Goal: Task Accomplishment & Management: Use online tool/utility

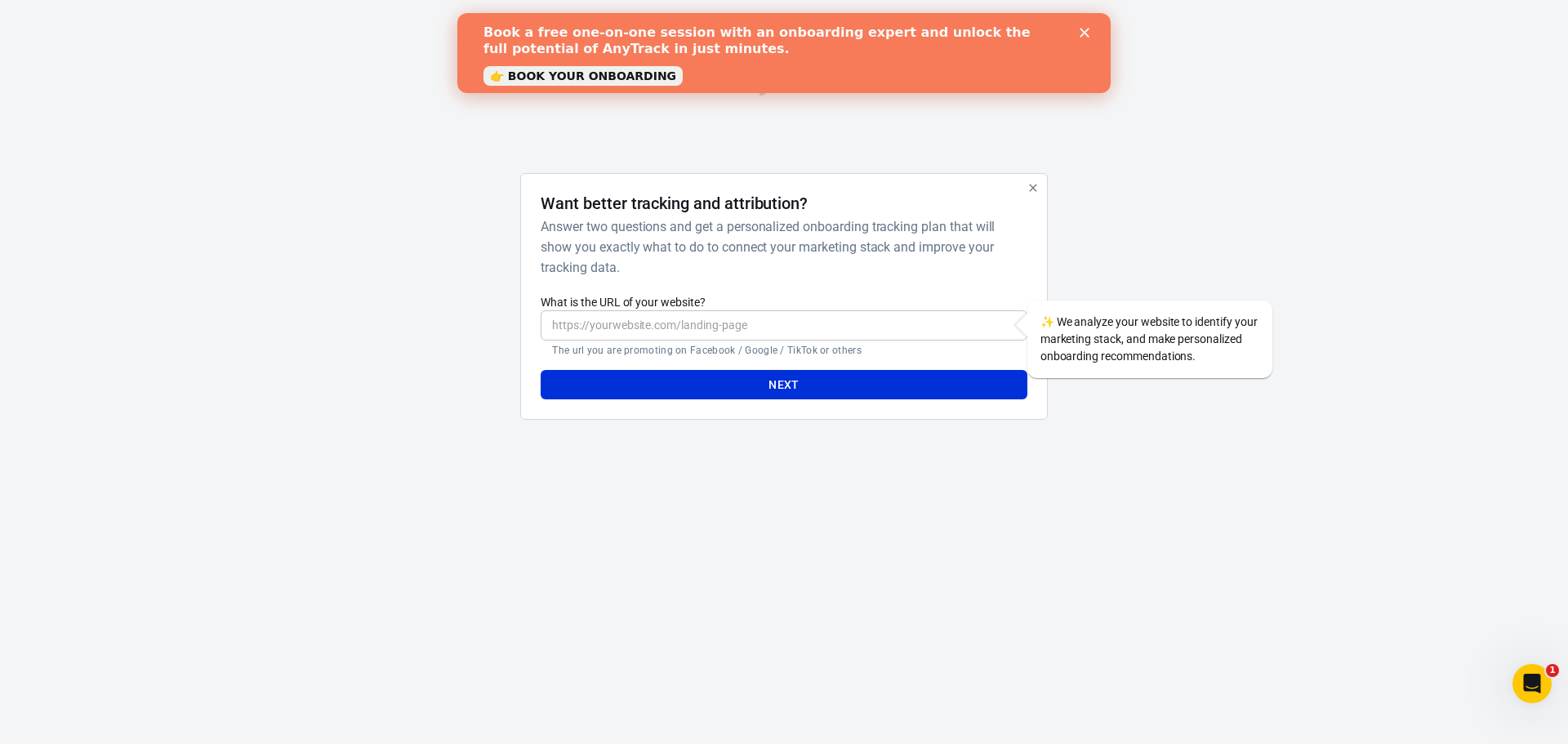
click at [636, 327] on input "What is the URL of your website?" at bounding box center [783, 325] width 486 height 30
click at [470, 333] on div at bounding box center [441, 303] width 131 height 261
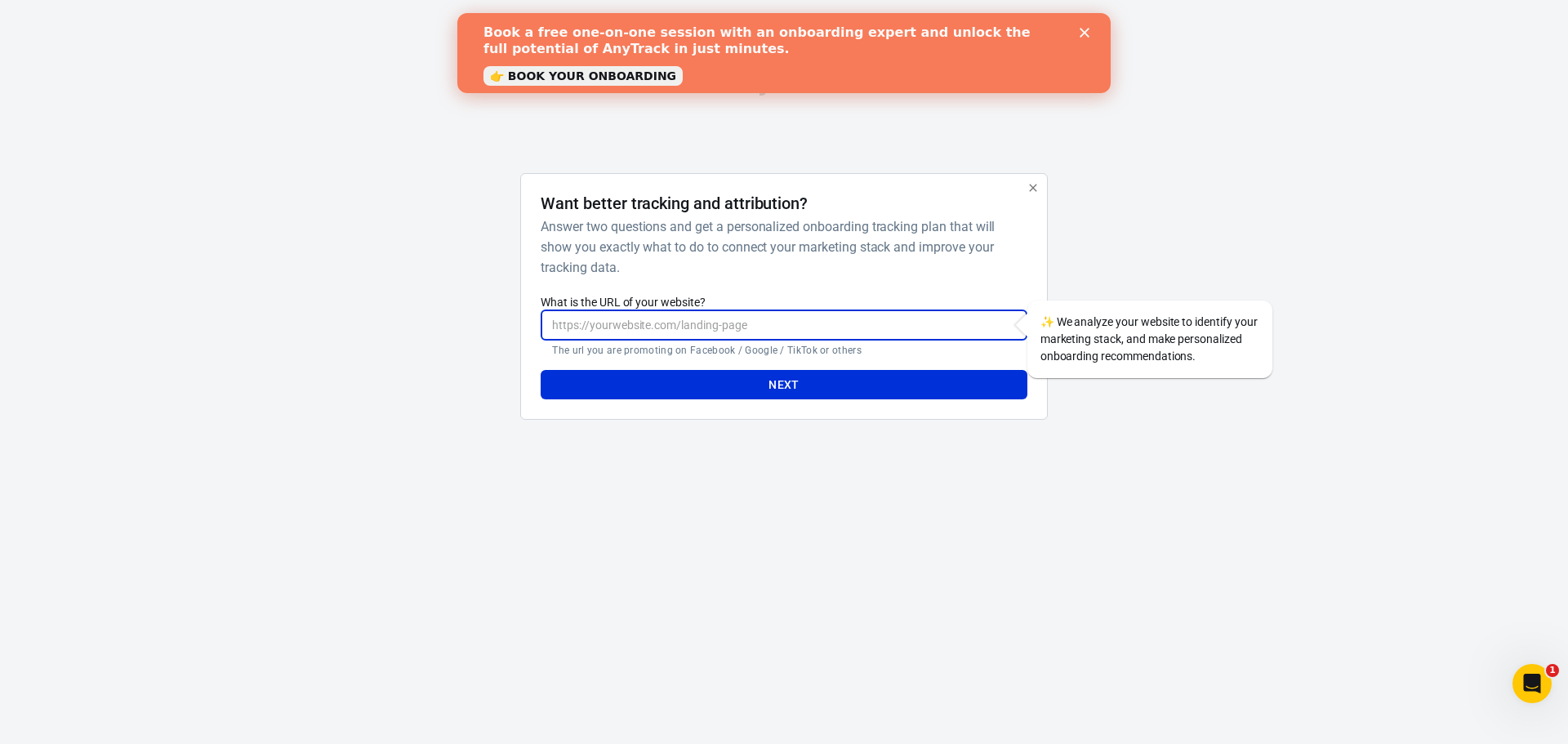
click at [606, 323] on input "What is the URL of your website?" at bounding box center [783, 325] width 486 height 30
type input "T"
type input "[DOMAIN_NAME]"
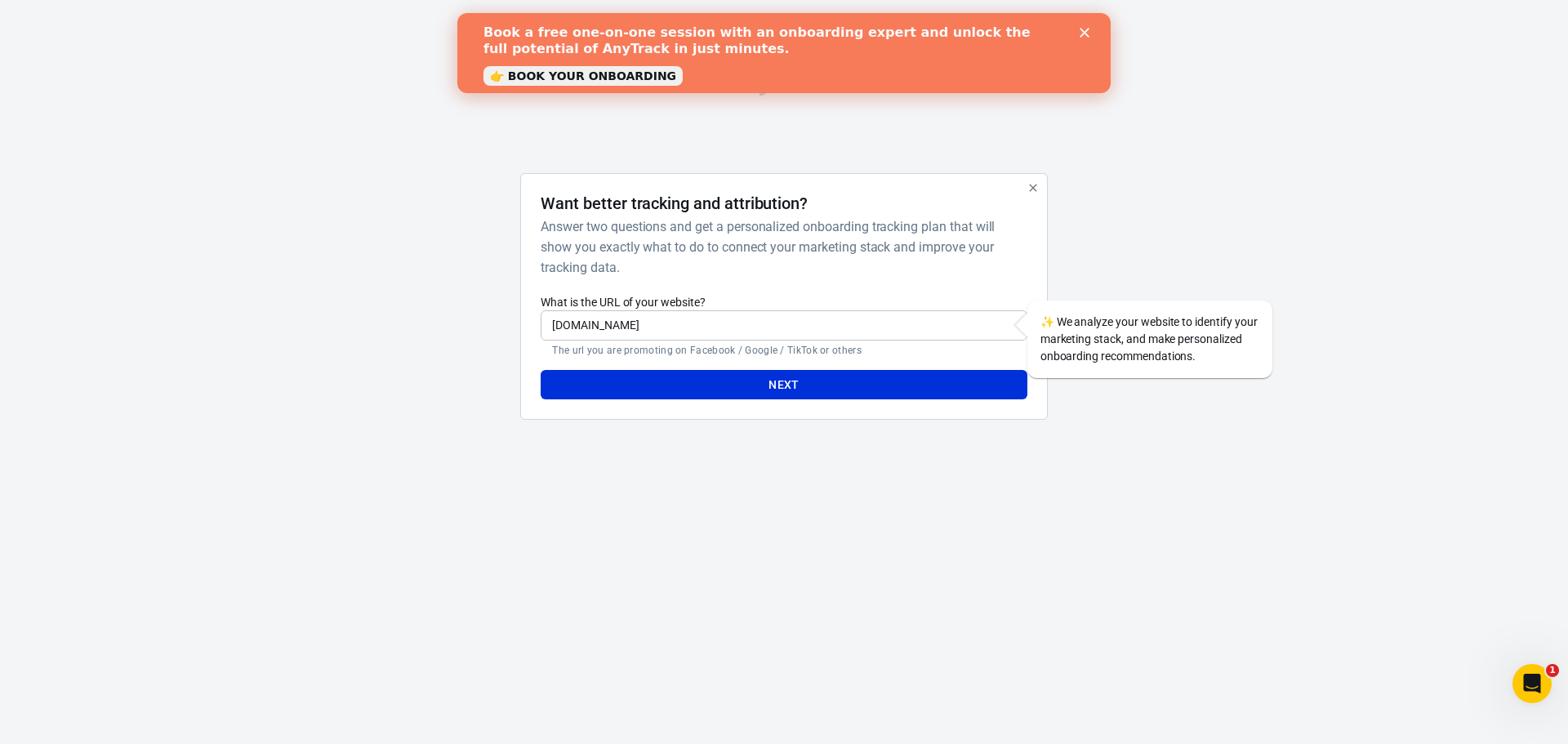
drag, startPoint x: 351, startPoint y: 221, endPoint x: 733, endPoint y: 9, distance: 436.9
click at [364, 212] on div "AnyTrack Want better tracking and attribution? Answer two questions and get a p…" at bounding box center [784, 249] width 1568 height 499
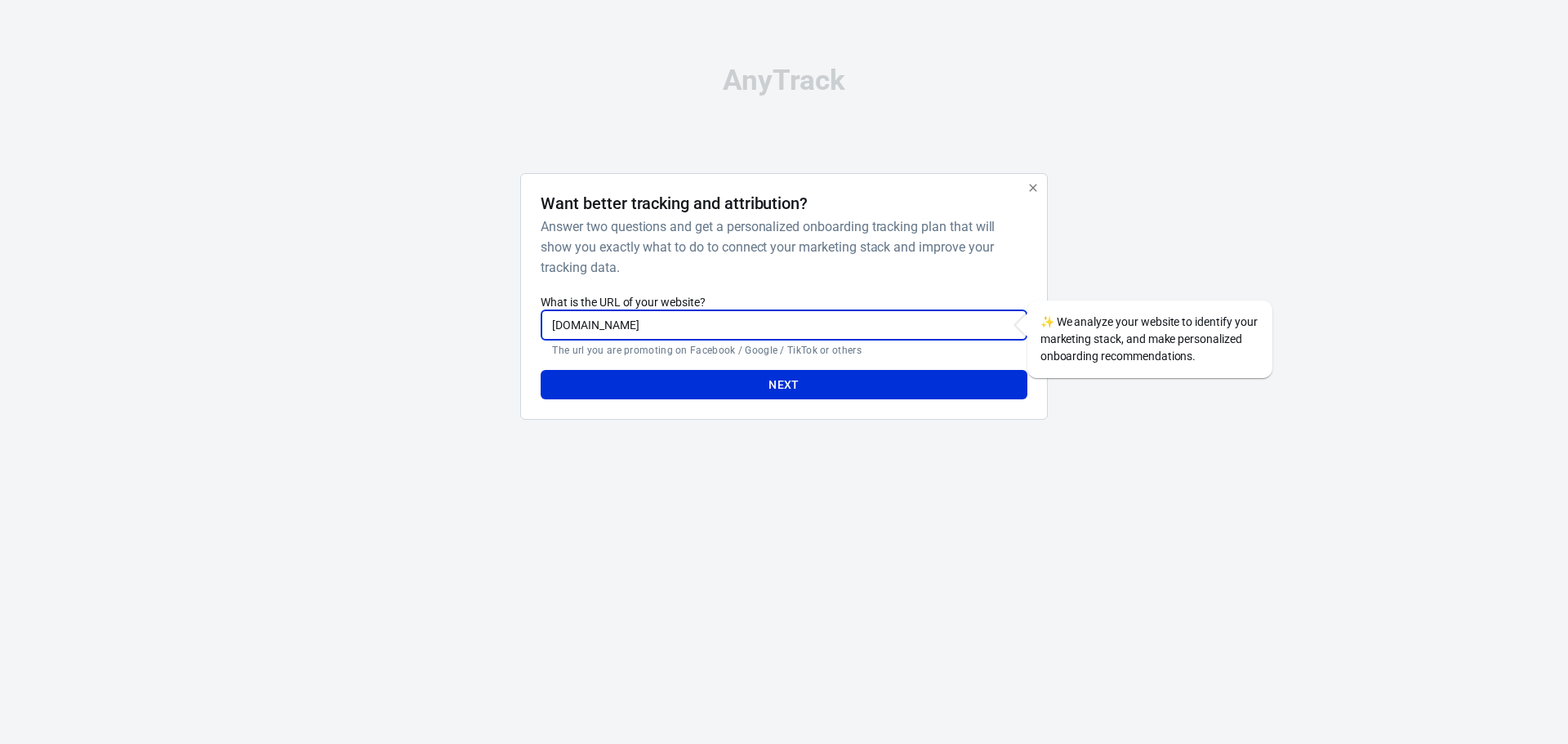
drag, startPoint x: 656, startPoint y: 334, endPoint x: 521, endPoint y: 332, distance: 135.0
click at [521, 332] on div "Want better tracking and attribution? Answer two questions and get a personaliz…" at bounding box center [784, 297] width 527 height 247
paste input "https://treasurie.com/pages/stitch-by-numbers"
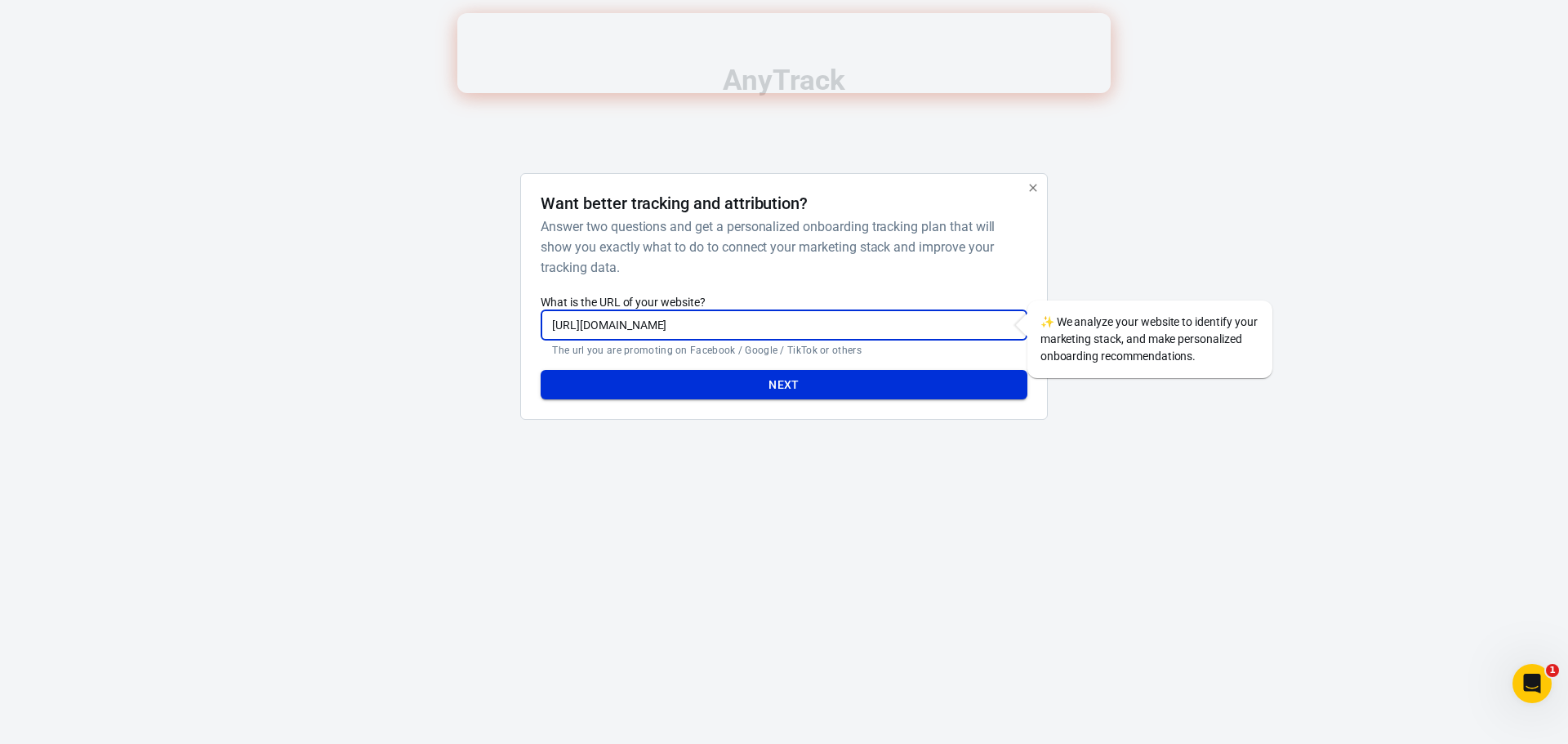
type input "https://treasurie.com/pages/stitch-by-numbers"
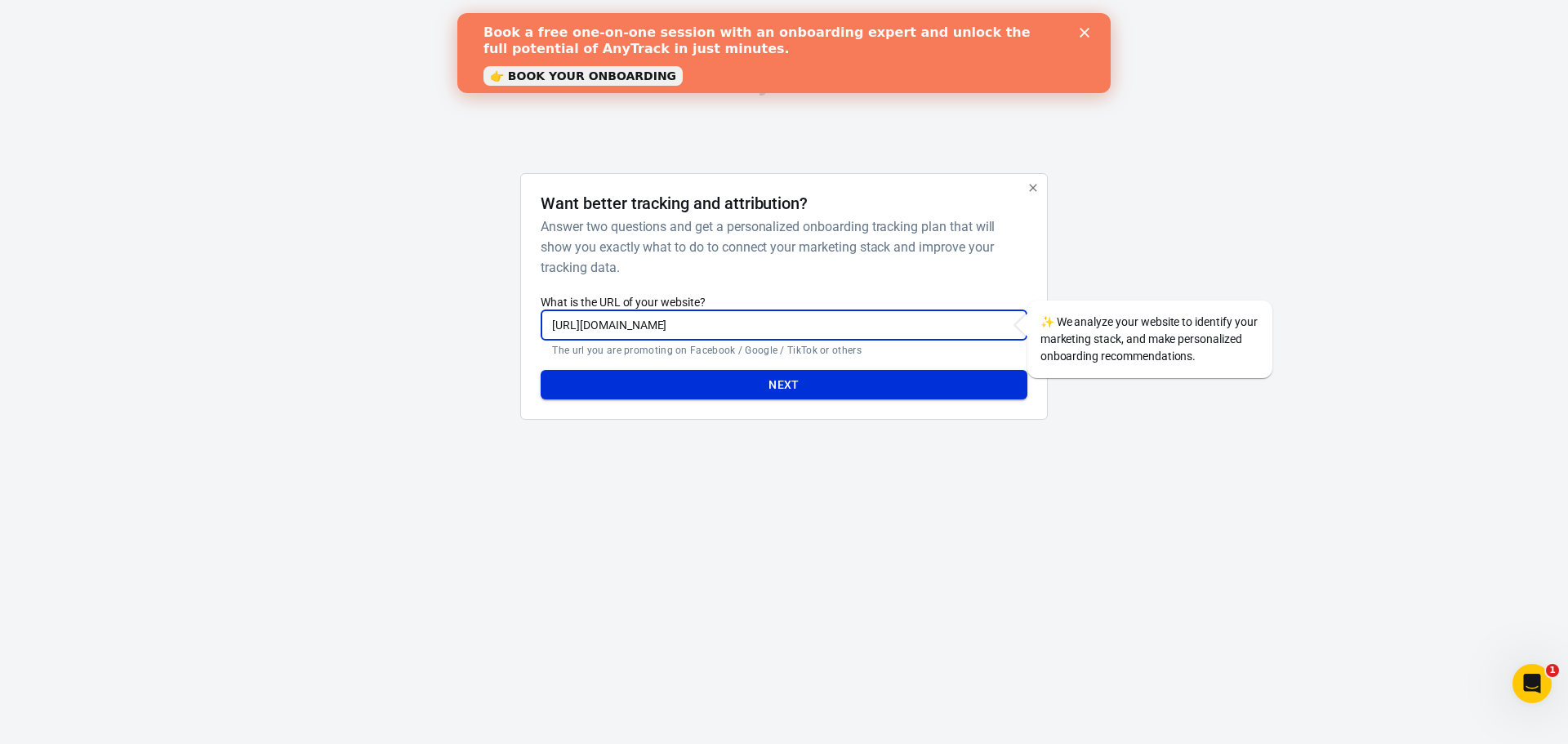
click at [732, 387] on button "Next" at bounding box center [783, 385] width 486 height 30
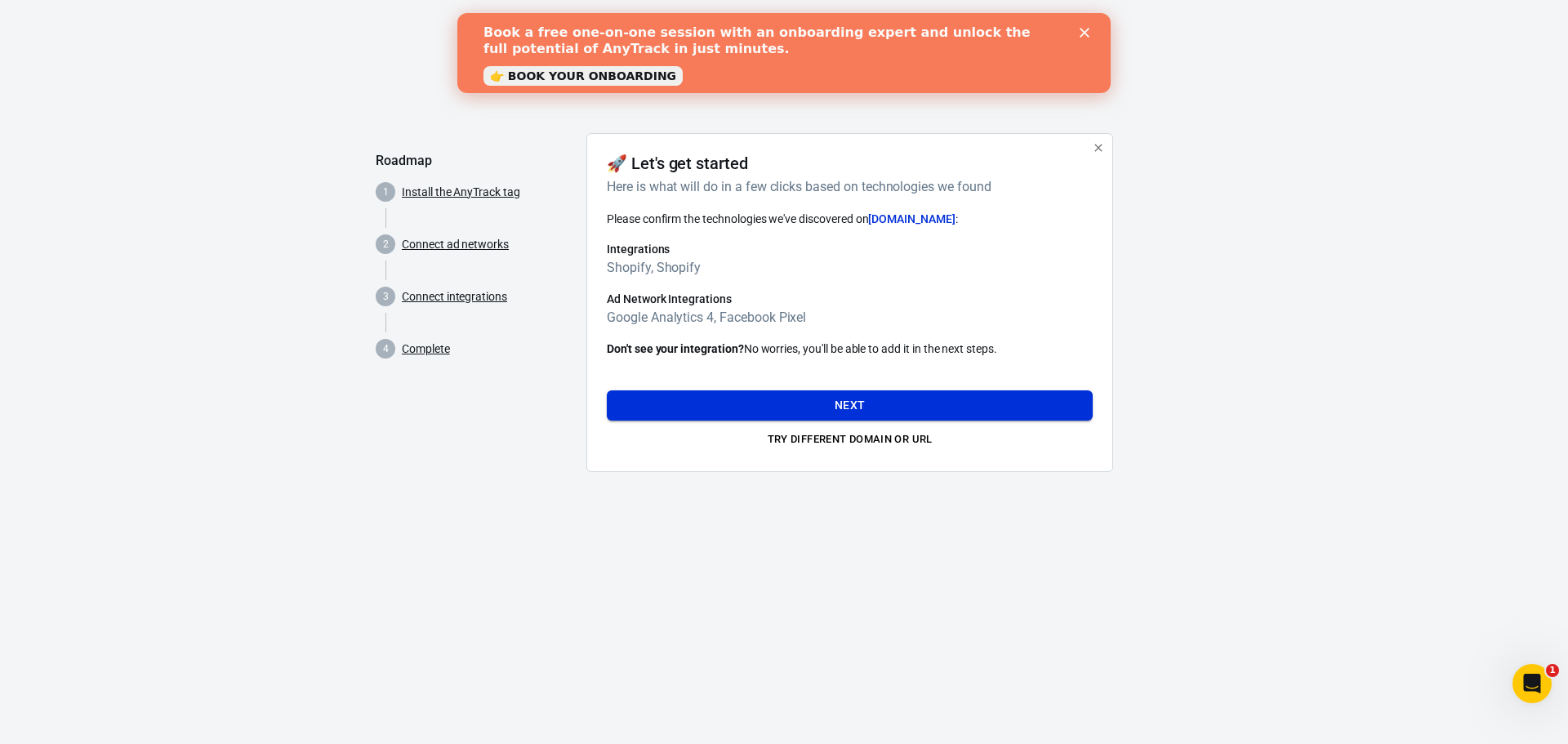
click at [828, 408] on button "Next" at bounding box center [850, 405] width 486 height 30
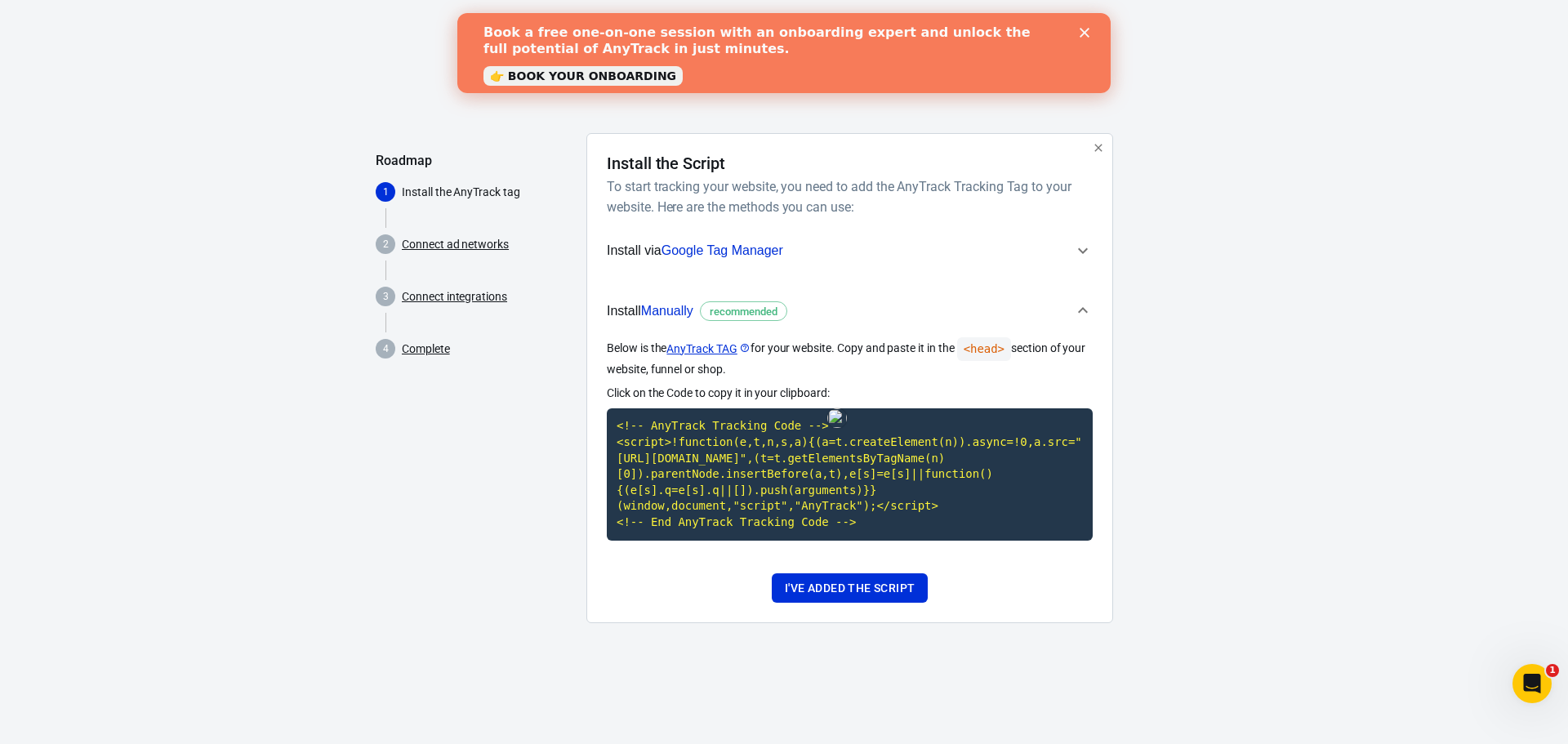
click at [696, 253] on span "Google Tag Manager" at bounding box center [722, 250] width 122 height 14
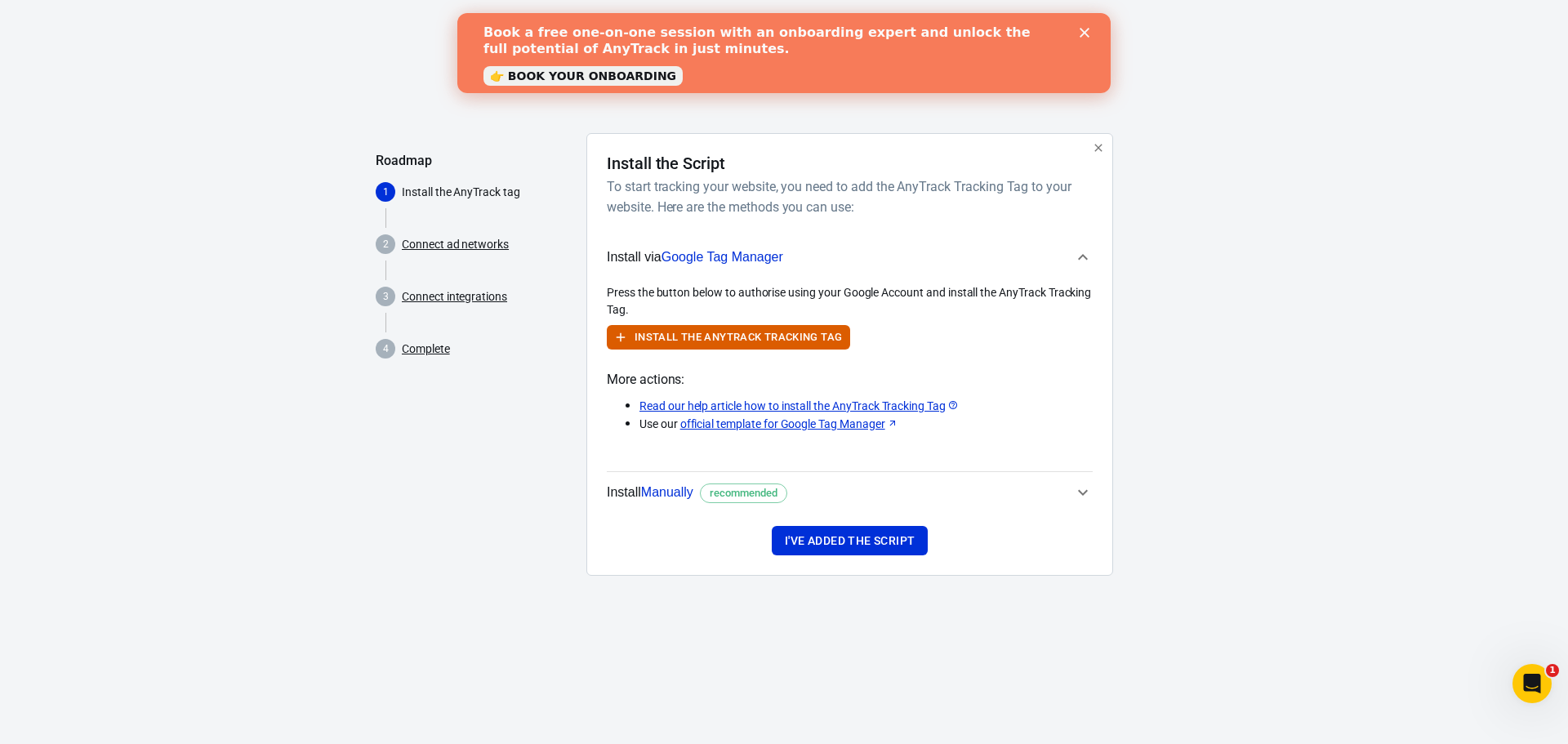
click at [674, 494] on span "Manually" at bounding box center [667, 492] width 52 height 14
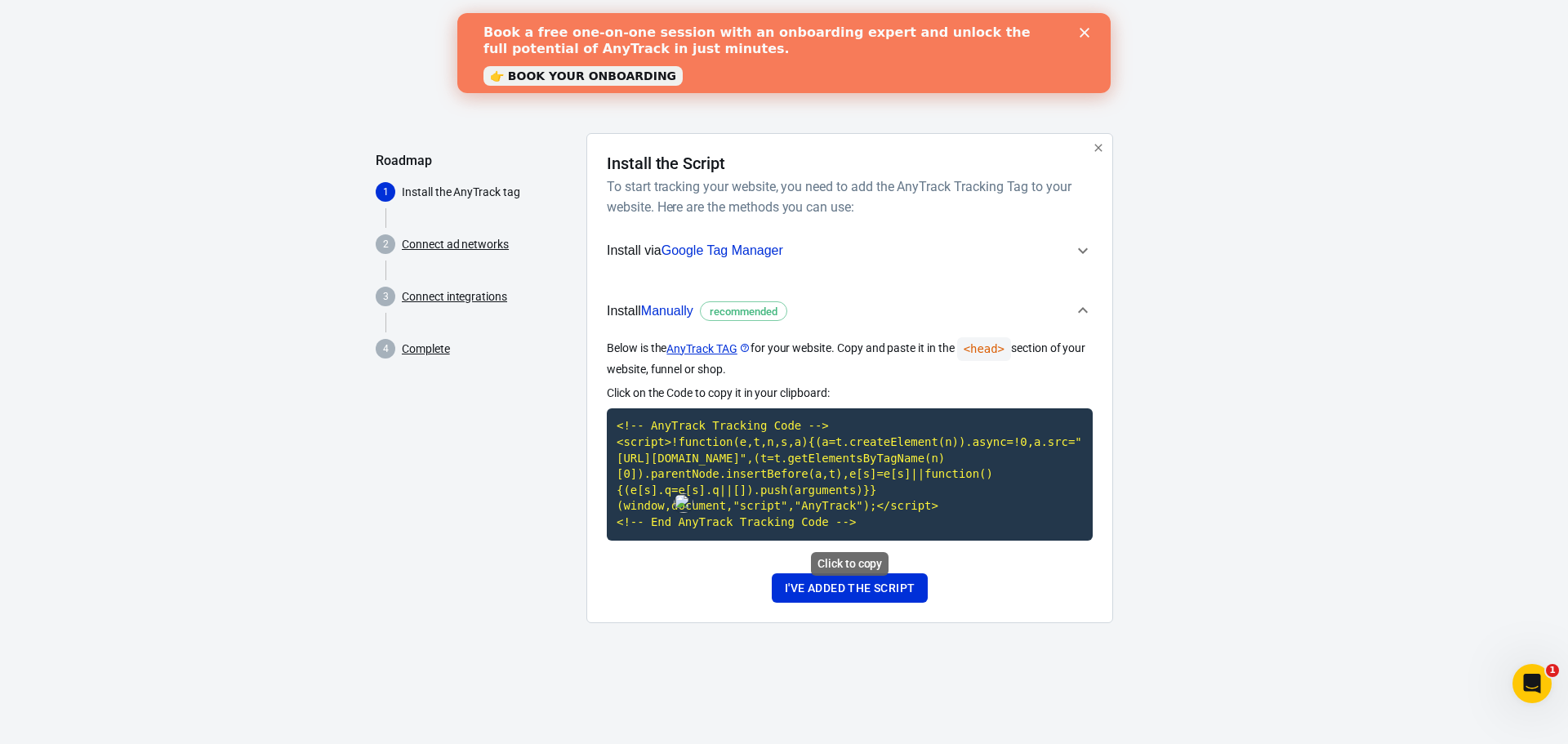
click at [800, 488] on code "<!-- AnyTrack Tracking Code --> <script>!function(e,t,n,s,a){(a=t.createElement…" at bounding box center [850, 474] width 486 height 131
click at [841, 593] on button "I've added the script" at bounding box center [850, 589] width 156 height 30
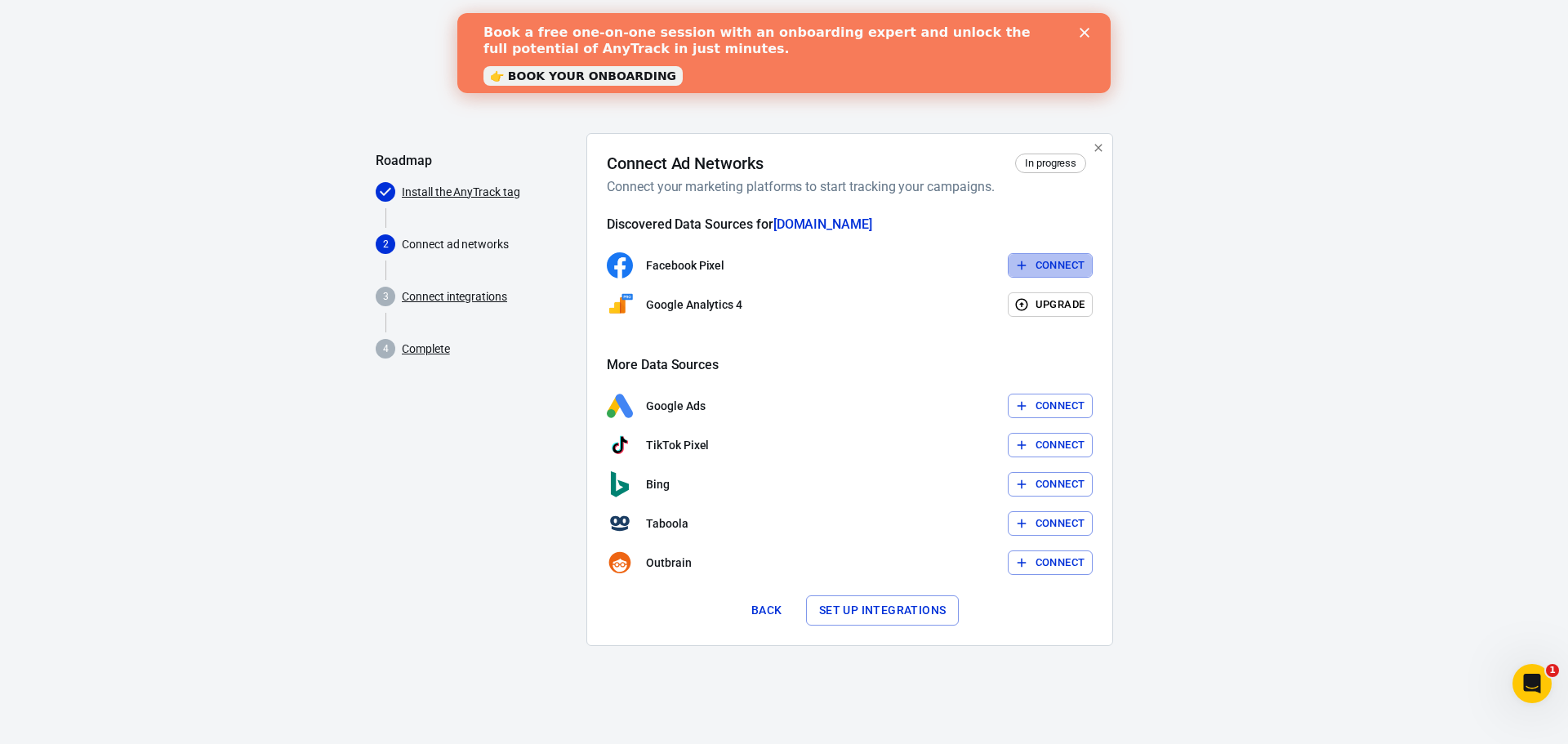
click at [1049, 266] on button "Connect" at bounding box center [1050, 265] width 86 height 26
click at [755, 604] on button "Back" at bounding box center [767, 611] width 52 height 30
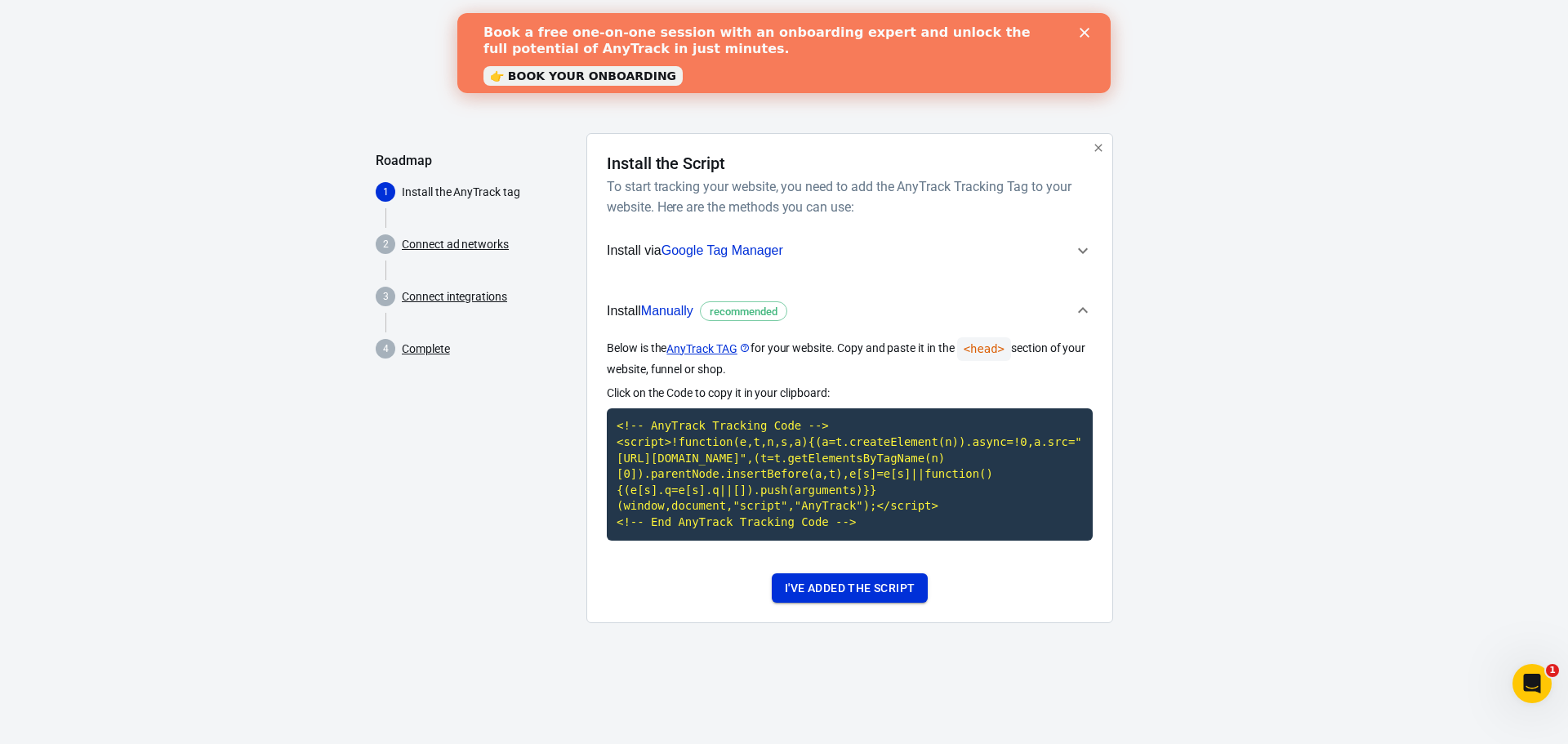
click at [829, 588] on button "I've added the script" at bounding box center [850, 589] width 156 height 30
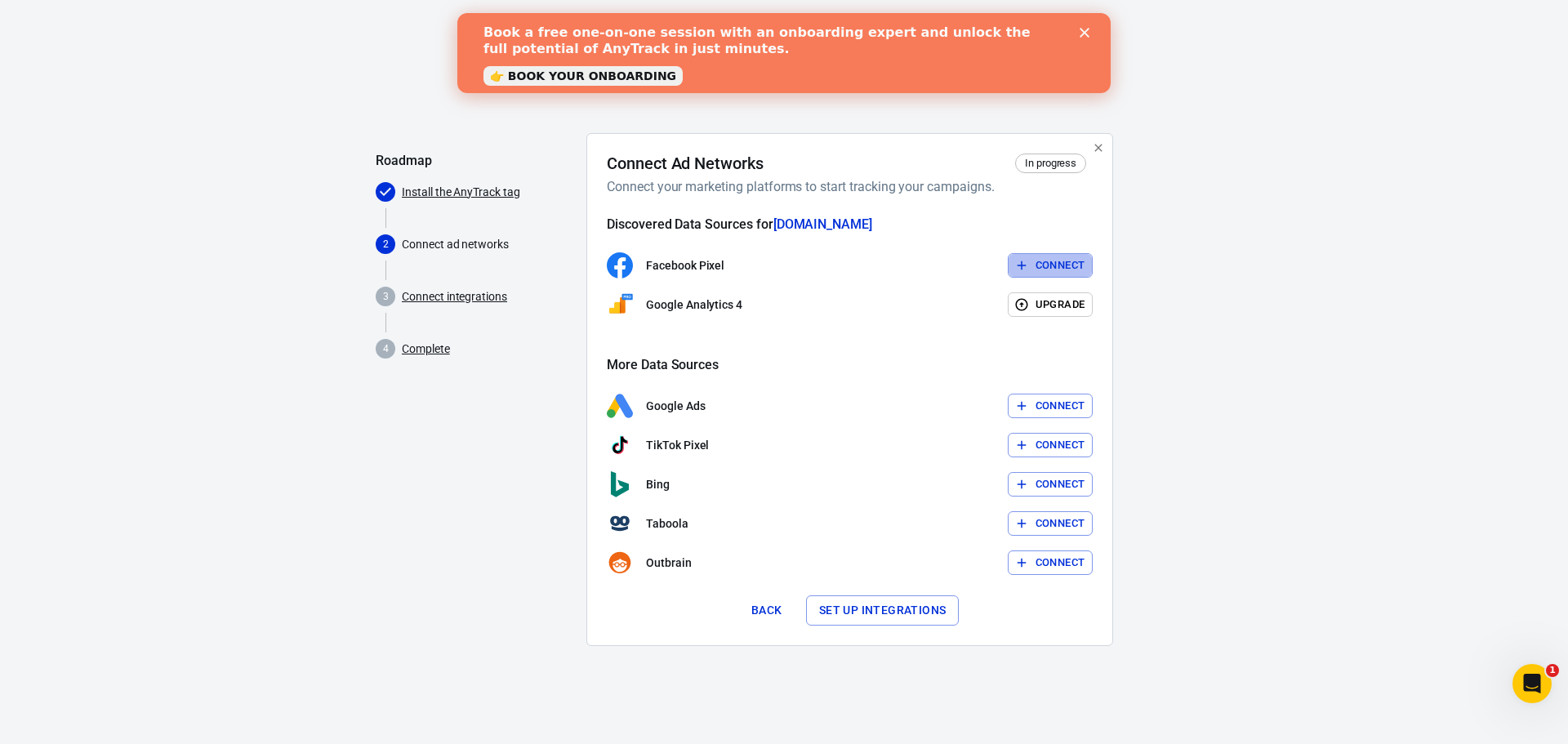
click at [1054, 263] on button "Connect" at bounding box center [1050, 265] width 86 height 26
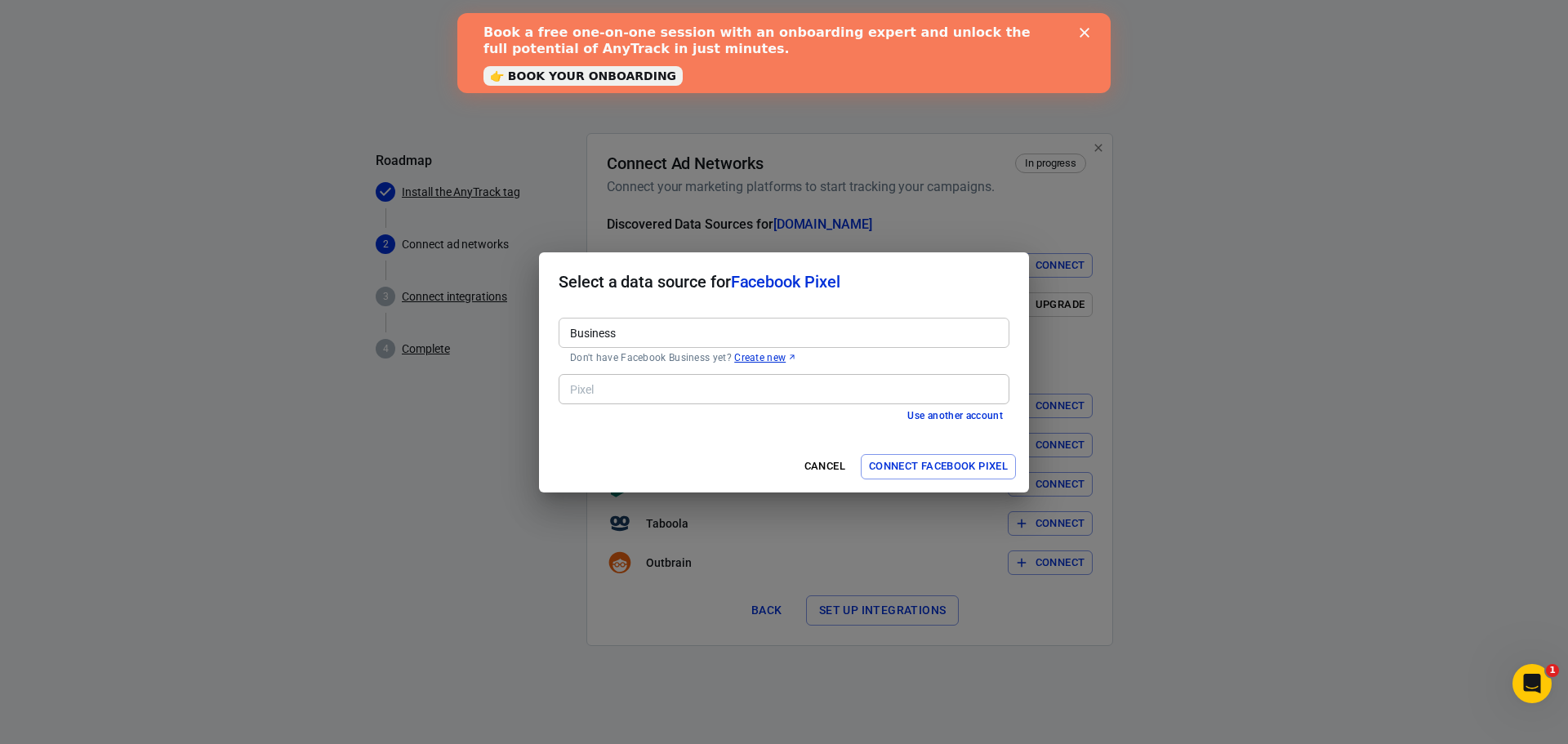
click at [638, 332] on input "Business" at bounding box center [782, 332] width 439 height 20
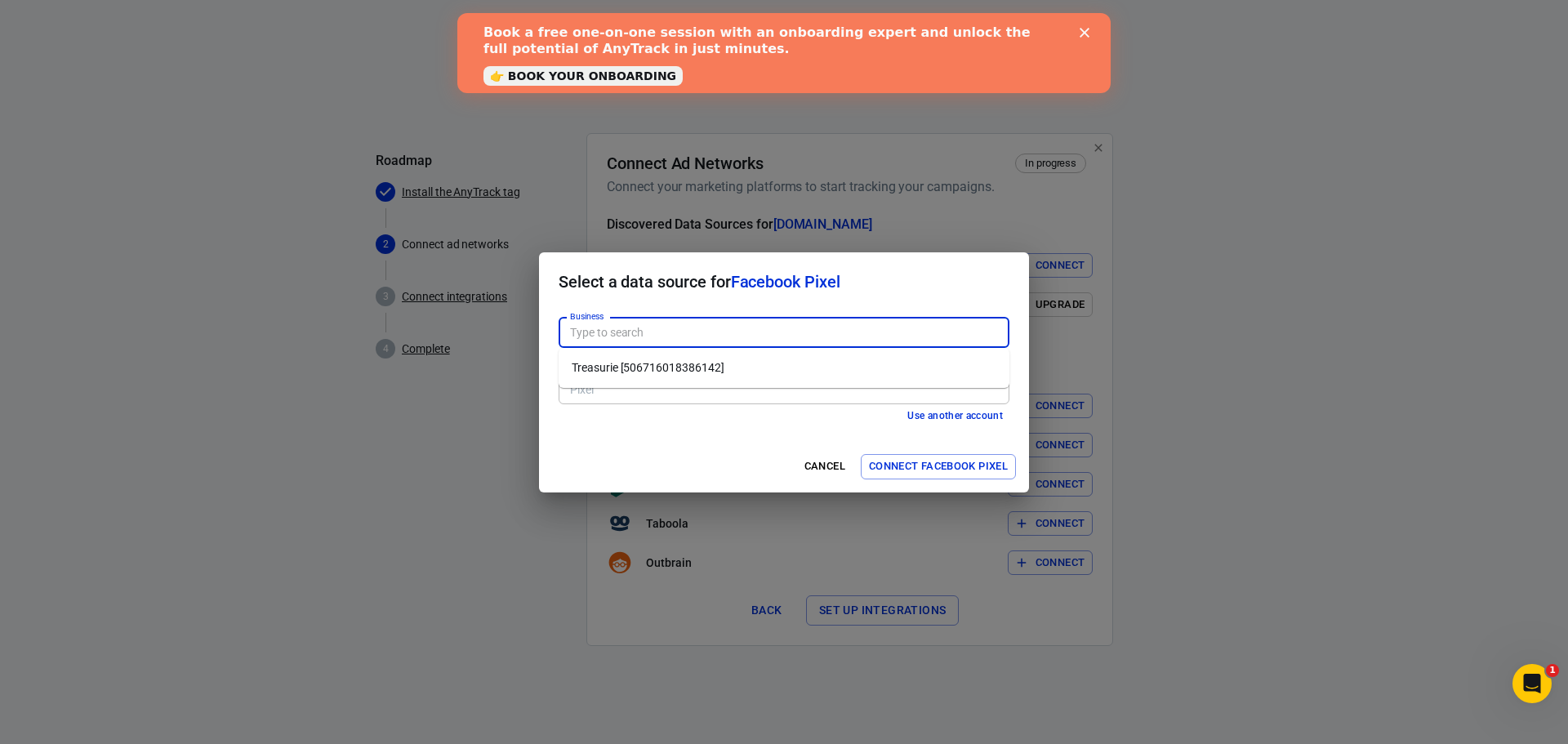
click at [645, 376] on li "Treasurie [506716018386142]" at bounding box center [784, 368] width 451 height 27
type input "Treasurie [506716018386142]"
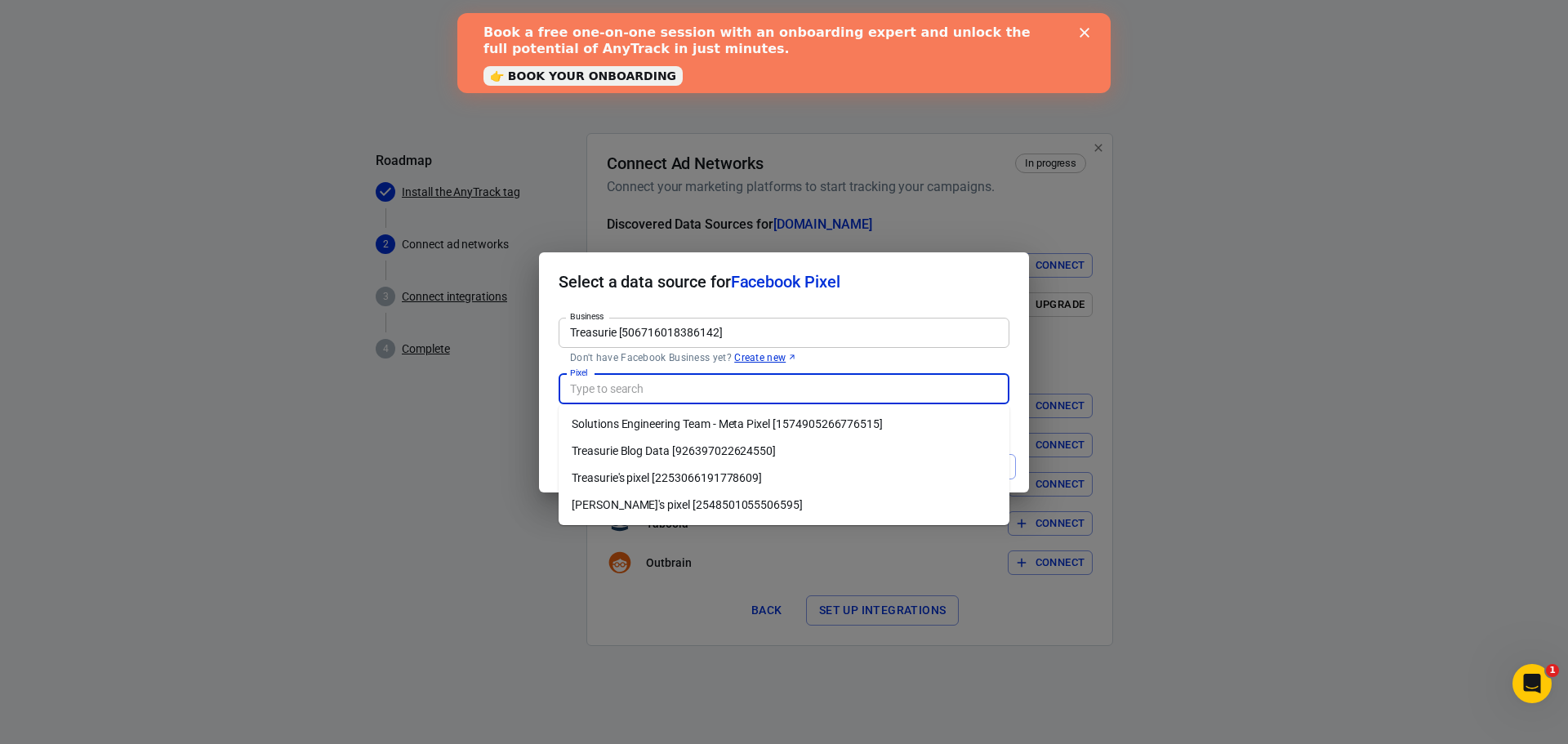
click at [642, 391] on input "Pixel" at bounding box center [782, 388] width 439 height 20
click at [658, 455] on li "Treasurie Blog Data [926397022624550]" at bounding box center [784, 451] width 451 height 27
type input "Treasurie Blog Data [926397022624550]"
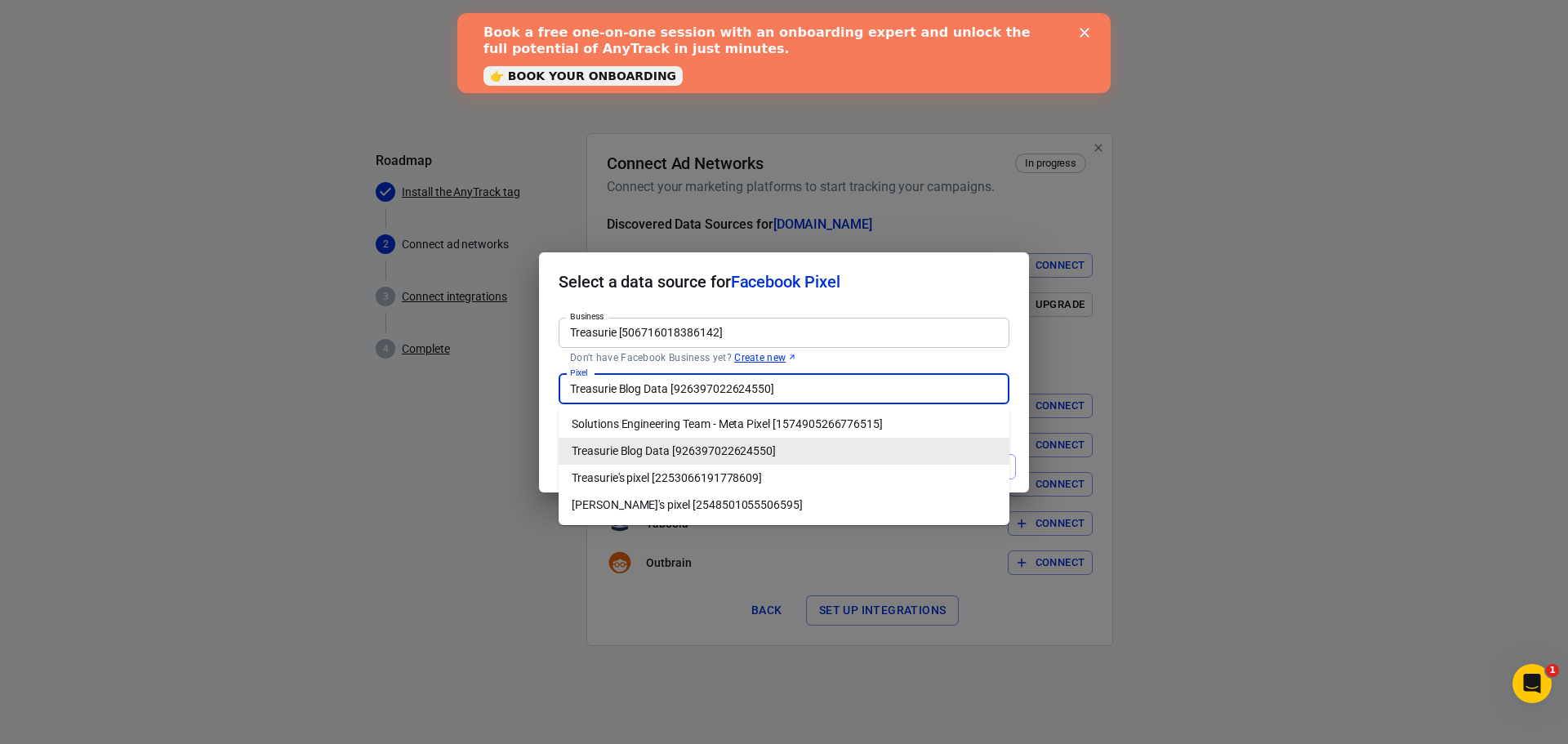
click at [631, 447] on li "Treasurie Blog Data [926397022624550]" at bounding box center [784, 451] width 451 height 27
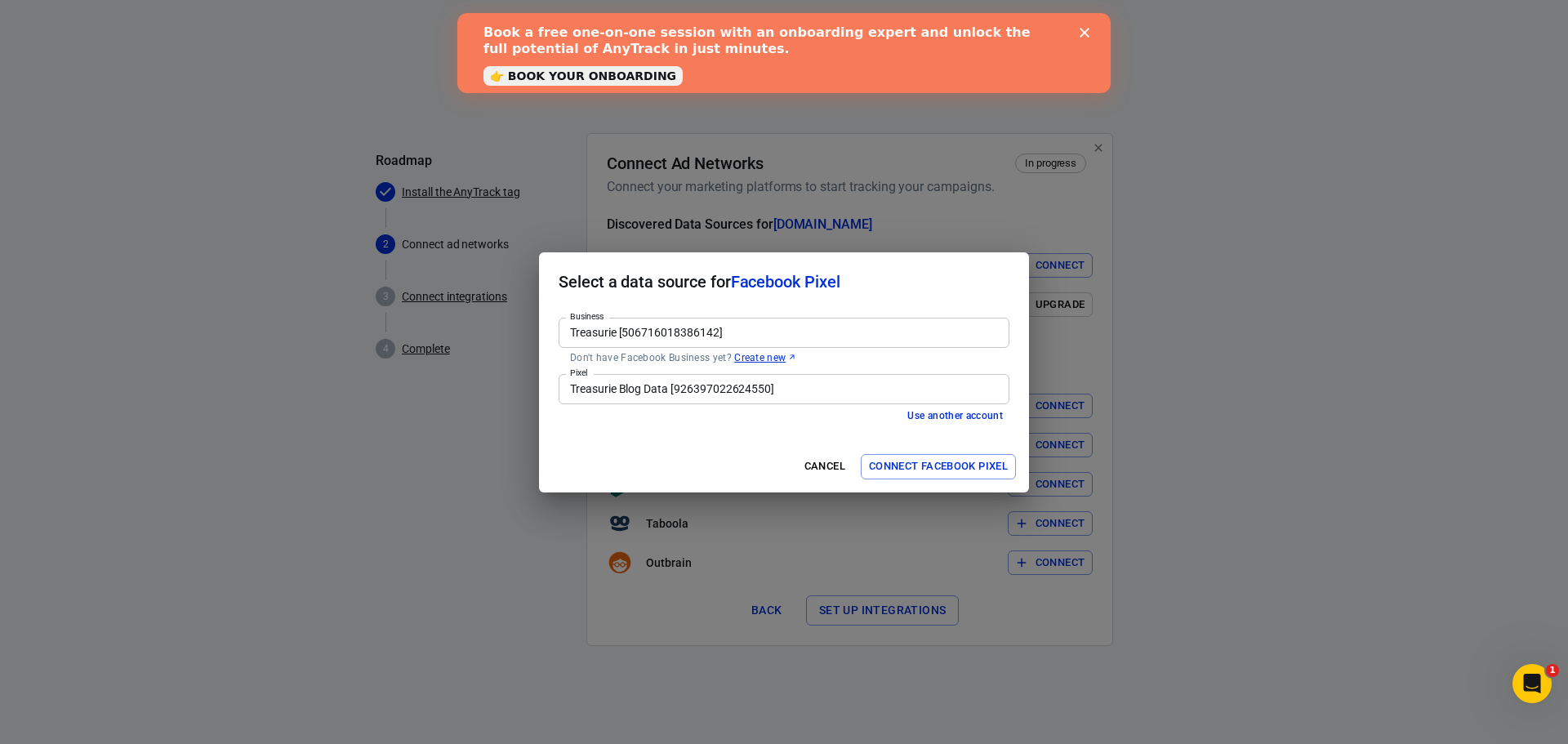
click at [447, 509] on div "Select a data source for Facebook Pixel Business Treasurie [506716018386142] Bu…" at bounding box center [784, 372] width 1568 height 744
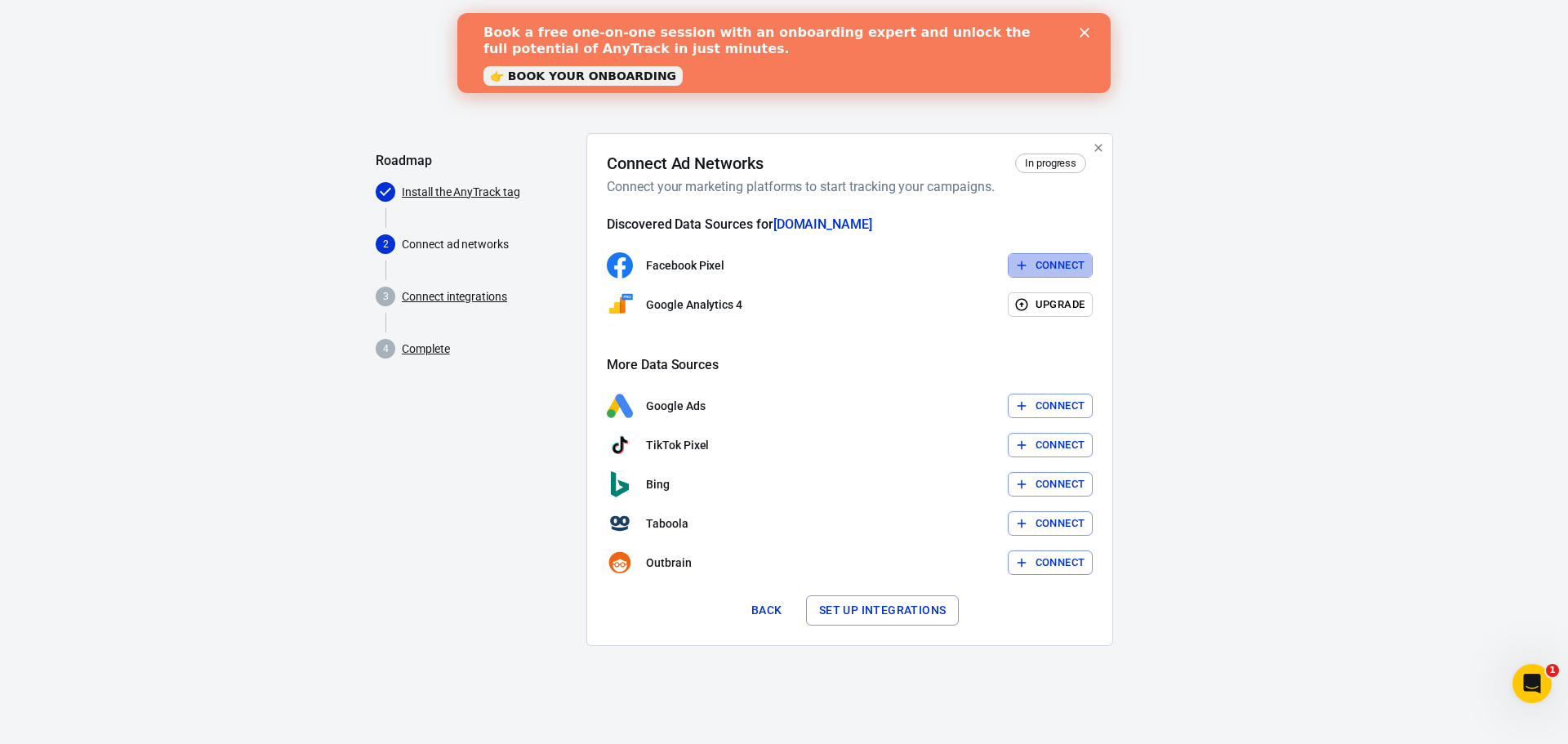
click at [1059, 271] on button "Connect" at bounding box center [1050, 265] width 86 height 26
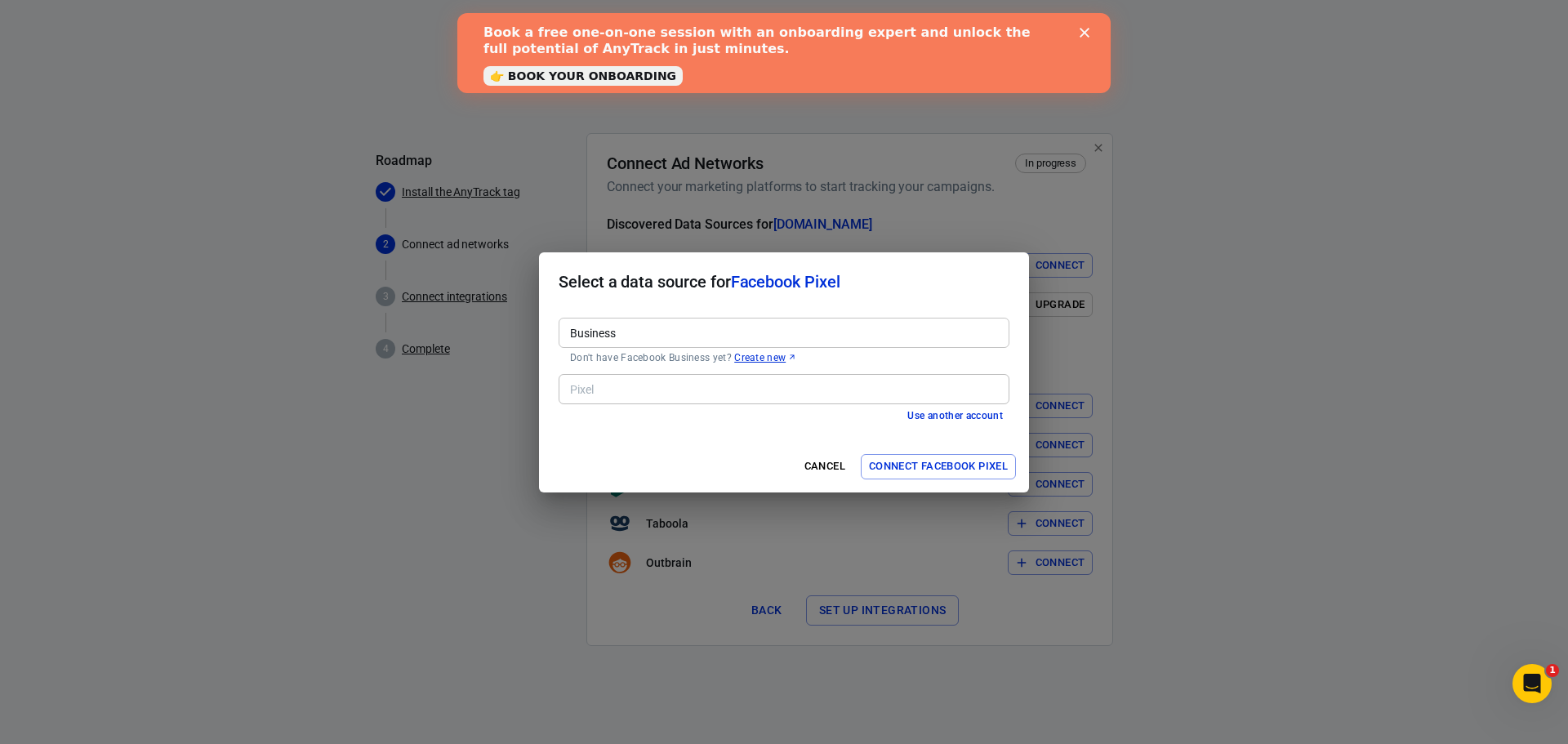
click at [638, 343] on input "Business" at bounding box center [782, 332] width 439 height 20
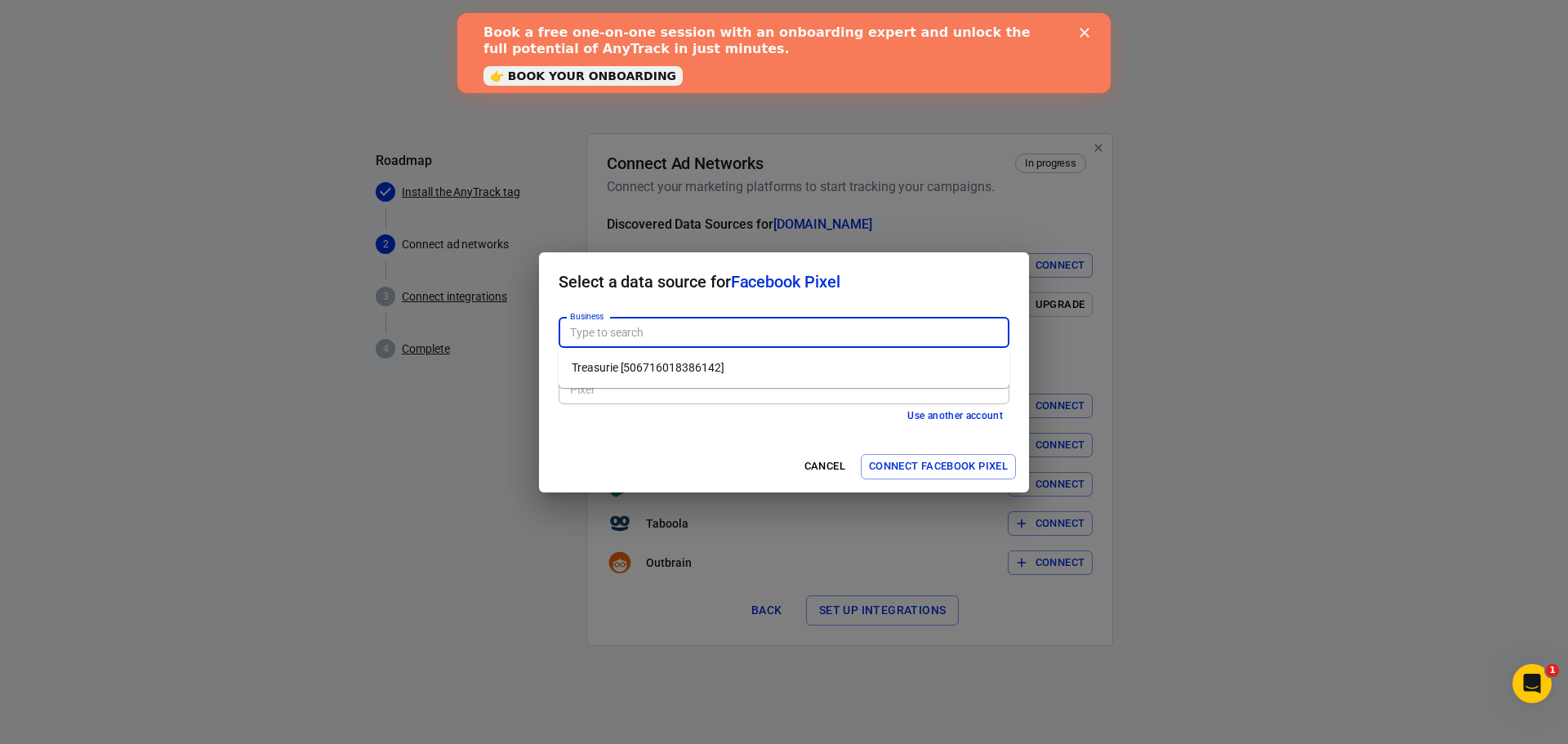
click at [656, 366] on li "Treasurie [506716018386142]" at bounding box center [784, 368] width 451 height 27
type input "Treasurie [506716018386142]"
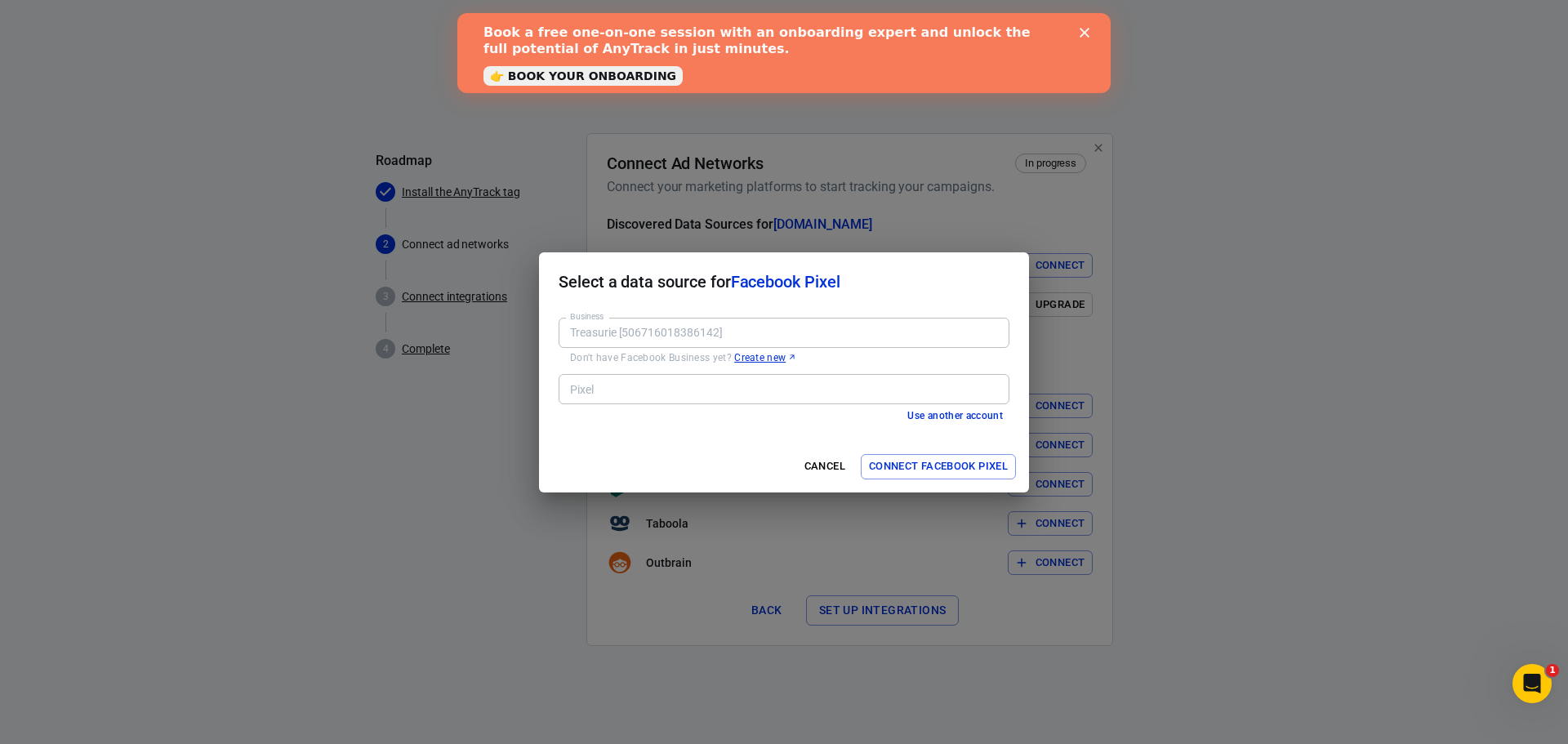
click at [643, 388] on input "Pixel" at bounding box center [782, 388] width 439 height 20
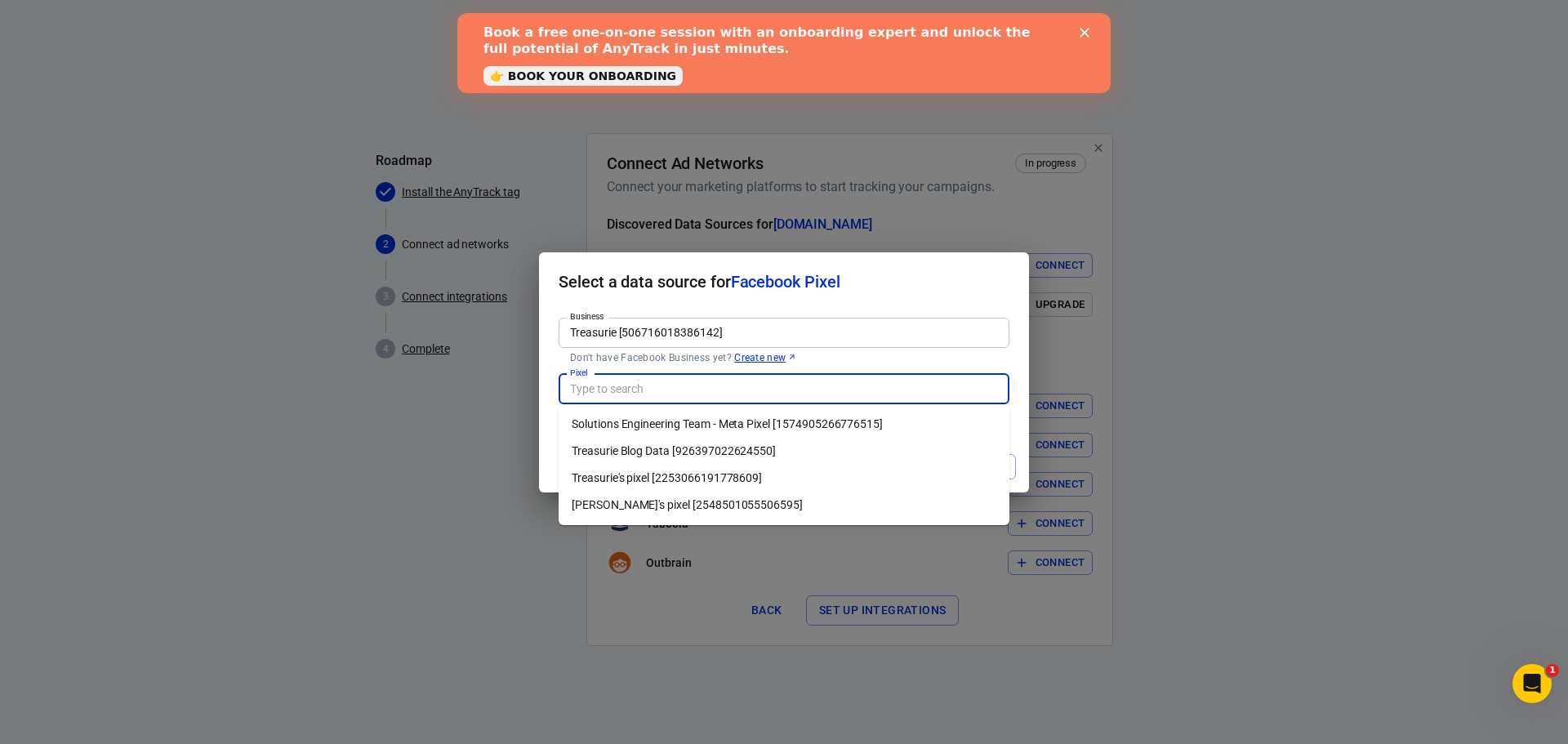
click at [693, 453] on li "Treasurie Blog Data [926397022624550]" at bounding box center [784, 451] width 451 height 27
type input "Treasurie Blog Data [926397022624550]"
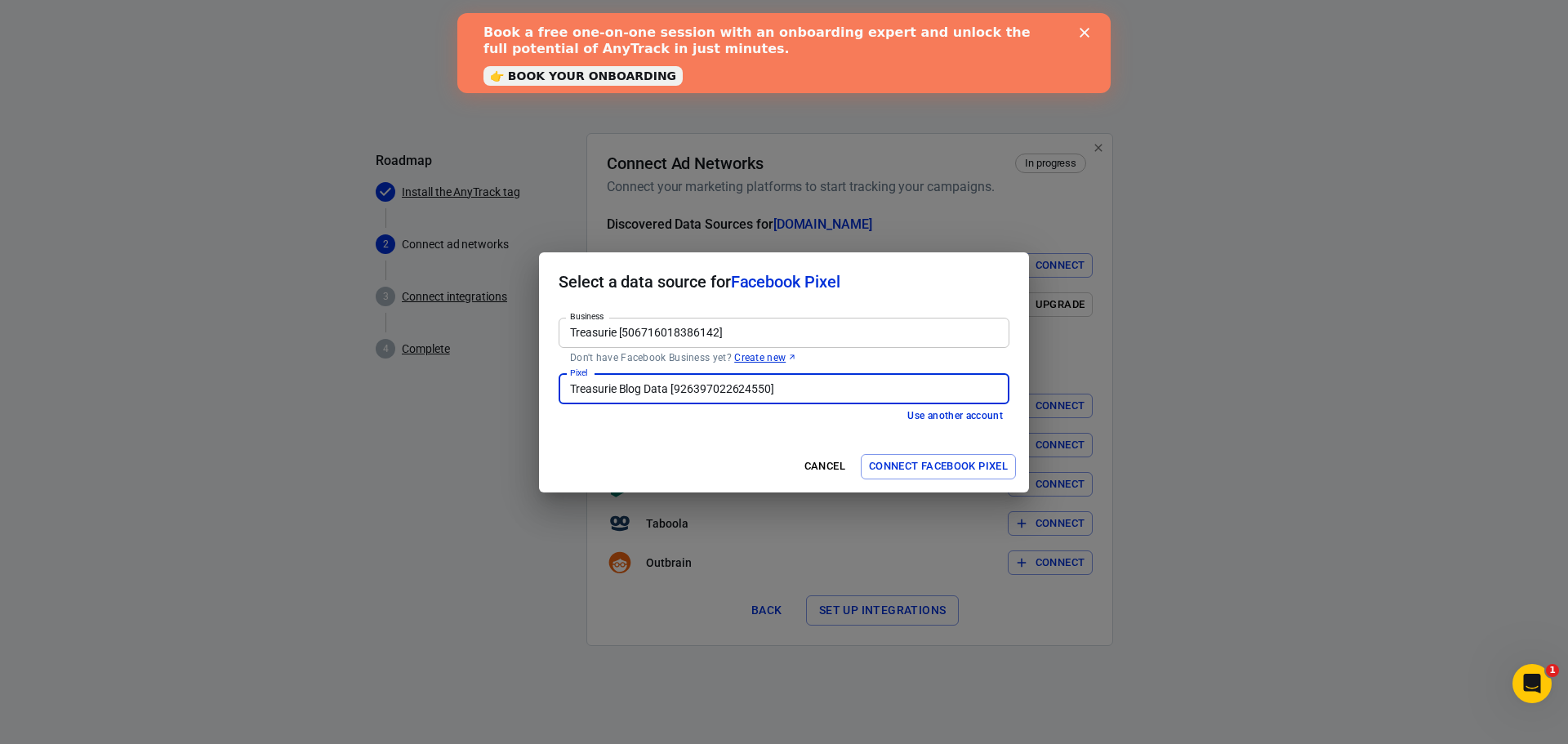
click at [896, 467] on button "Connect Facebook Pixel" at bounding box center [938, 466] width 155 height 26
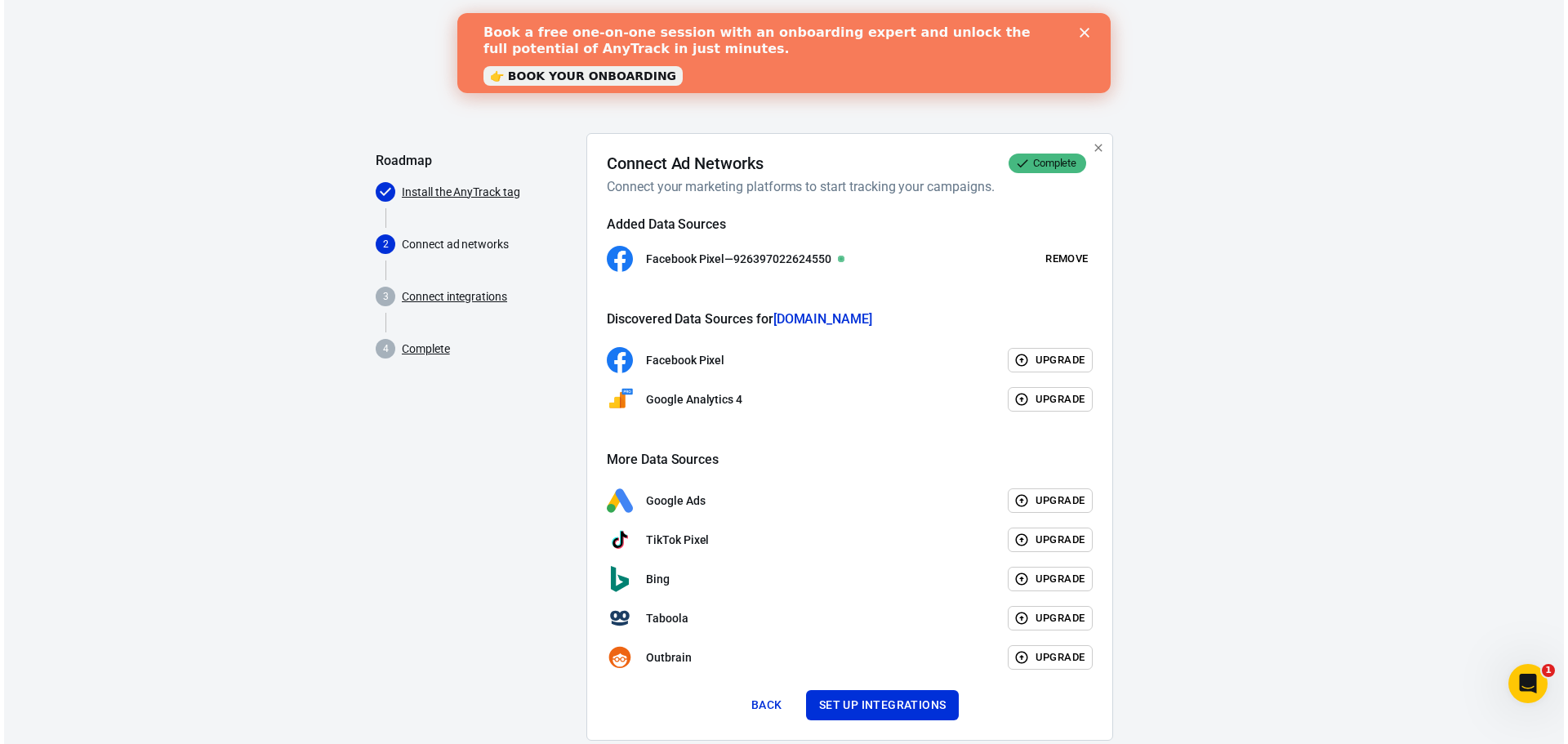
scroll to position [36, 0]
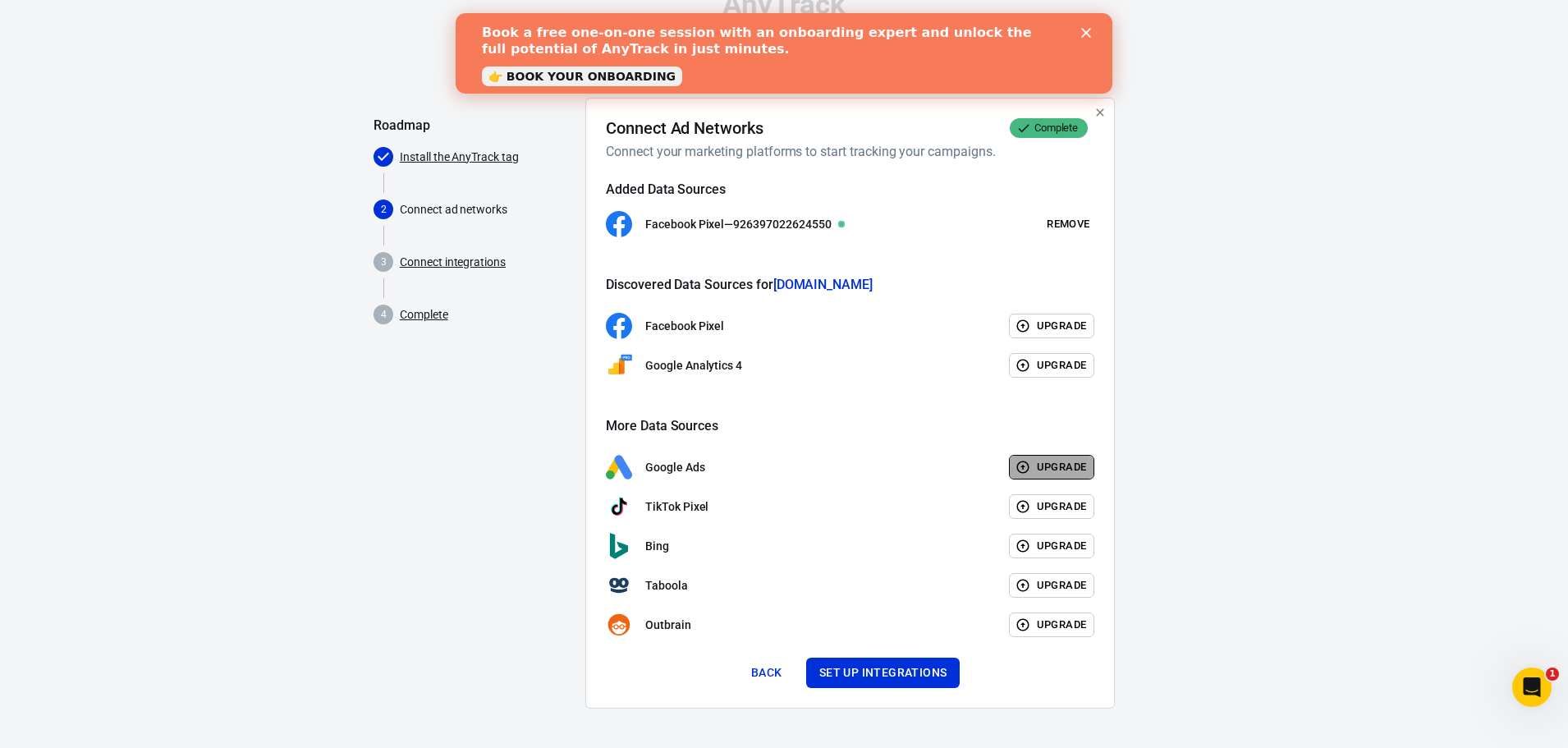
click at [1053, 466] on button "Upgrade" at bounding box center [1052, 468] width 86 height 26
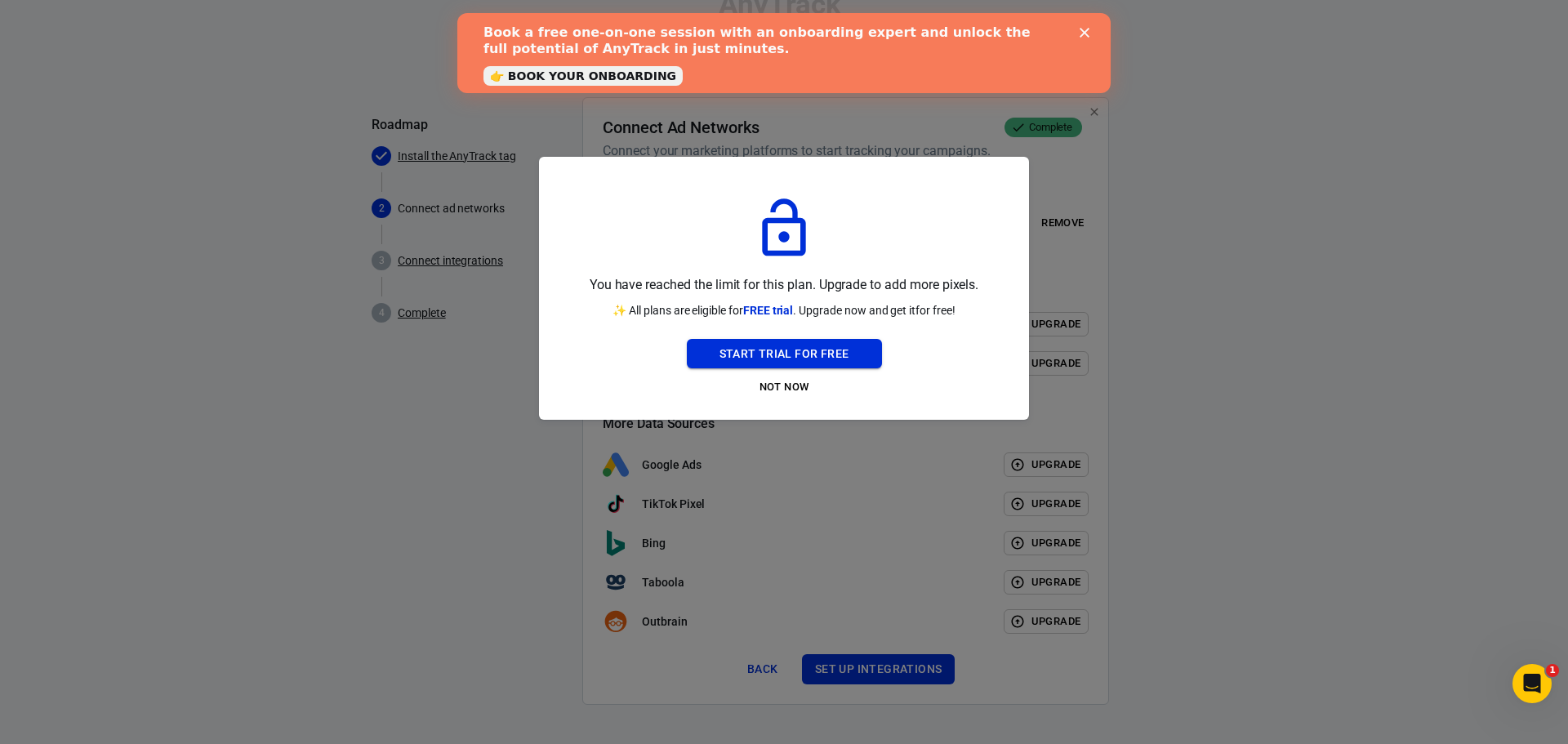
click at [761, 357] on button "Start Trial For Free" at bounding box center [784, 354] width 195 height 30
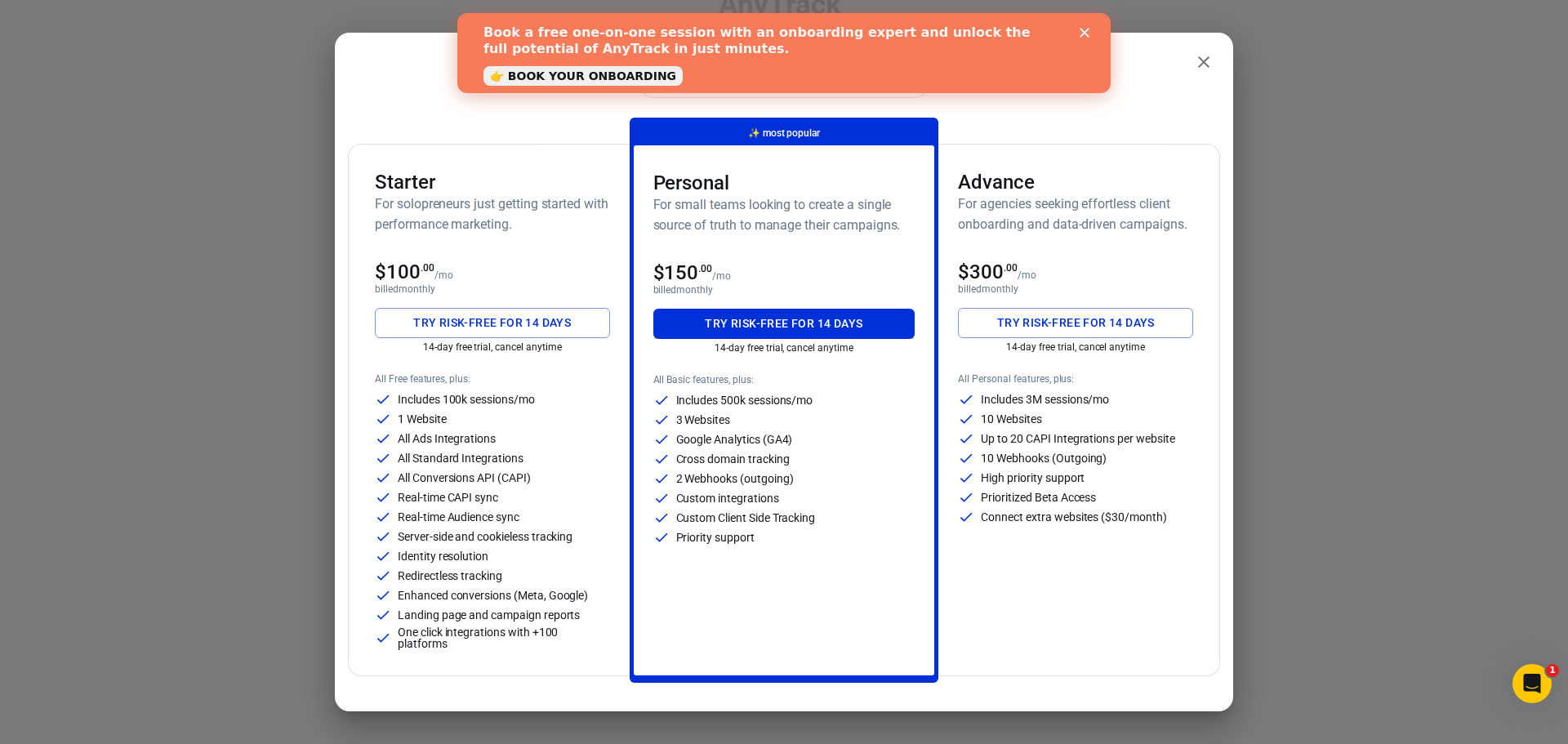
click at [397, 223] on h6 "For solopreneurs just getting started with performance marketing." at bounding box center [492, 213] width 235 height 41
click at [460, 143] on div "Monthly Annual (Get 2 months free!) Starter For solopreneurs just getting start…" at bounding box center [784, 367] width 872 height 617
click at [1085, 33] on polygon "Close" at bounding box center [1085, 32] width 10 height 10
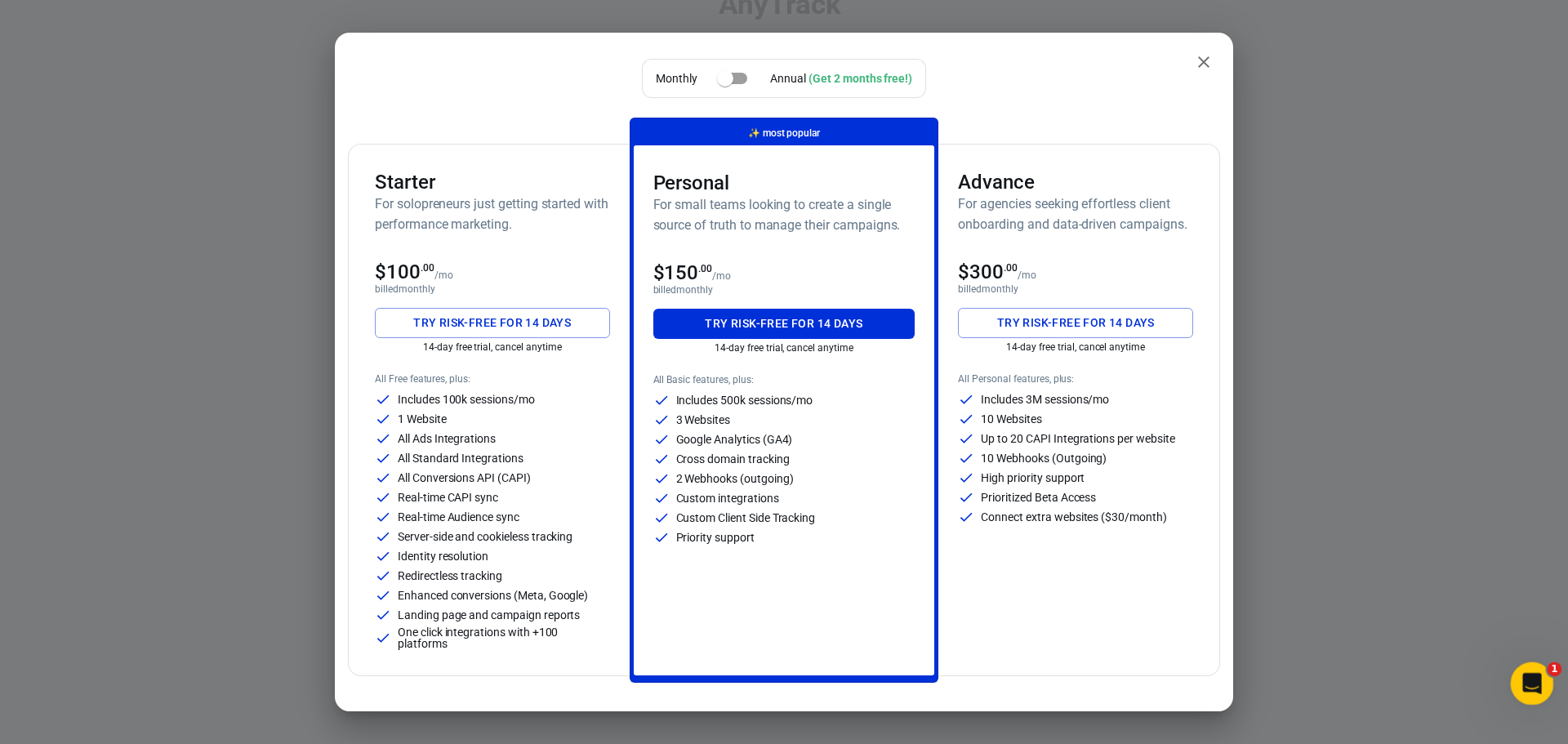
click at [1544, 679] on div "Open Intercom Messenger" at bounding box center [1530, 681] width 54 height 54
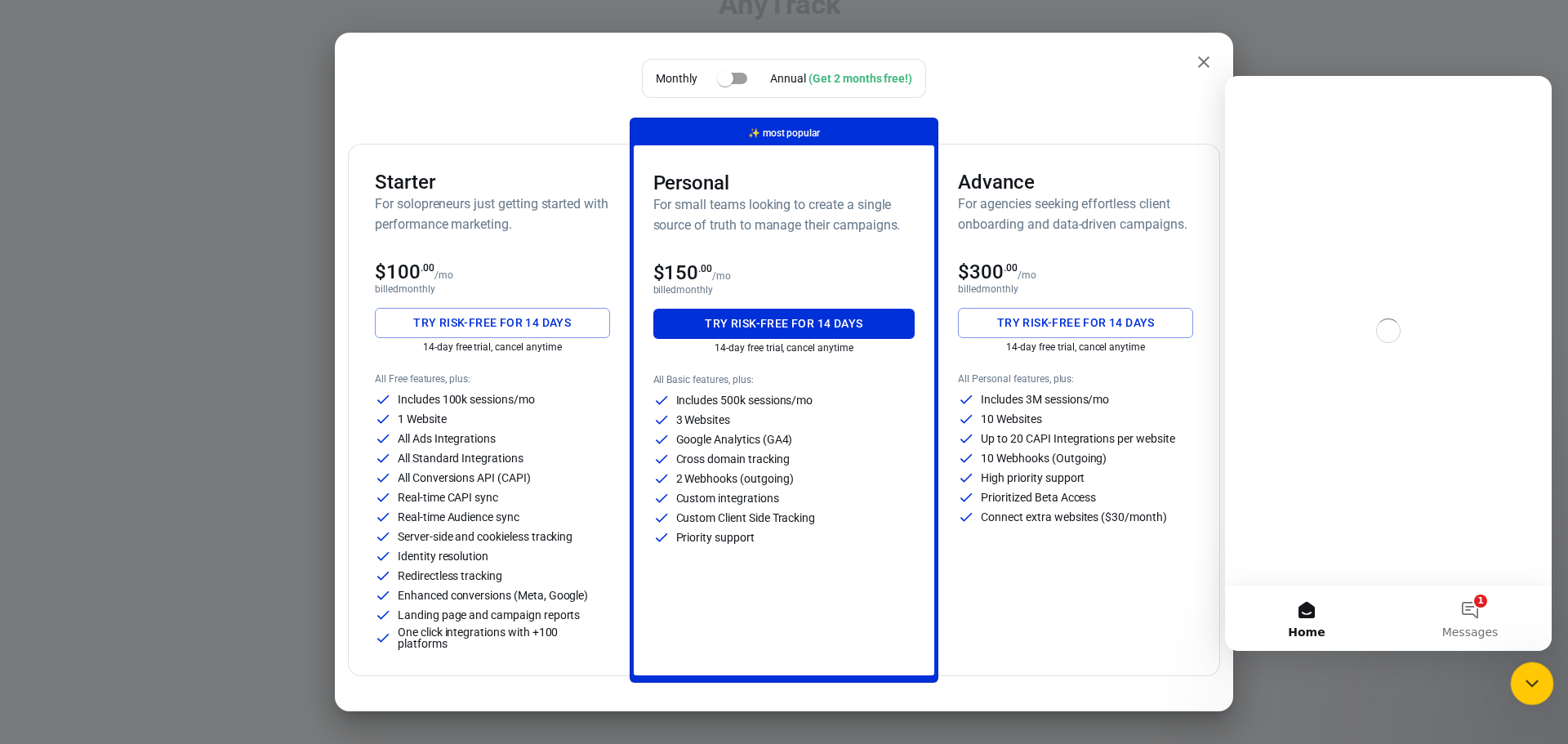
scroll to position [0, 0]
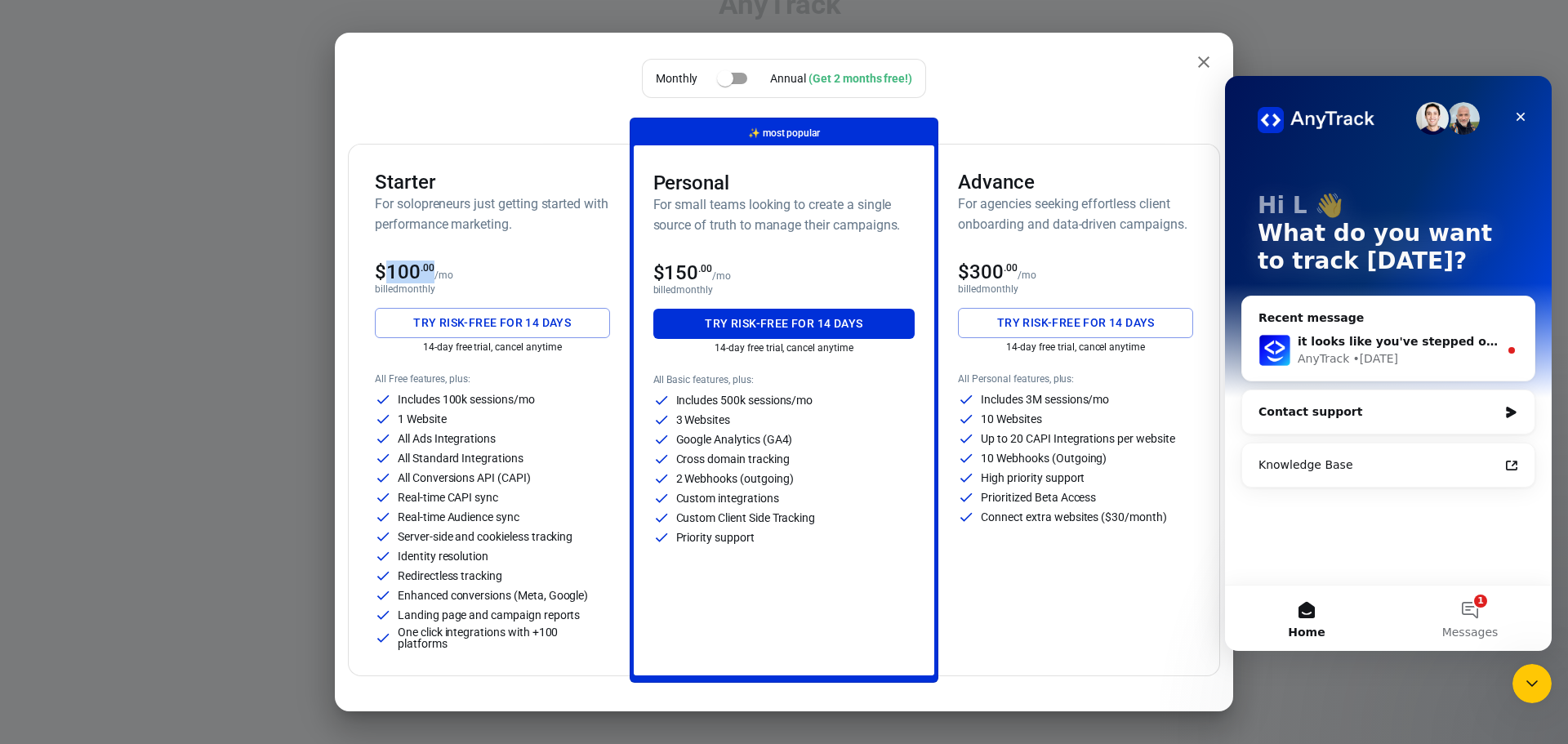
drag, startPoint x: 381, startPoint y: 265, endPoint x: 435, endPoint y: 265, distance: 54.0
click at [435, 265] on div "$100 .00 /mo" at bounding box center [414, 272] width 78 height 23
click at [420, 333] on button "Try risk-free for 14 days" at bounding box center [492, 323] width 235 height 30
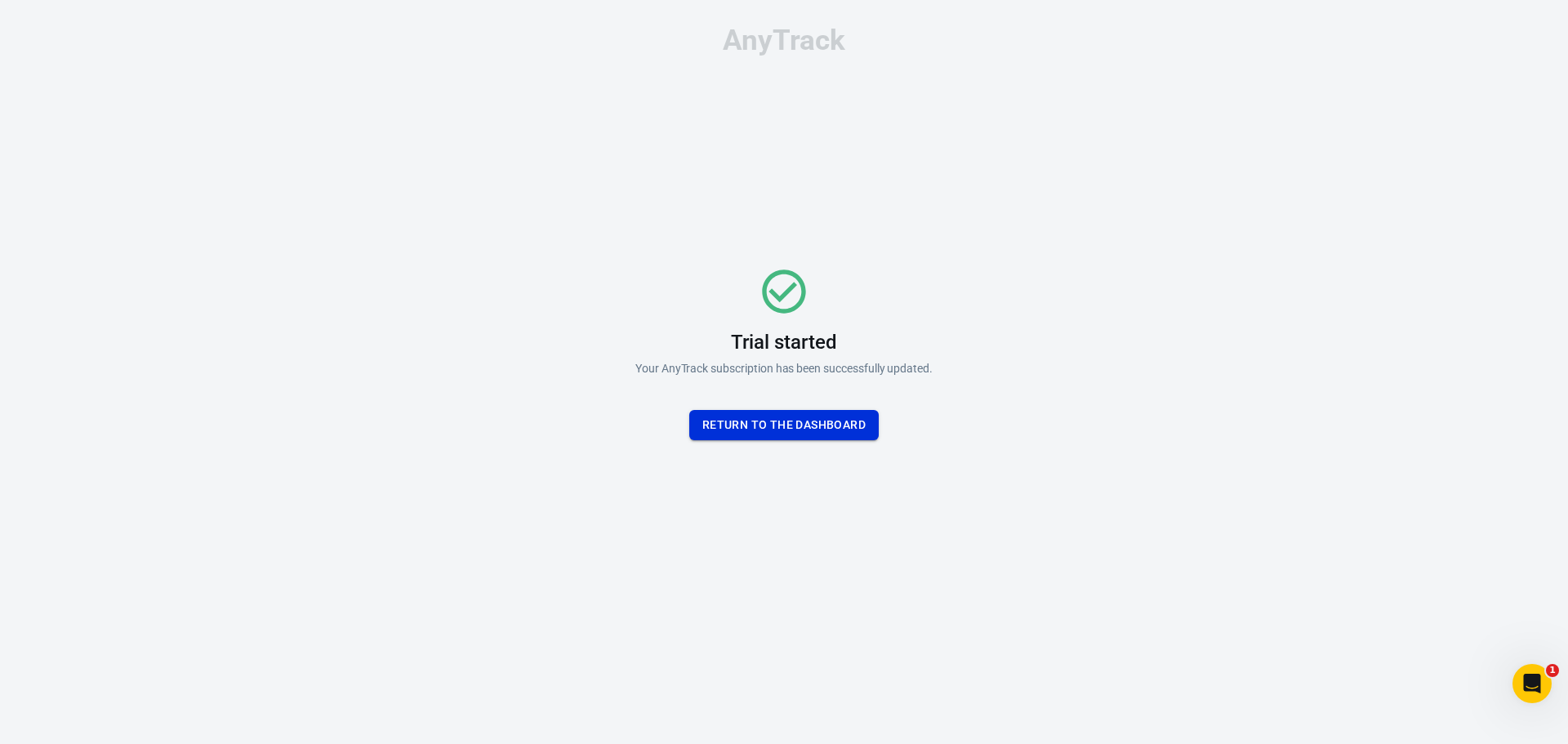
click at [797, 425] on button "Return To the dashboard" at bounding box center [784, 425] width 189 height 30
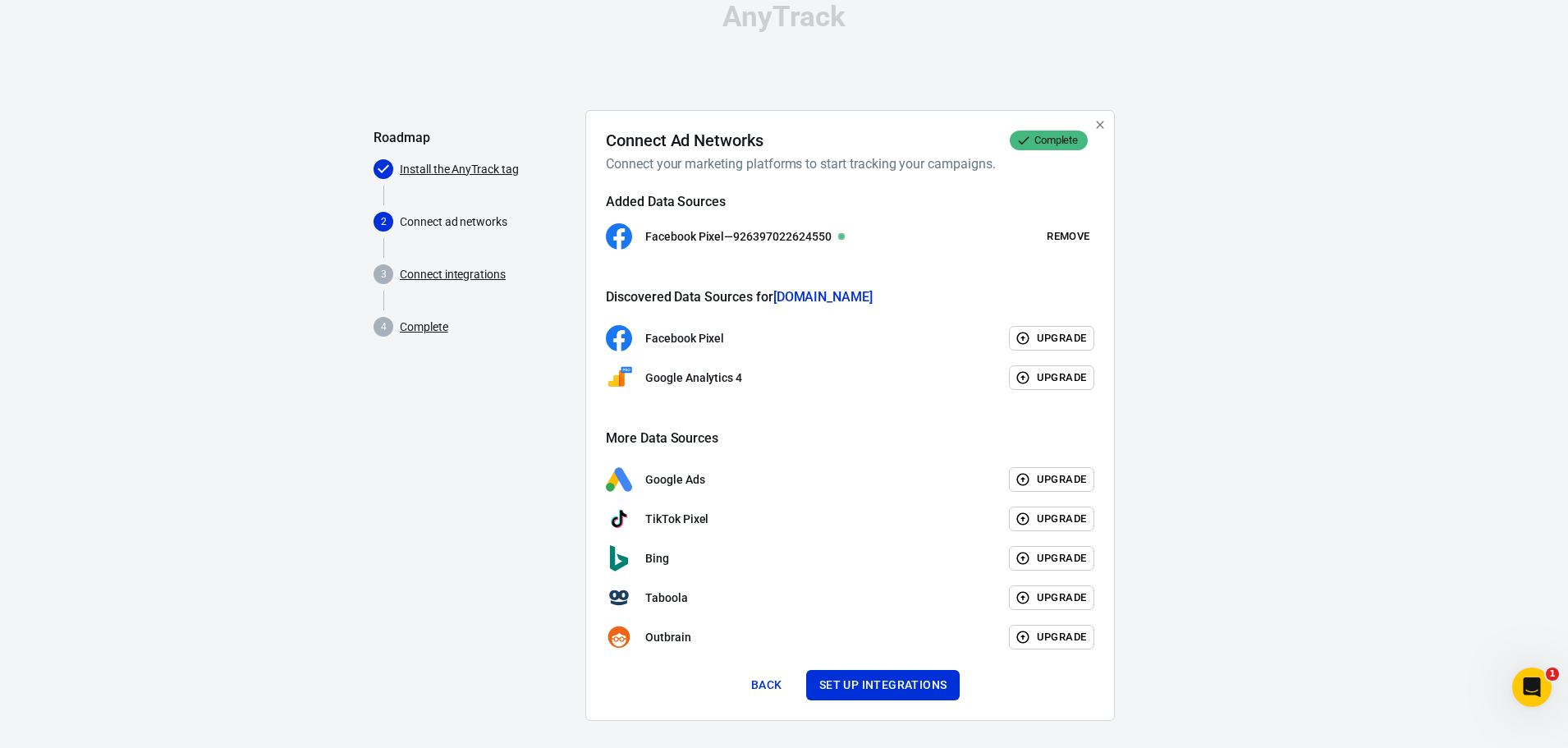
scroll to position [36, 0]
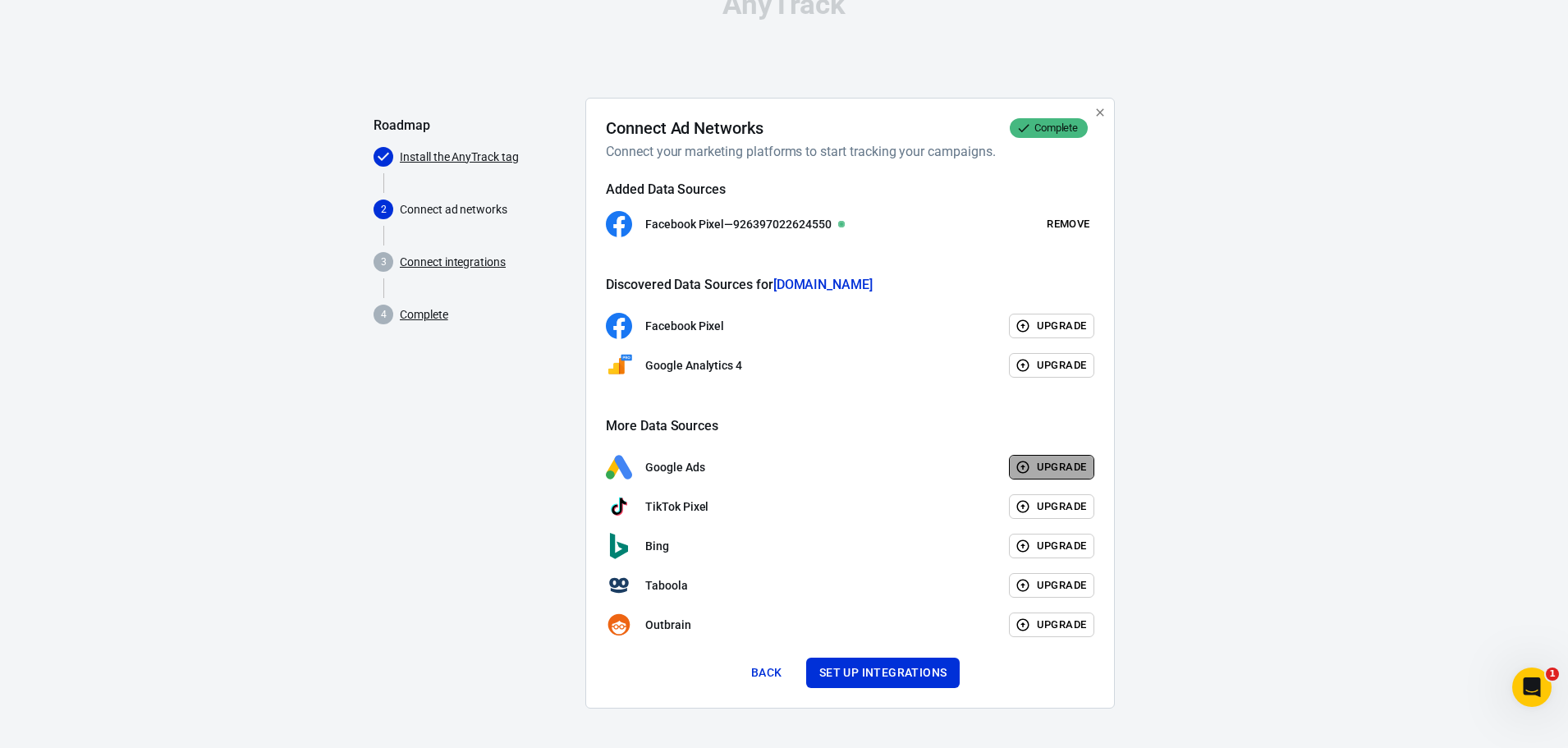
click at [1037, 468] on button "Upgrade" at bounding box center [1052, 468] width 86 height 26
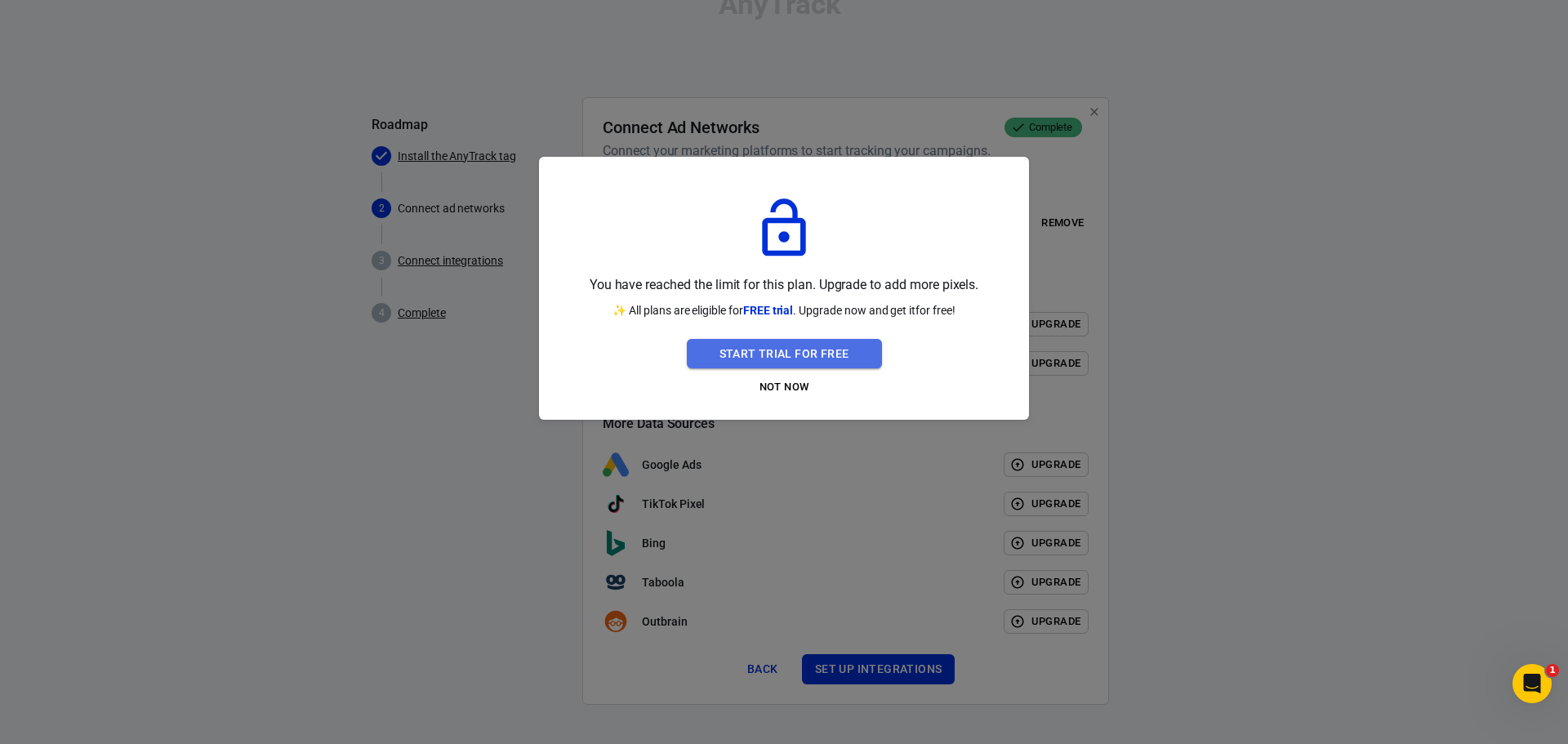
click at [844, 349] on button "Start Trial For Free" at bounding box center [784, 354] width 195 height 30
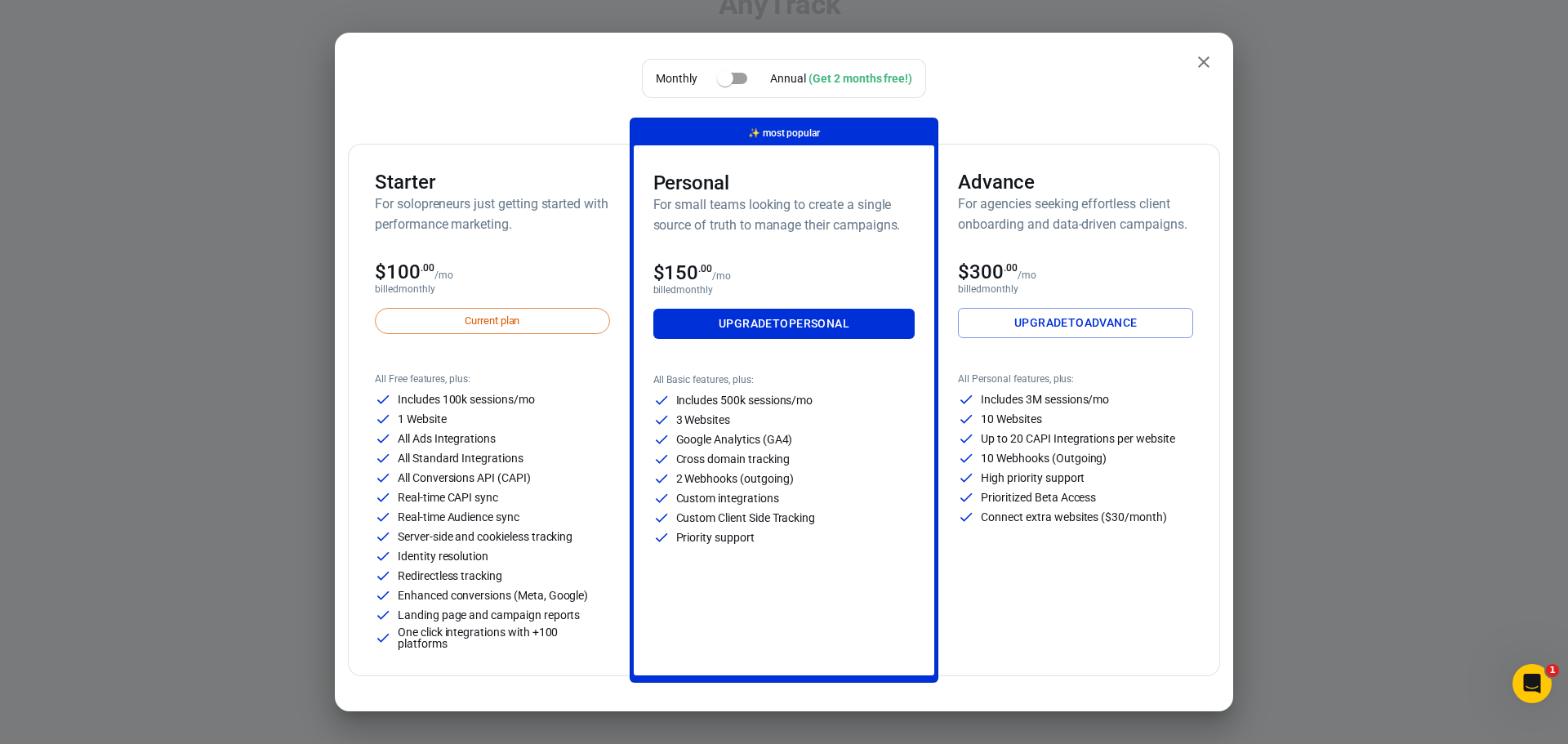
click at [452, 324] on div "Current plan" at bounding box center [492, 321] width 235 height 26
click at [1198, 54] on icon "close" at bounding box center [1204, 62] width 20 height 20
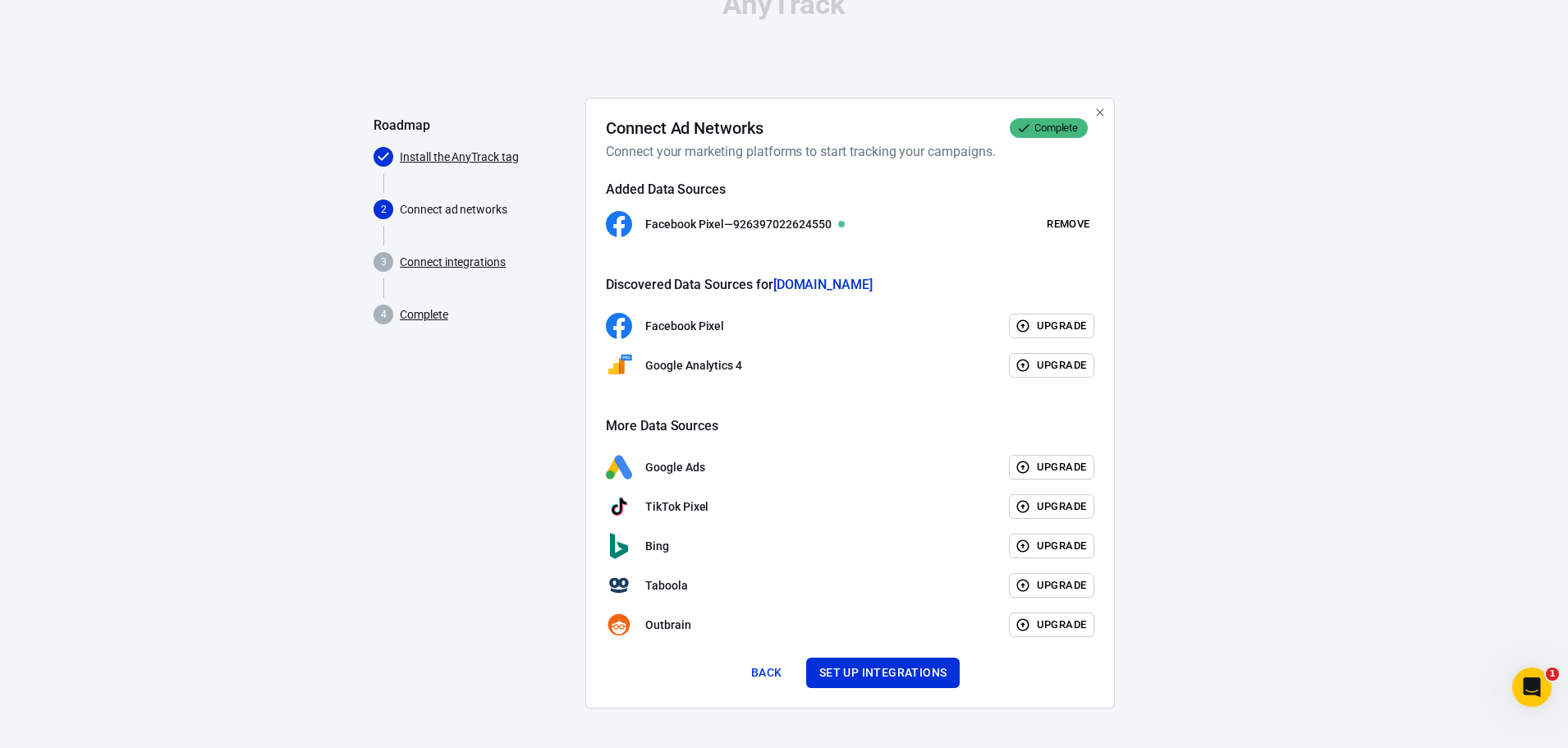
click at [907, 409] on div "Added Data Sources Facebook Pixel — 926397022624550 Remove Discovered Data Sour…" at bounding box center [850, 409] width 489 height 456
click at [1060, 458] on button "Upgrade" at bounding box center [1052, 468] width 86 height 26
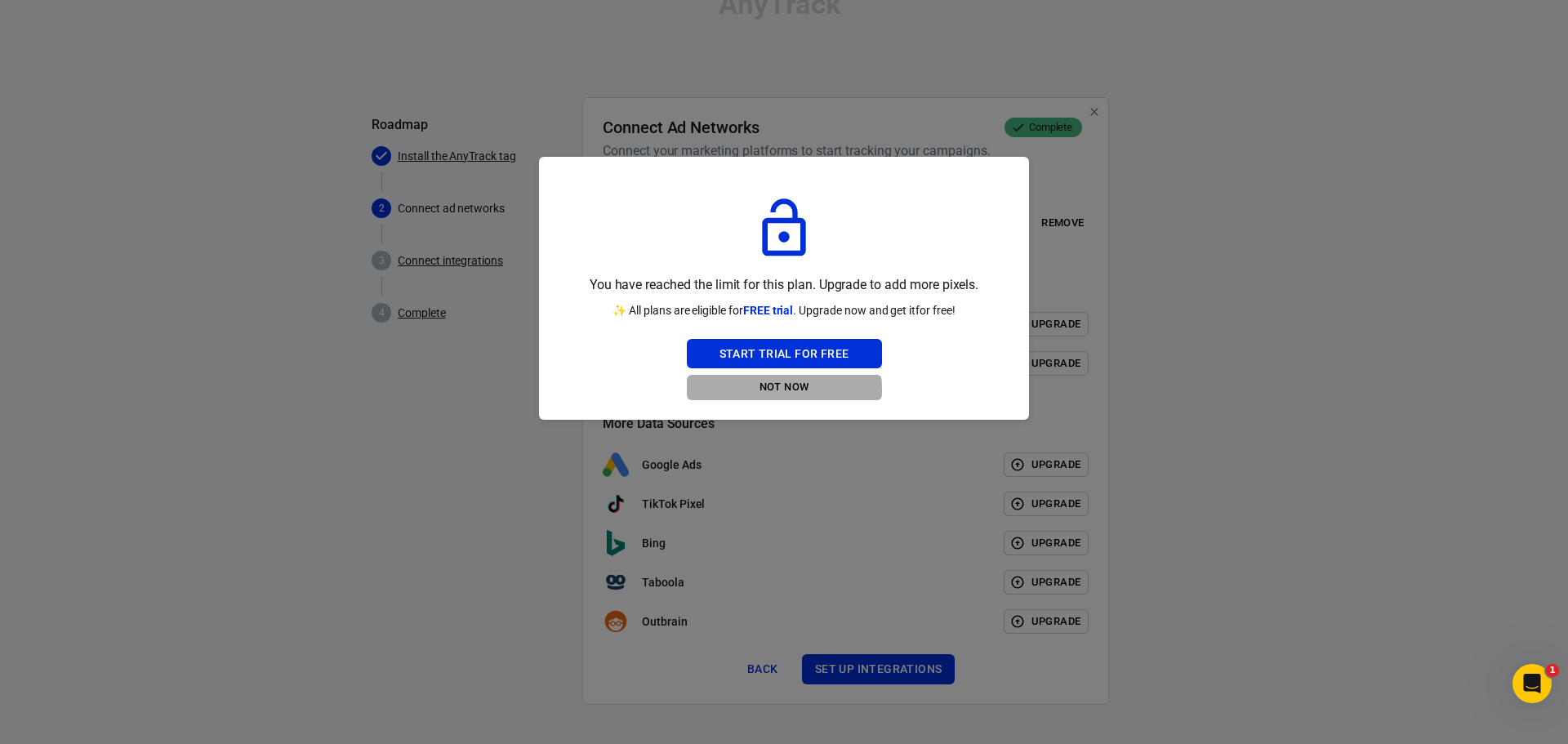
click at [774, 390] on button "Not Now" at bounding box center [784, 387] width 195 height 26
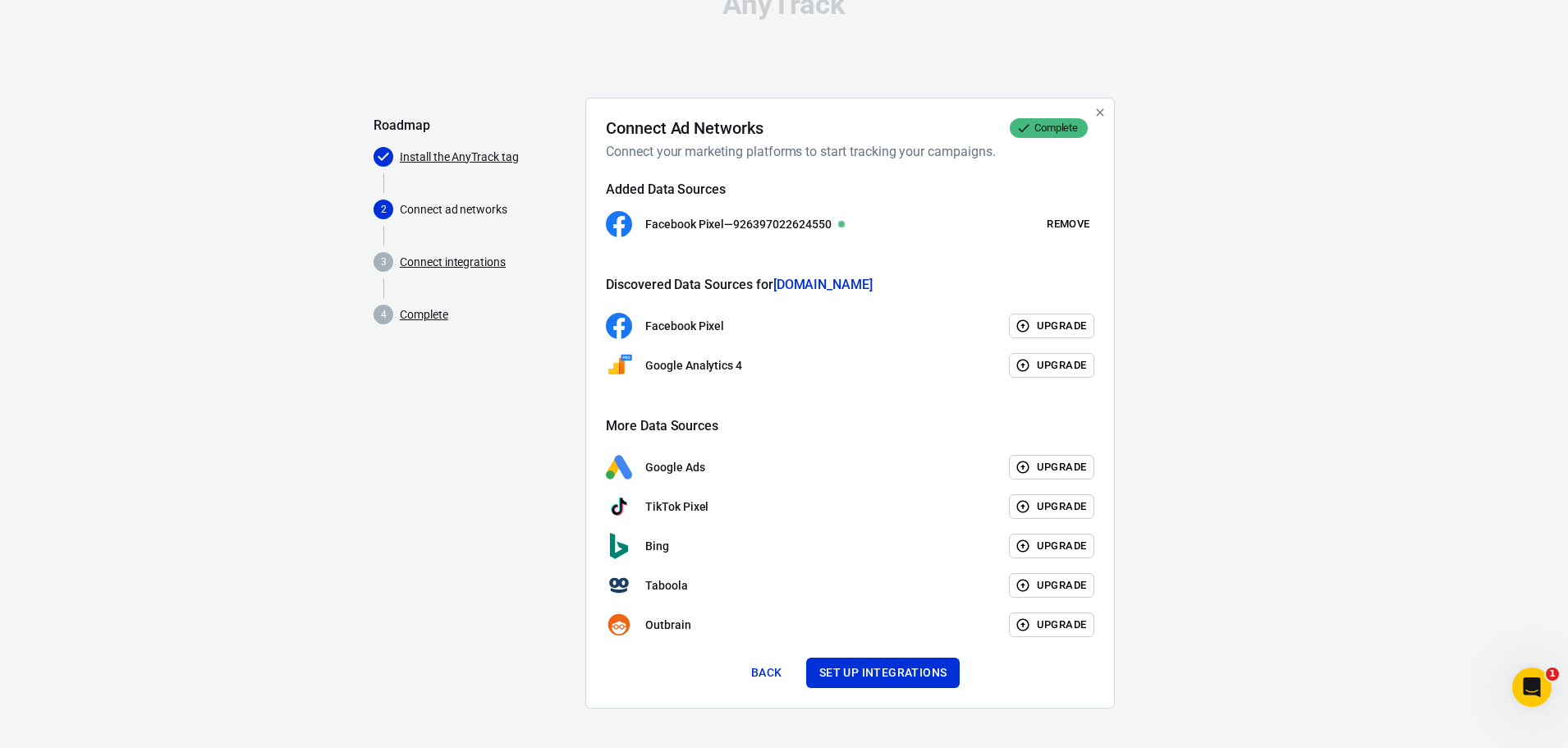
drag, startPoint x: 864, startPoint y: 495, endPoint x: 858, endPoint y: 476, distance: 19.9
click at [863, 495] on div "TikTok Pixel Upgrade" at bounding box center [850, 506] width 489 height 26
click at [473, 265] on link "Connect integrations" at bounding box center [452, 262] width 106 height 17
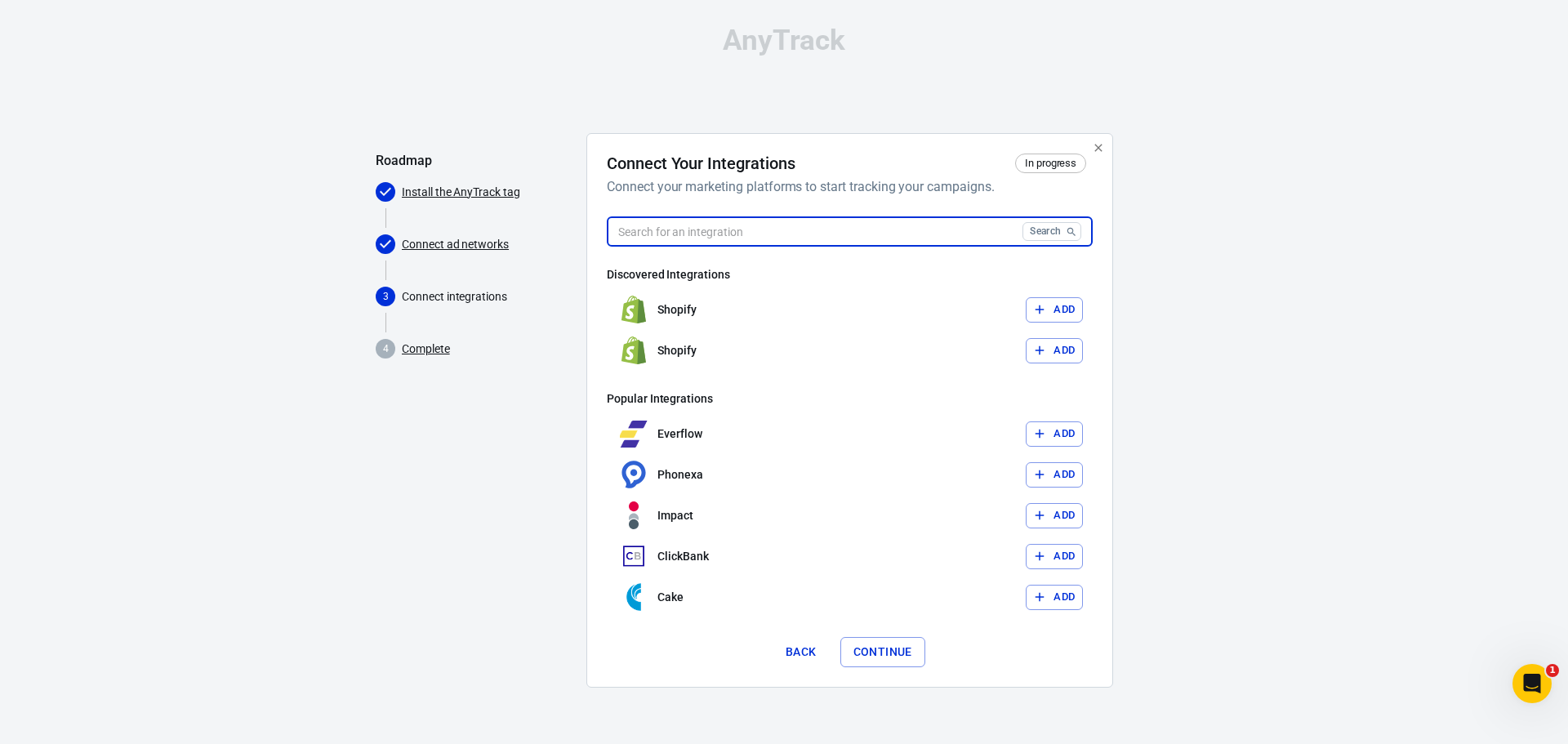
click at [734, 229] on input "text" at bounding box center [812, 232] width 409 height 30
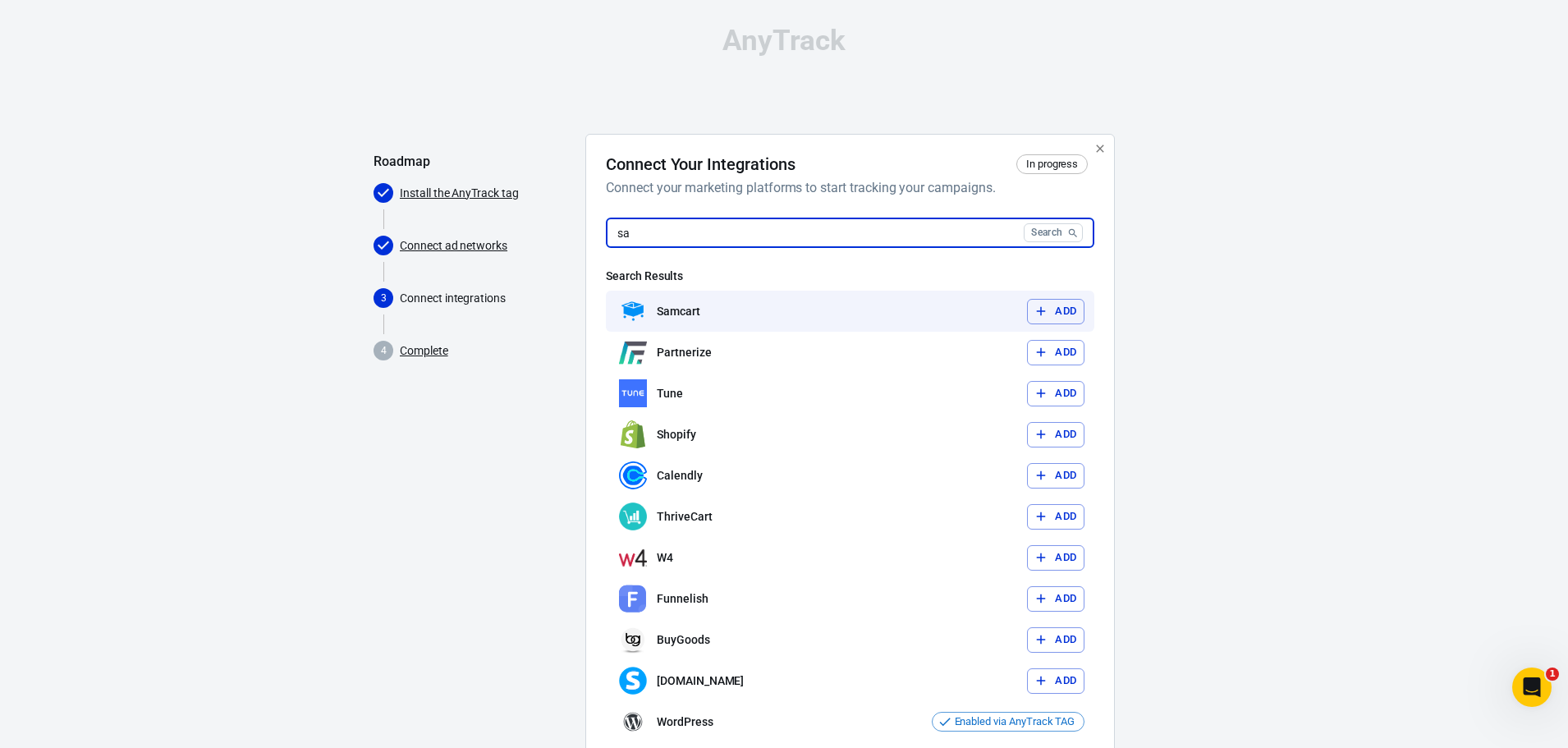
type input "sa"
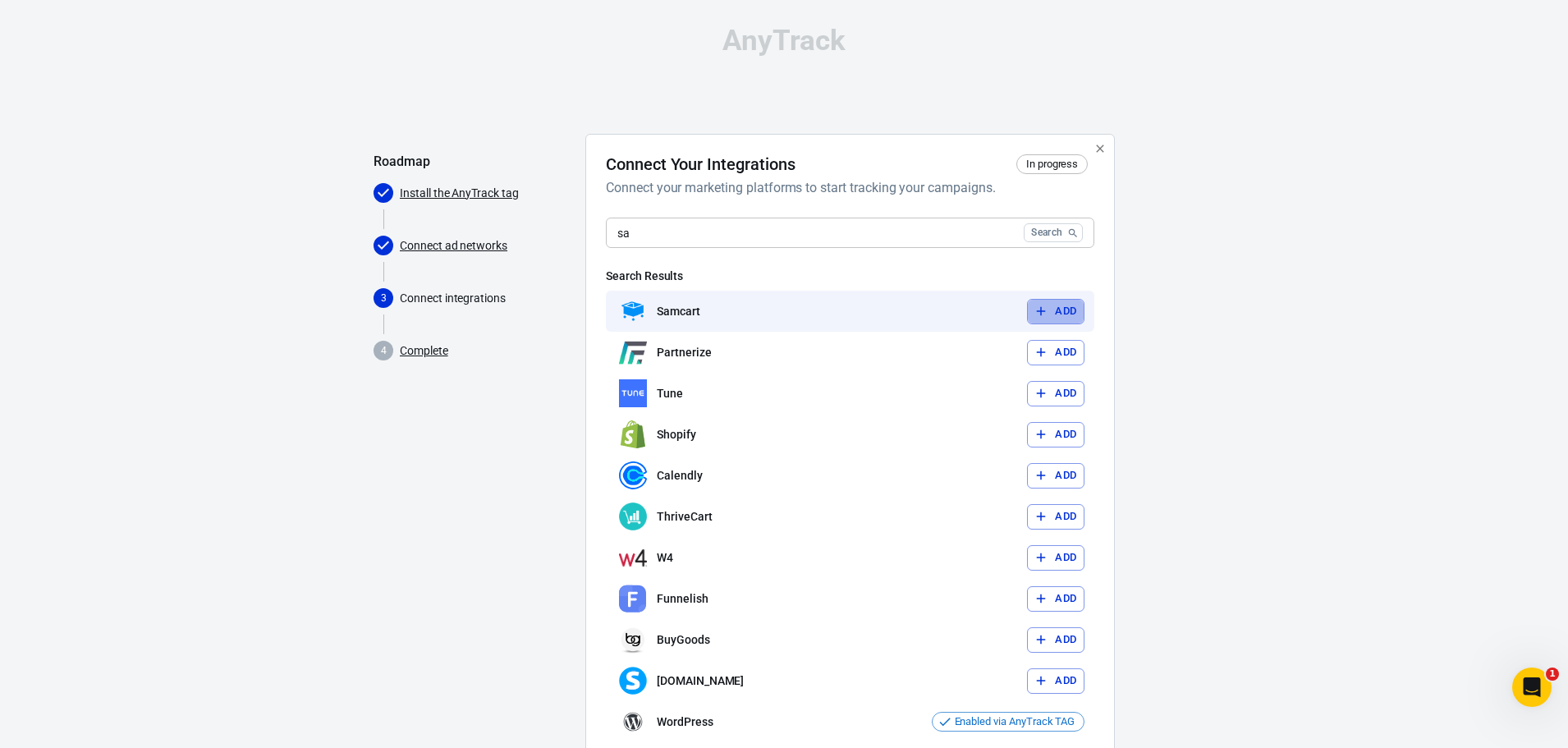
click at [1056, 314] on button "Add" at bounding box center [1056, 312] width 57 height 26
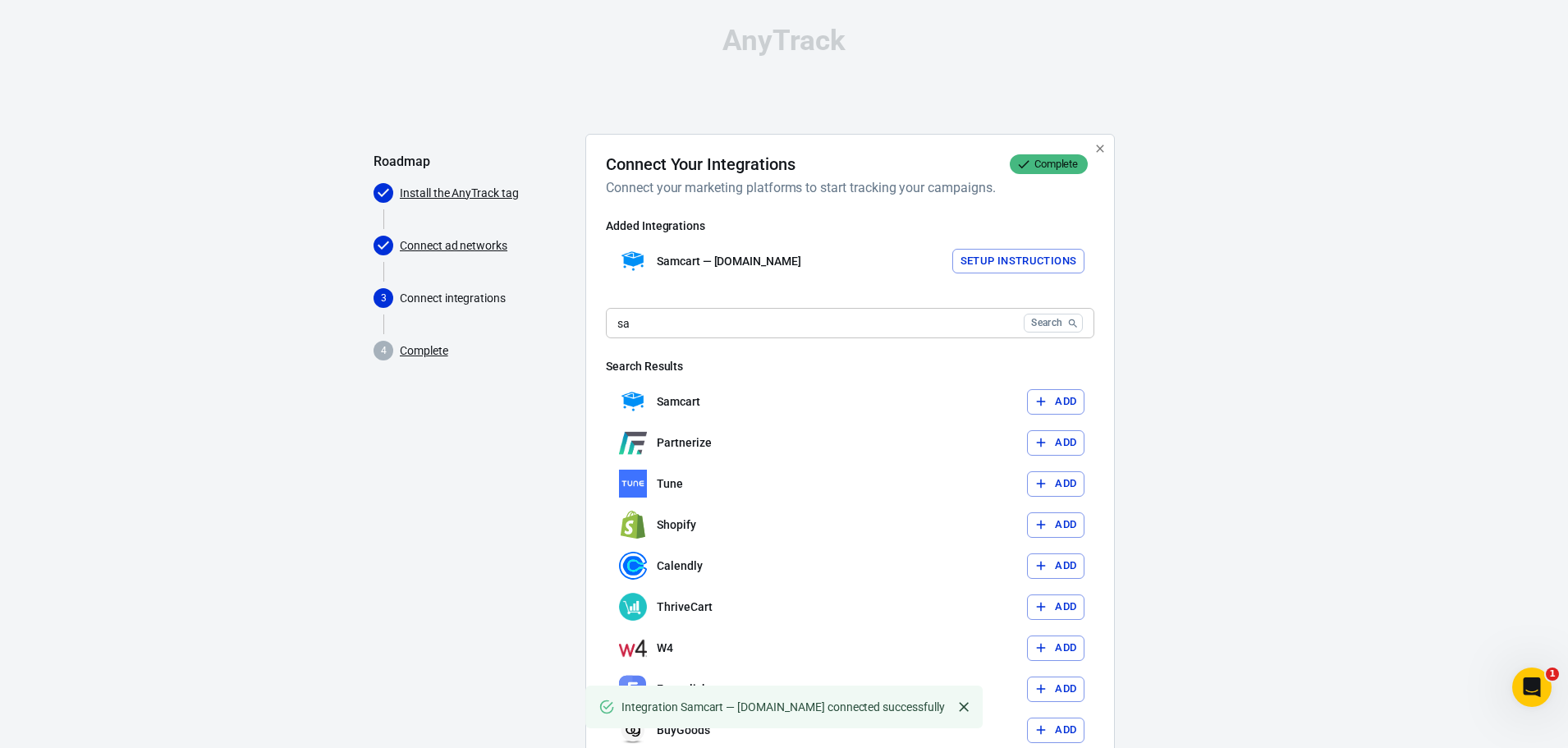
click at [985, 259] on button "Setup Instructions" at bounding box center [1018, 261] width 133 height 26
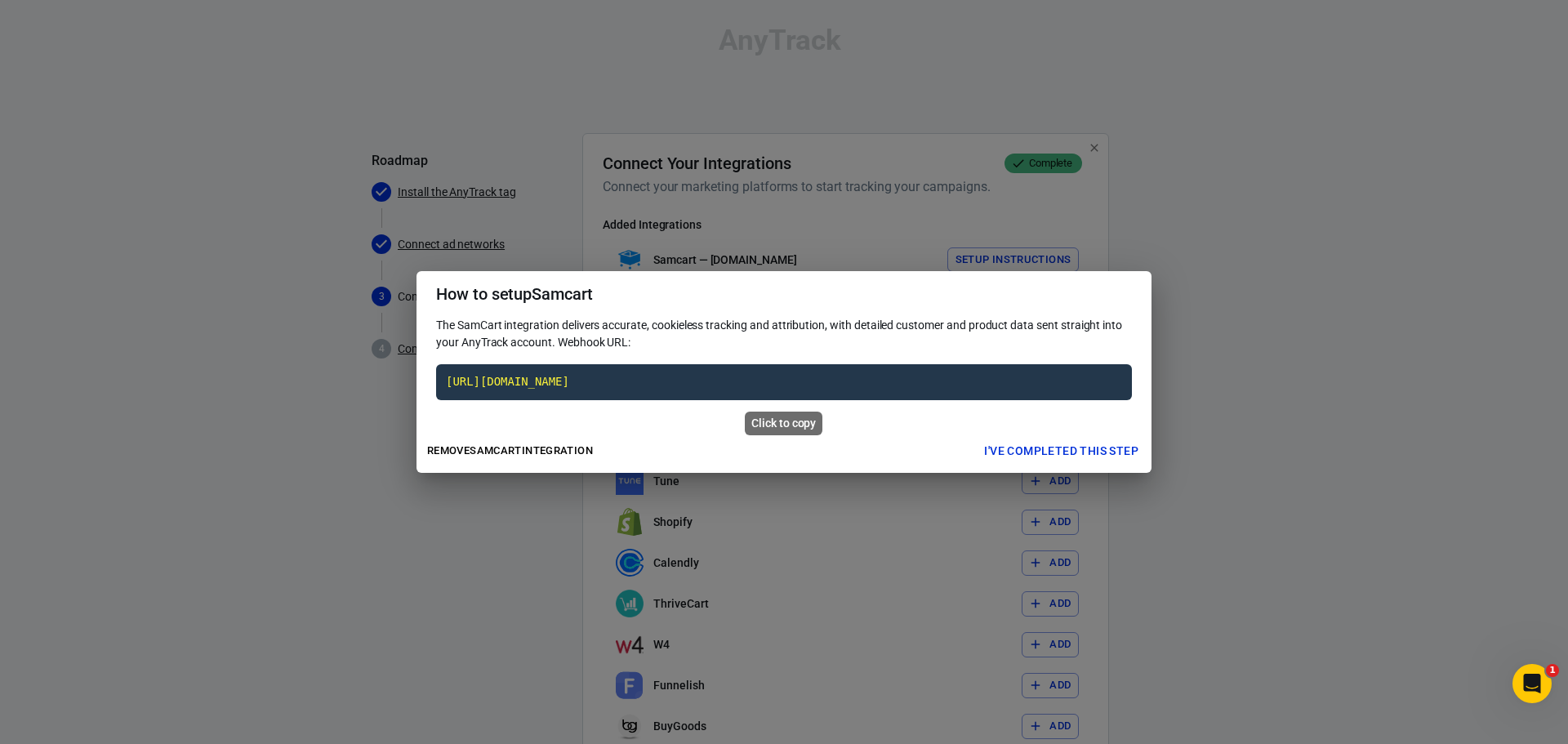
click at [849, 375] on code "[URL][DOMAIN_NAME]" at bounding box center [783, 382] width 696 height 36
click at [838, 384] on code "[URL][DOMAIN_NAME]" at bounding box center [783, 382] width 696 height 36
click at [794, 427] on div "The SamCart integration delivers accurate, cookieless tracking and attribution,…" at bounding box center [784, 373] width 735 height 112
click at [787, 424] on div "Click to copy" at bounding box center [784, 423] width 78 height 24
click at [1081, 455] on button "I've completed this step" at bounding box center [1062, 451] width 167 height 30
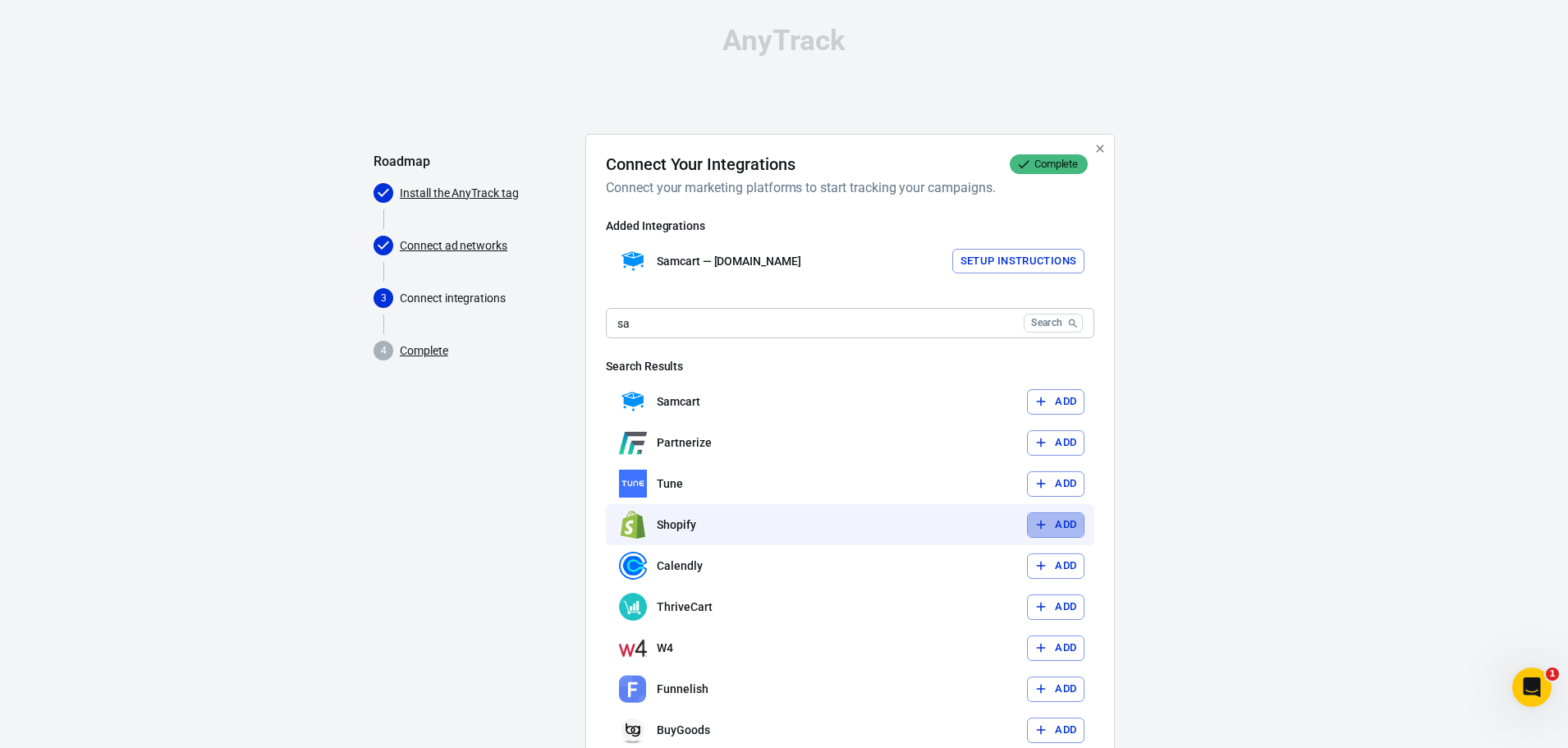
click at [1050, 532] on button "Add" at bounding box center [1056, 525] width 57 height 26
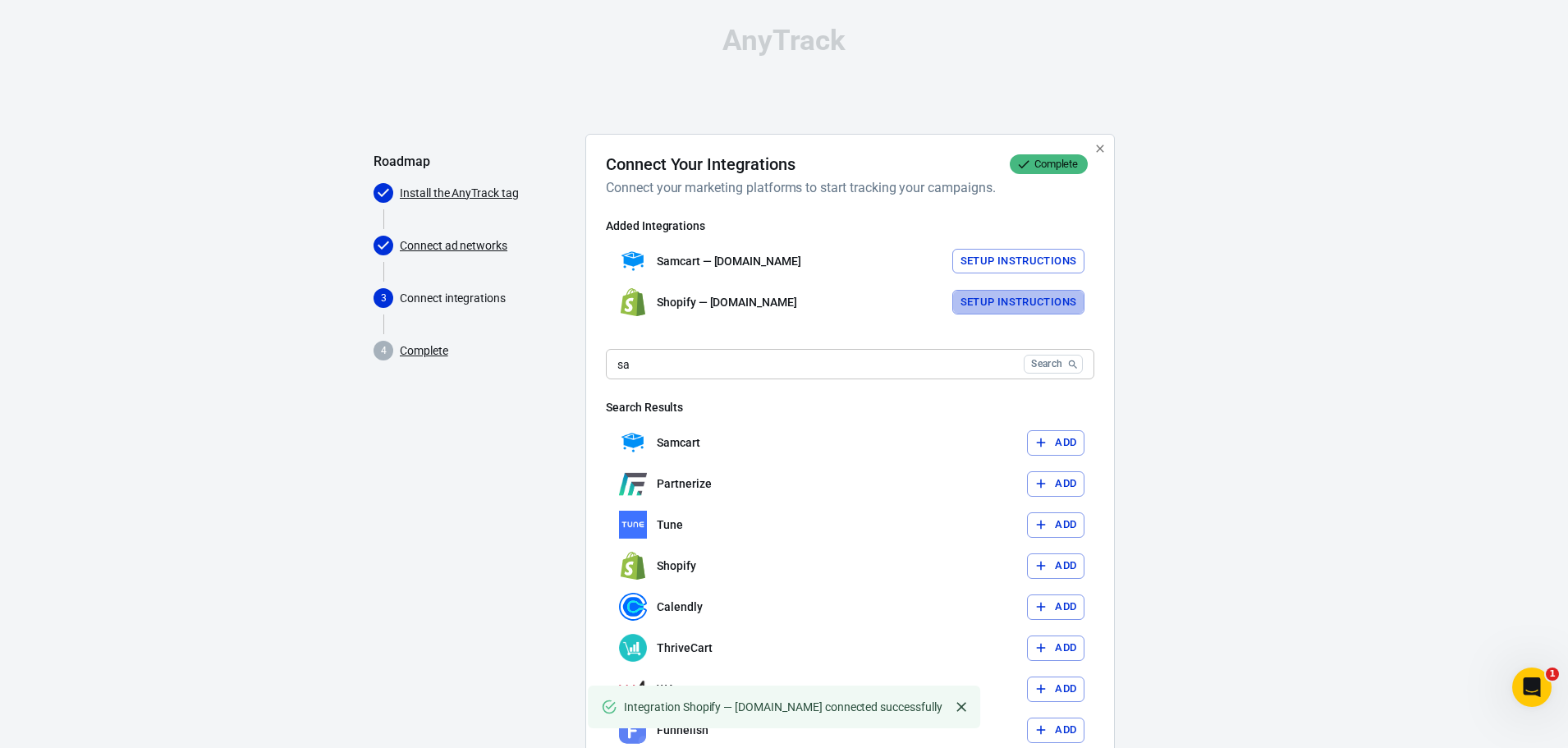
click at [1036, 304] on button "Setup Instructions" at bounding box center [1018, 302] width 133 height 26
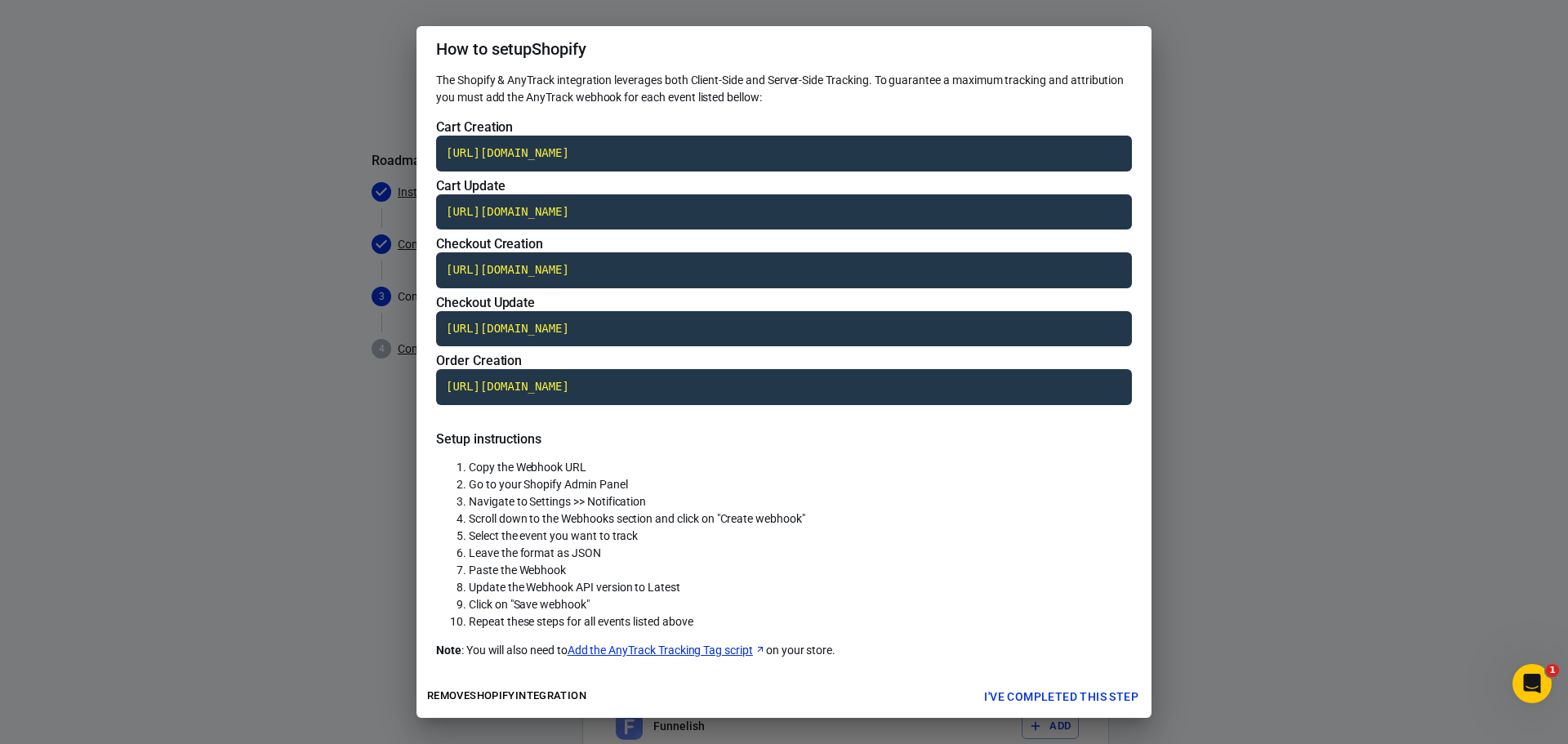
click at [1087, 693] on button "I've completed this step" at bounding box center [1062, 697] width 167 height 30
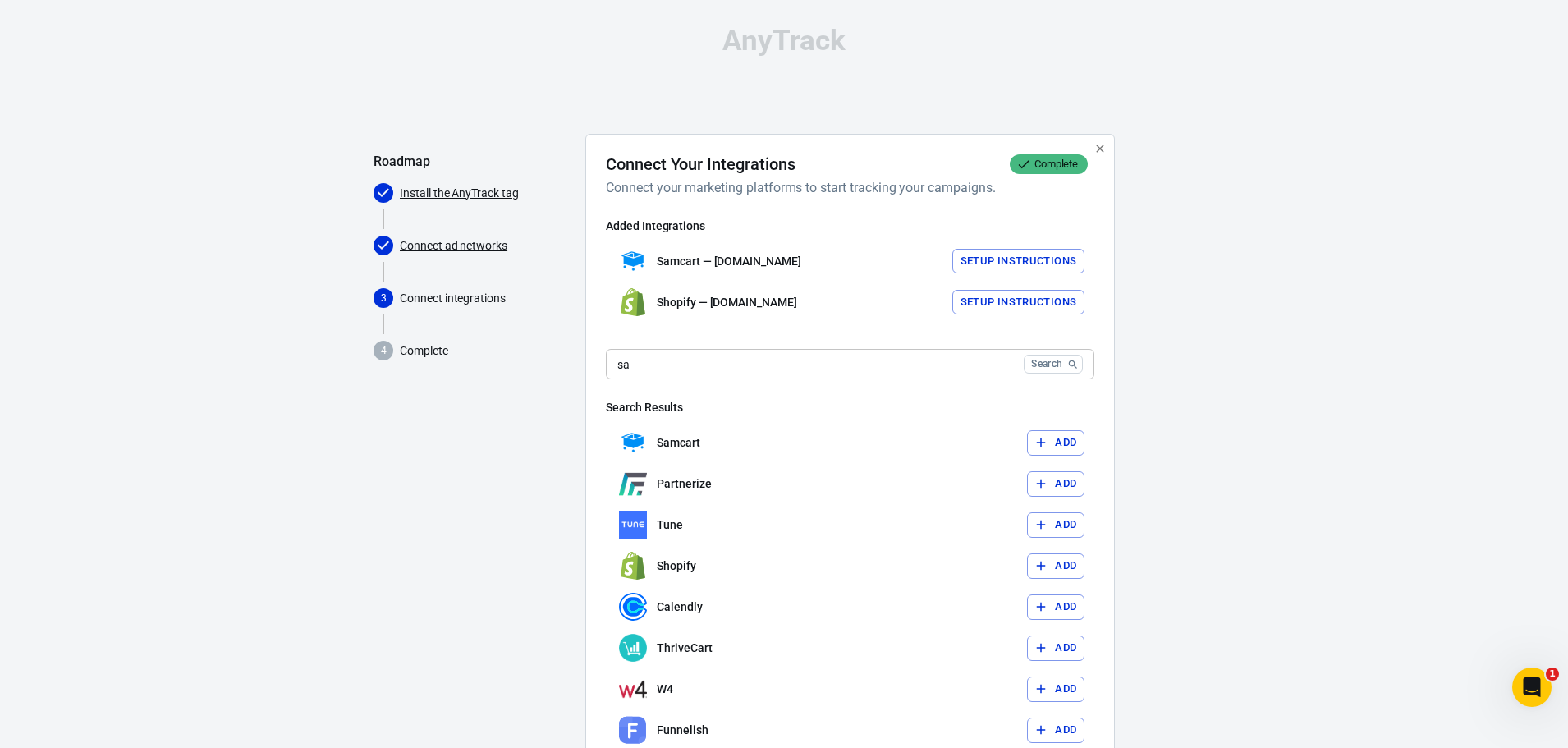
click at [1217, 653] on div "AnyTrack Roadmap Install the AnyTrack tag Connect ad networks 3 Connect integra…" at bounding box center [784, 554] width 1568 height 1109
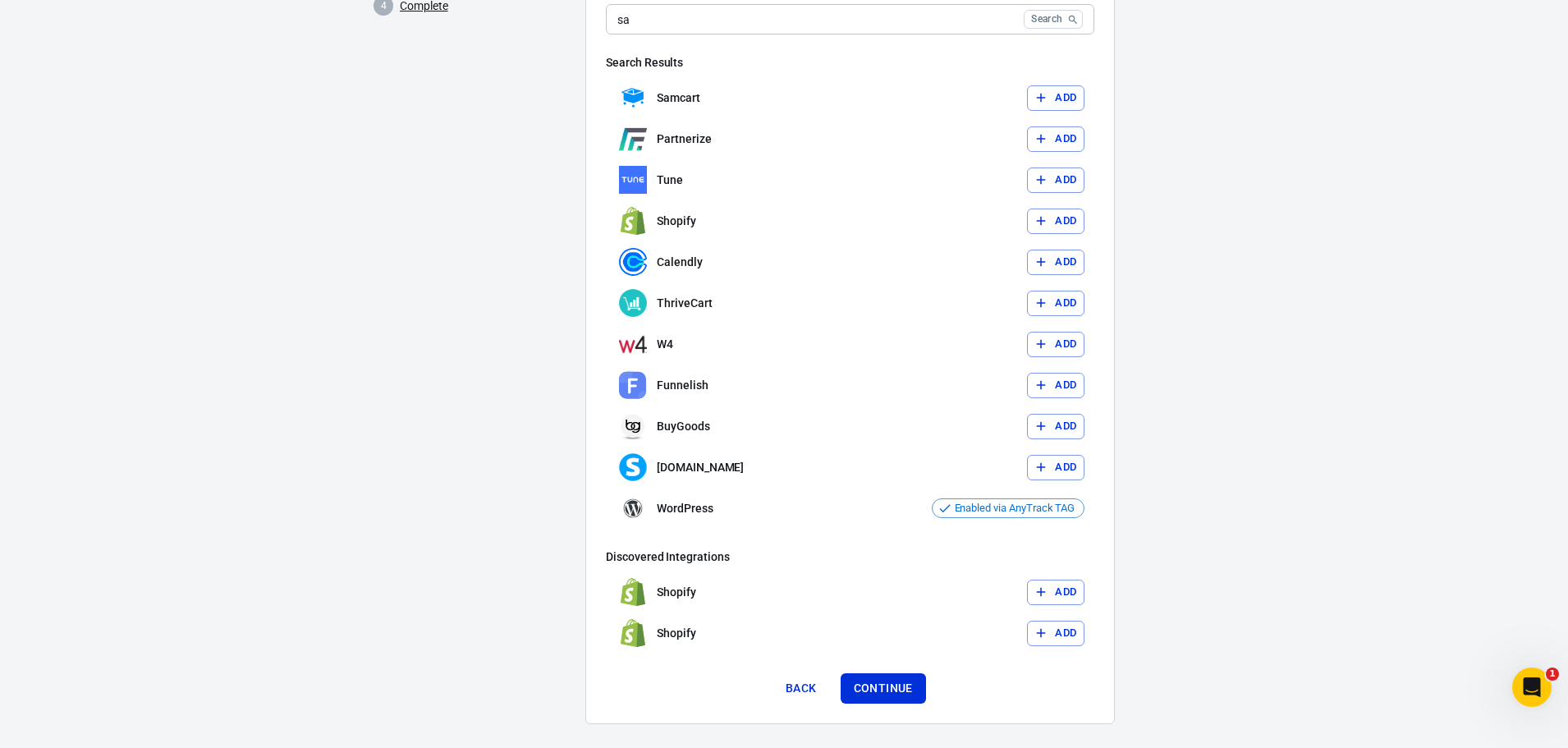
scroll to position [361, 0]
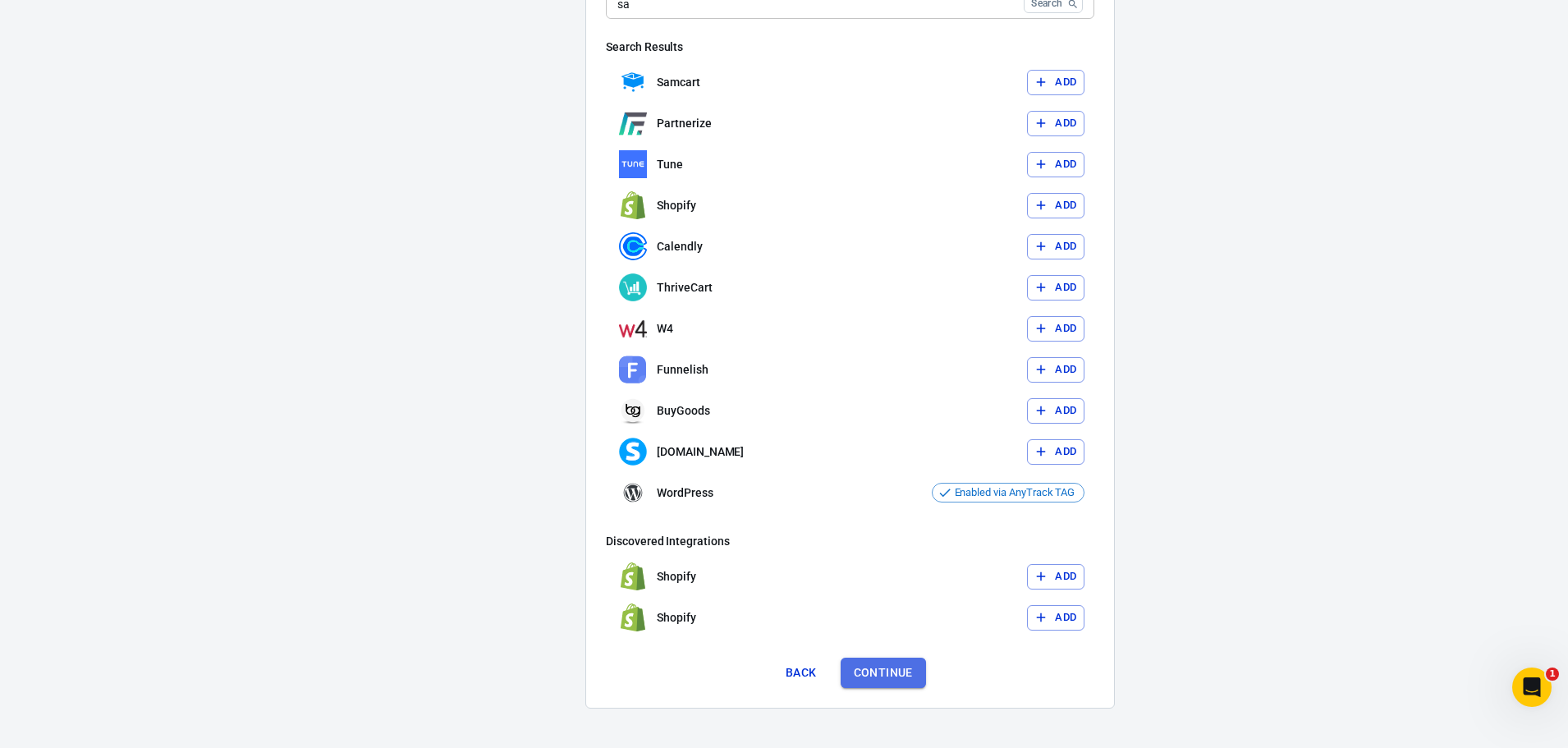
click at [892, 679] on button "Continue" at bounding box center [882, 673] width 85 height 31
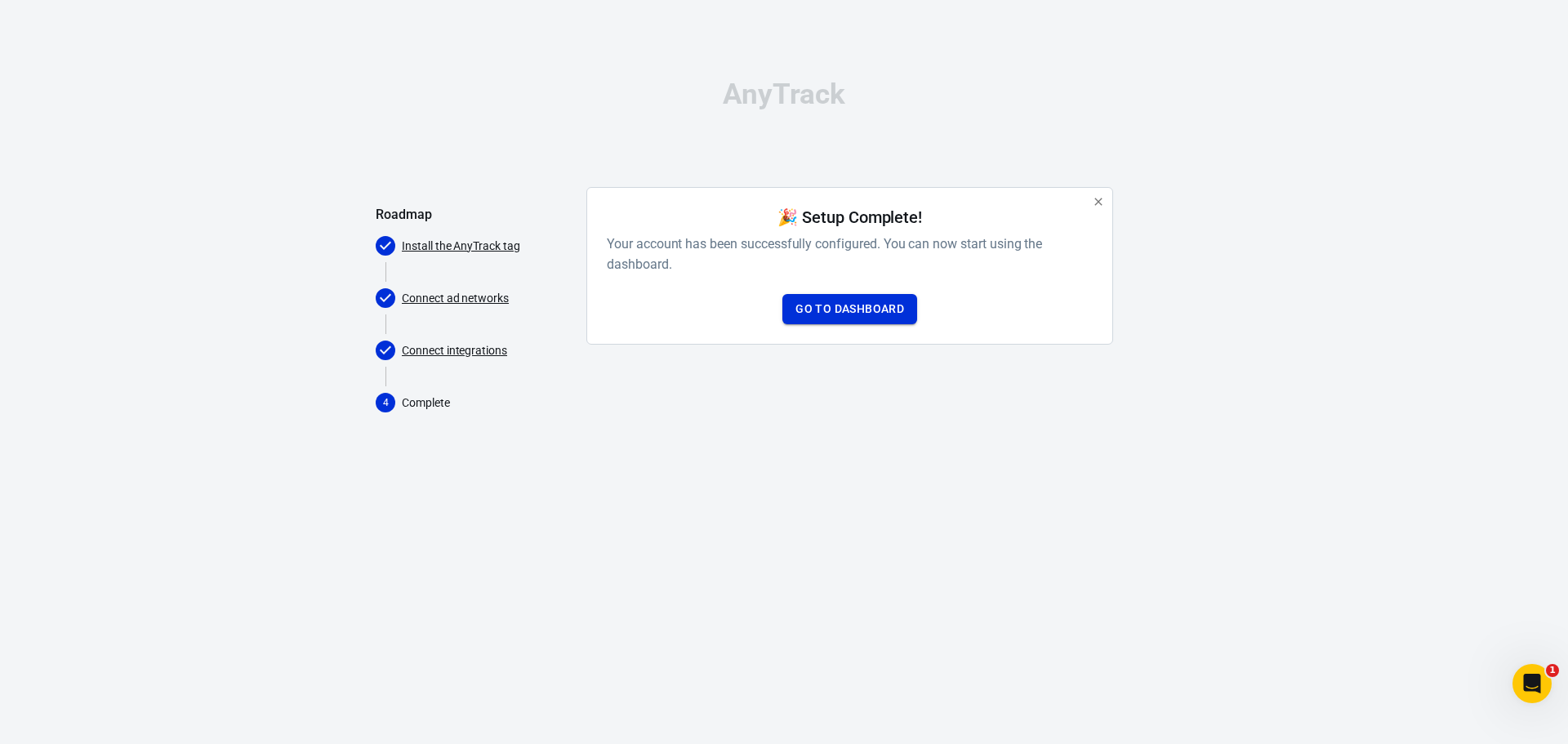
click at [844, 307] on link "Go to Dashboard" at bounding box center [850, 309] width 135 height 30
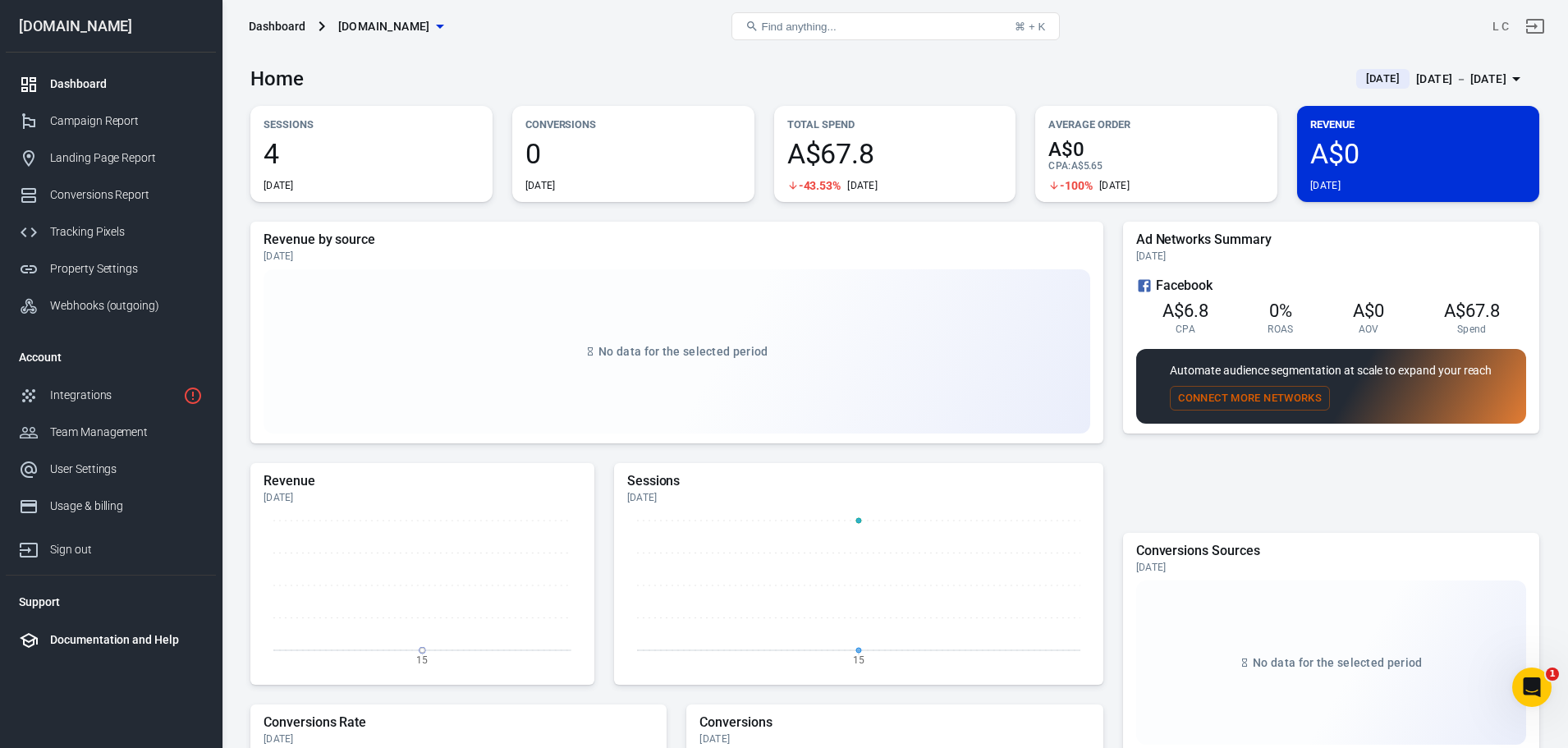
click at [93, 635] on div "Documentation and Help" at bounding box center [126, 640] width 153 height 17
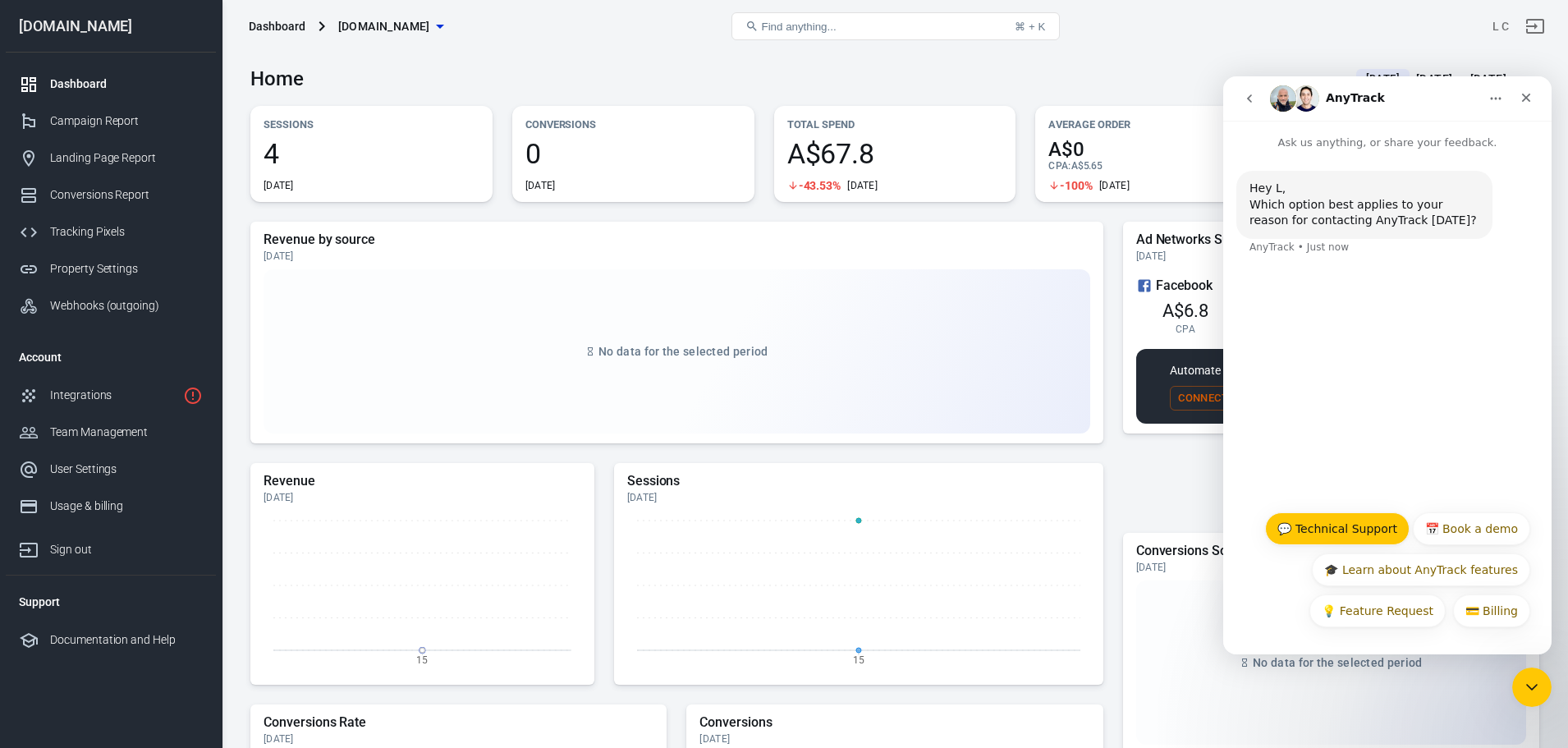
click at [1365, 526] on button "💬 Technical Support" at bounding box center [1337, 529] width 144 height 33
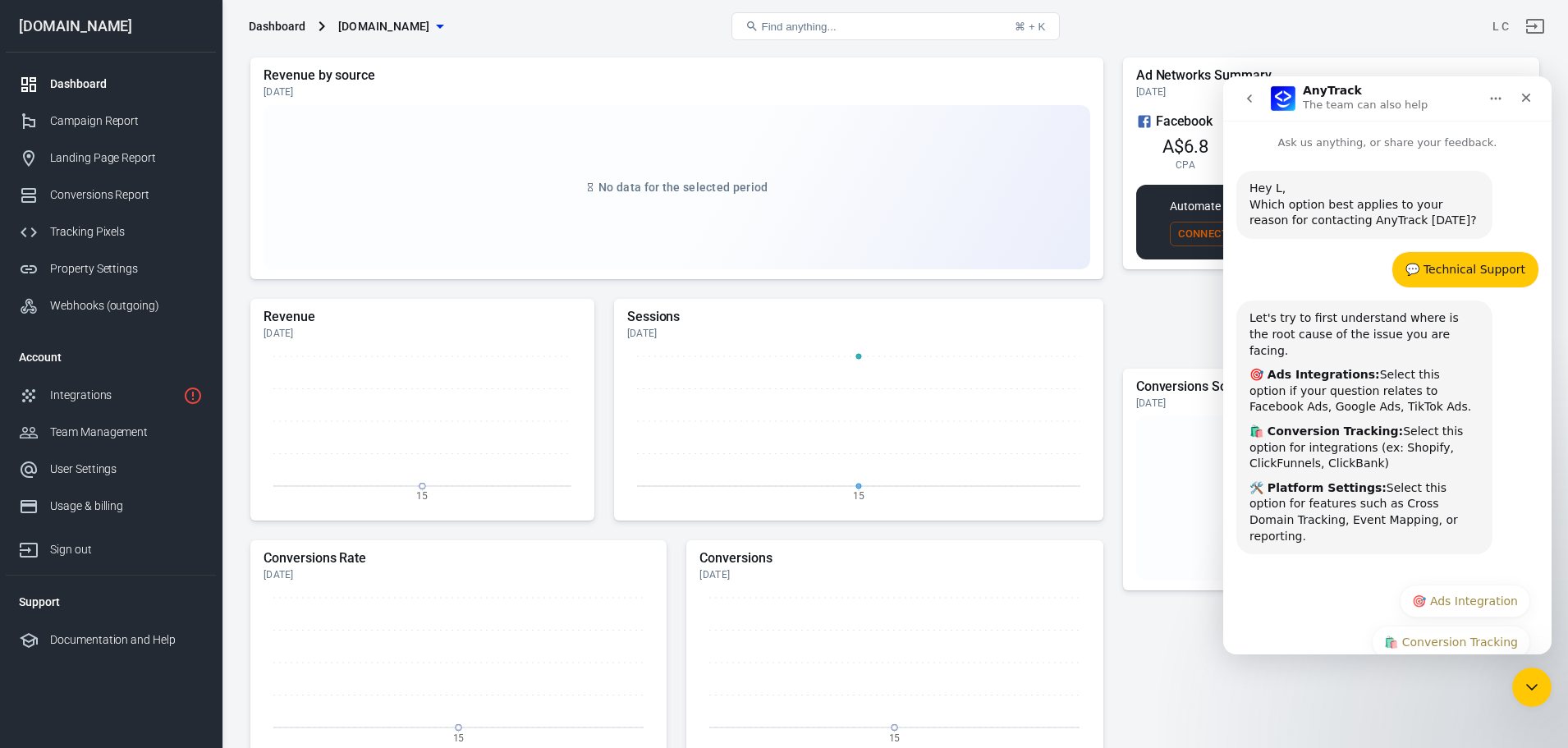
scroll to position [40, 0]
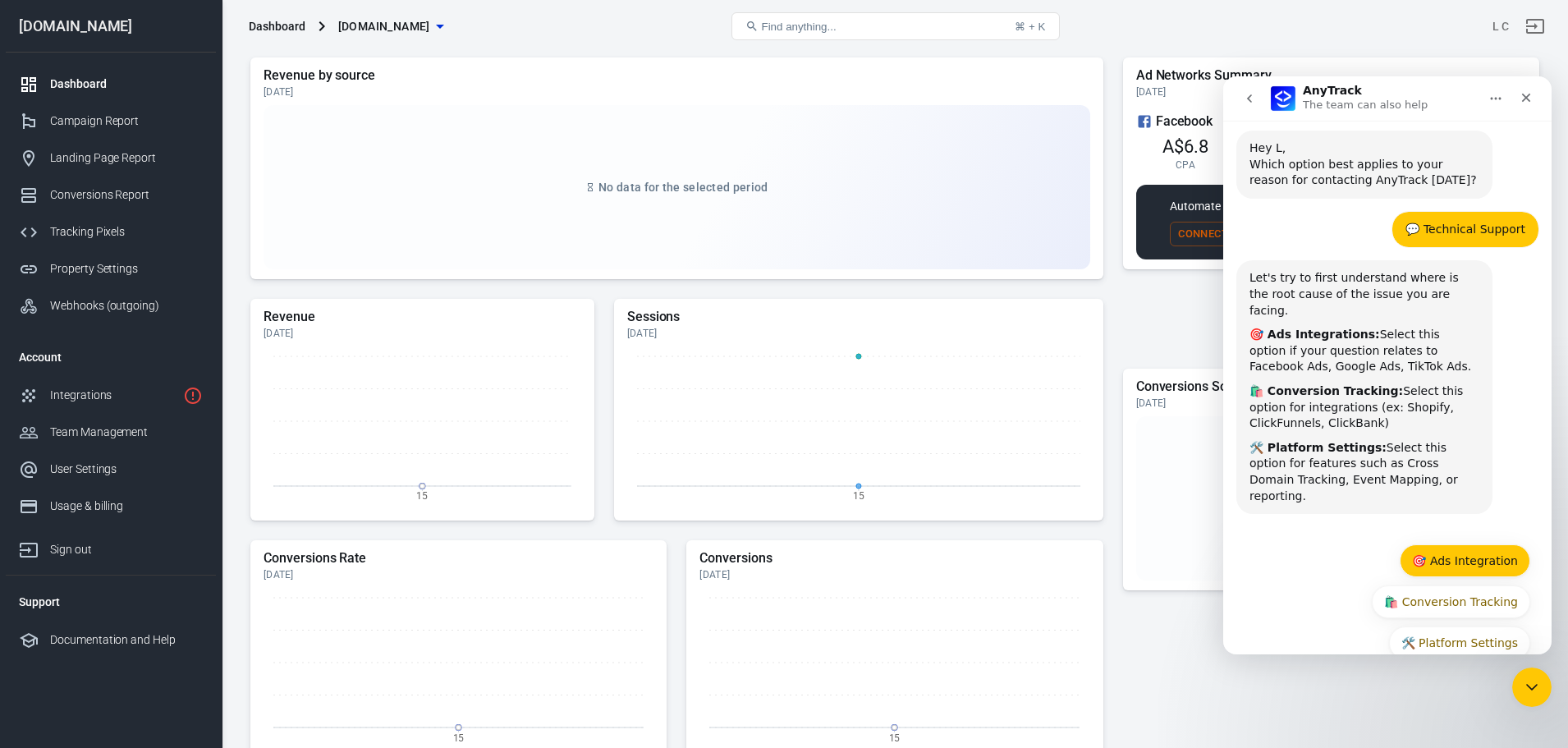
click at [1451, 544] on button "🎯 Ads Integration" at bounding box center [1465, 561] width 131 height 33
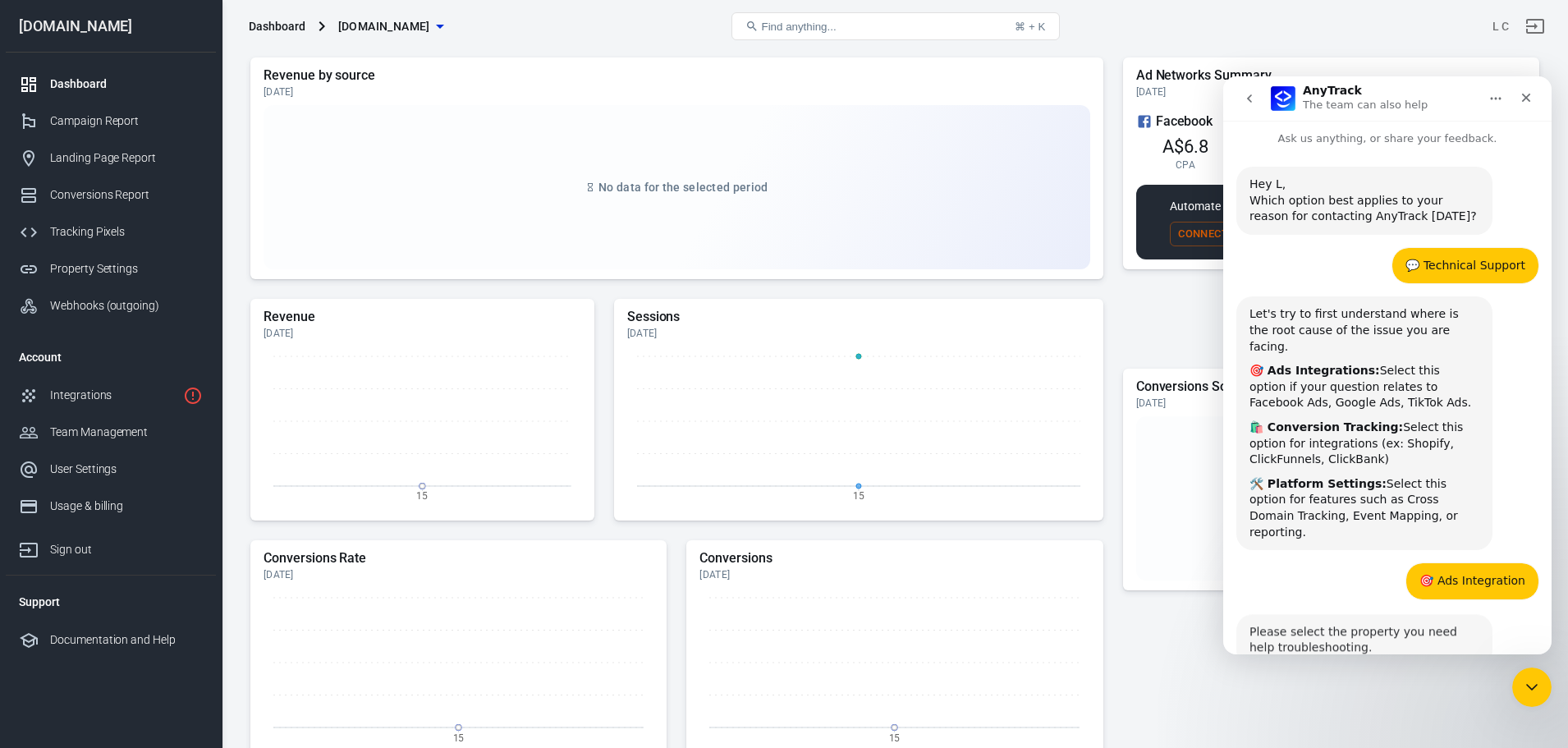
scroll to position [32, 0]
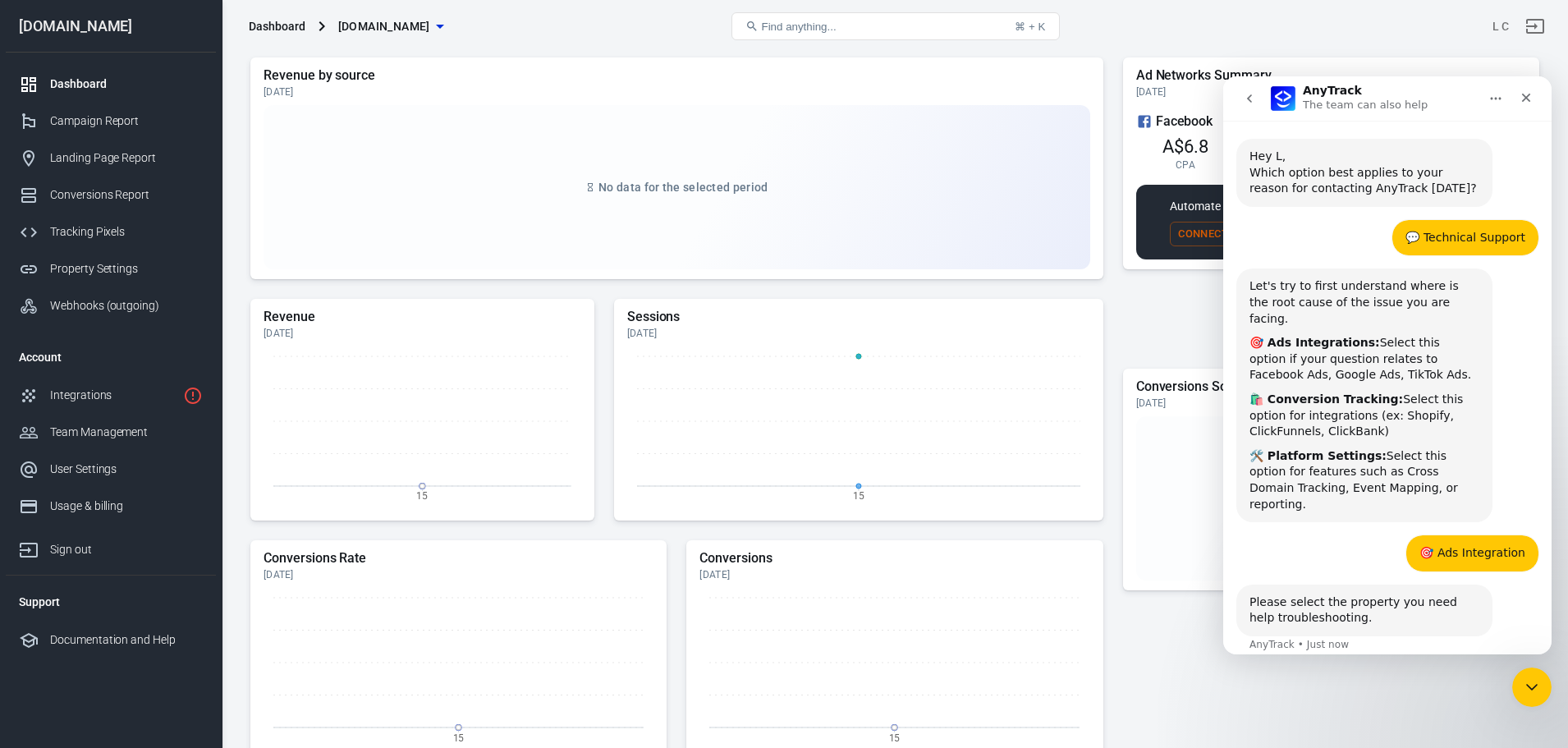
click at [1308, 626] on div "Please select the property you need help troubleshooting. AnyTrack • Just now" at bounding box center [1387, 628] width 302 height 88
click at [1296, 649] on div "AnyTrack • Just now" at bounding box center [1299, 649] width 99 height 0
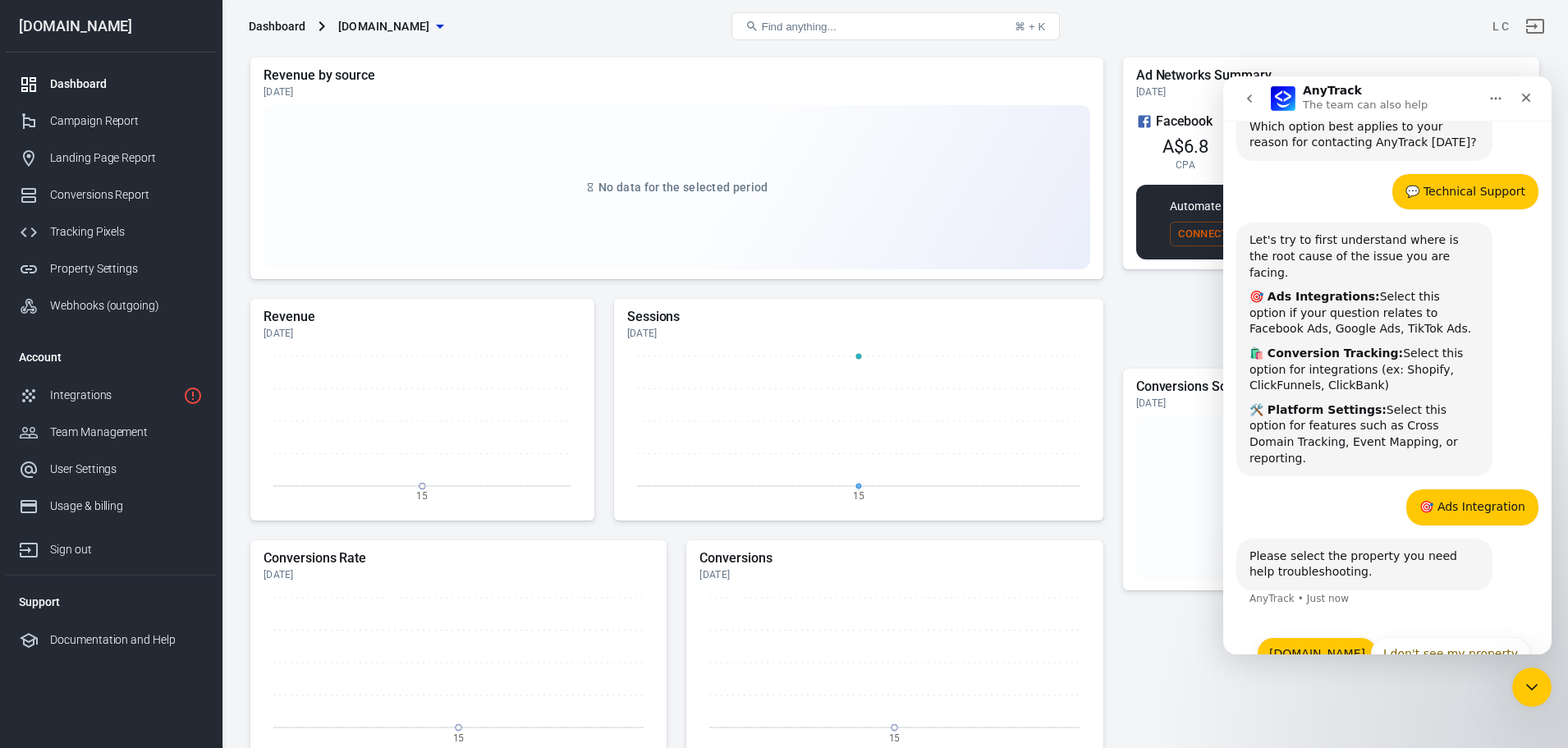
scroll to position [90, 0]
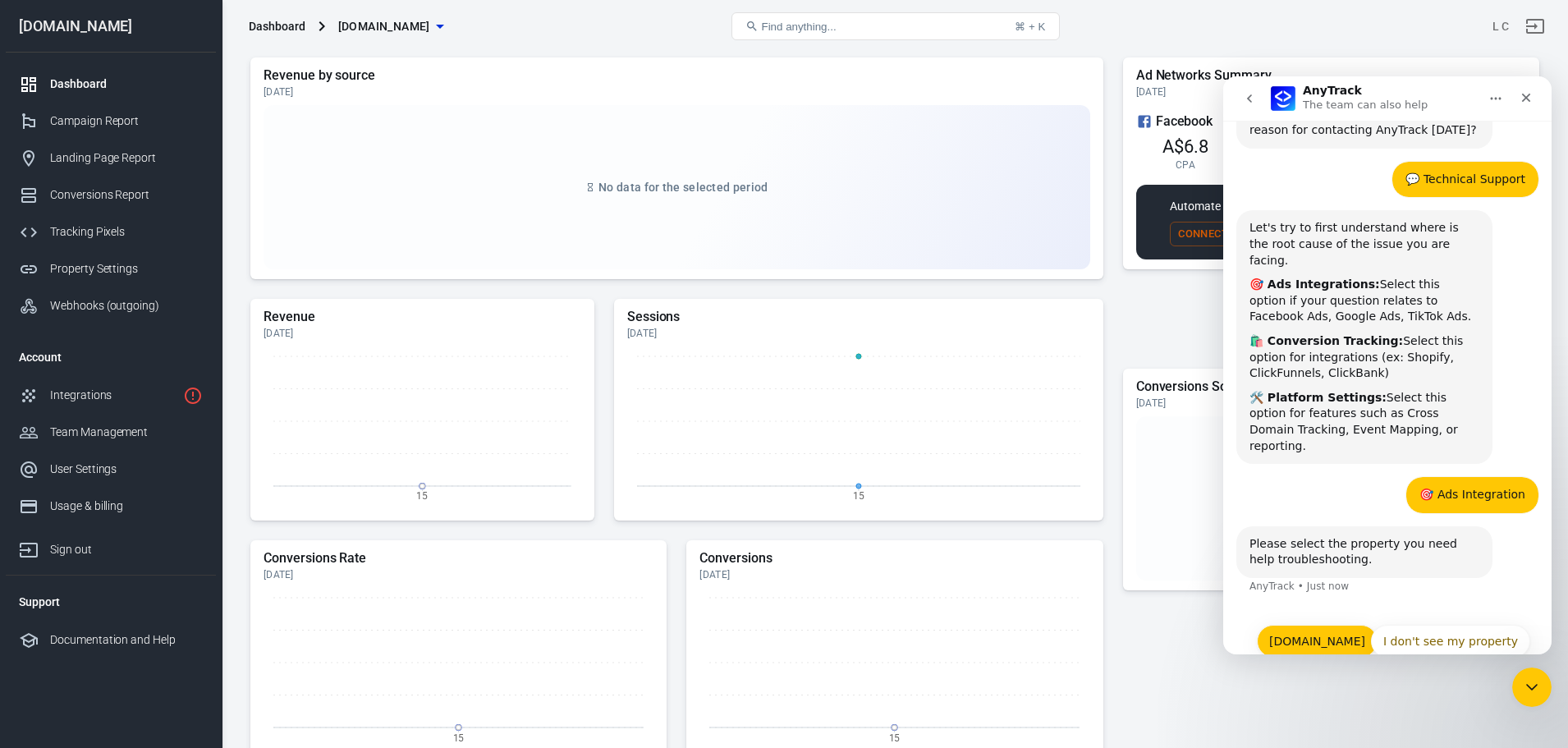
click at [1338, 625] on button "[DOMAIN_NAME]" at bounding box center [1317, 641] width 120 height 33
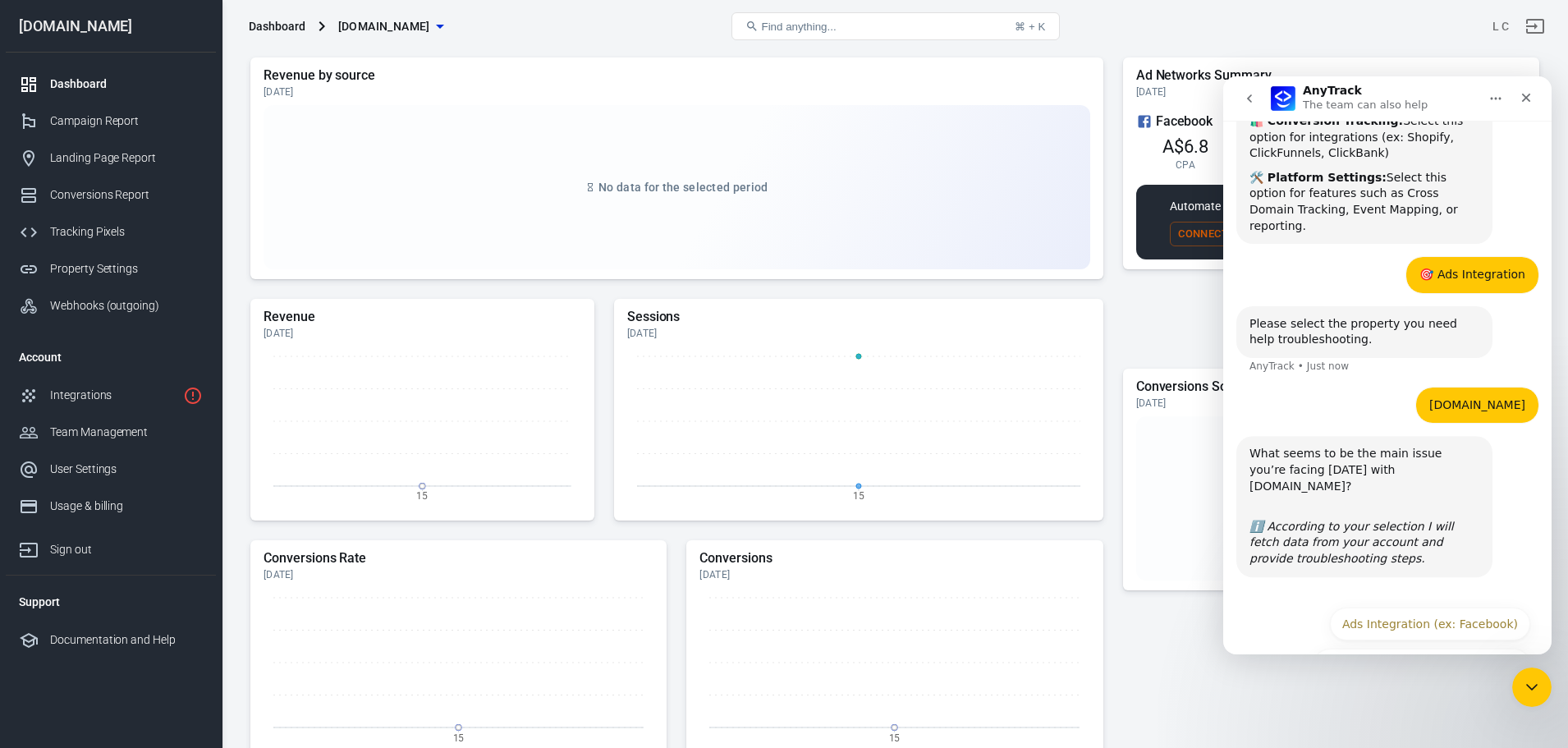
scroll to position [317, 0]
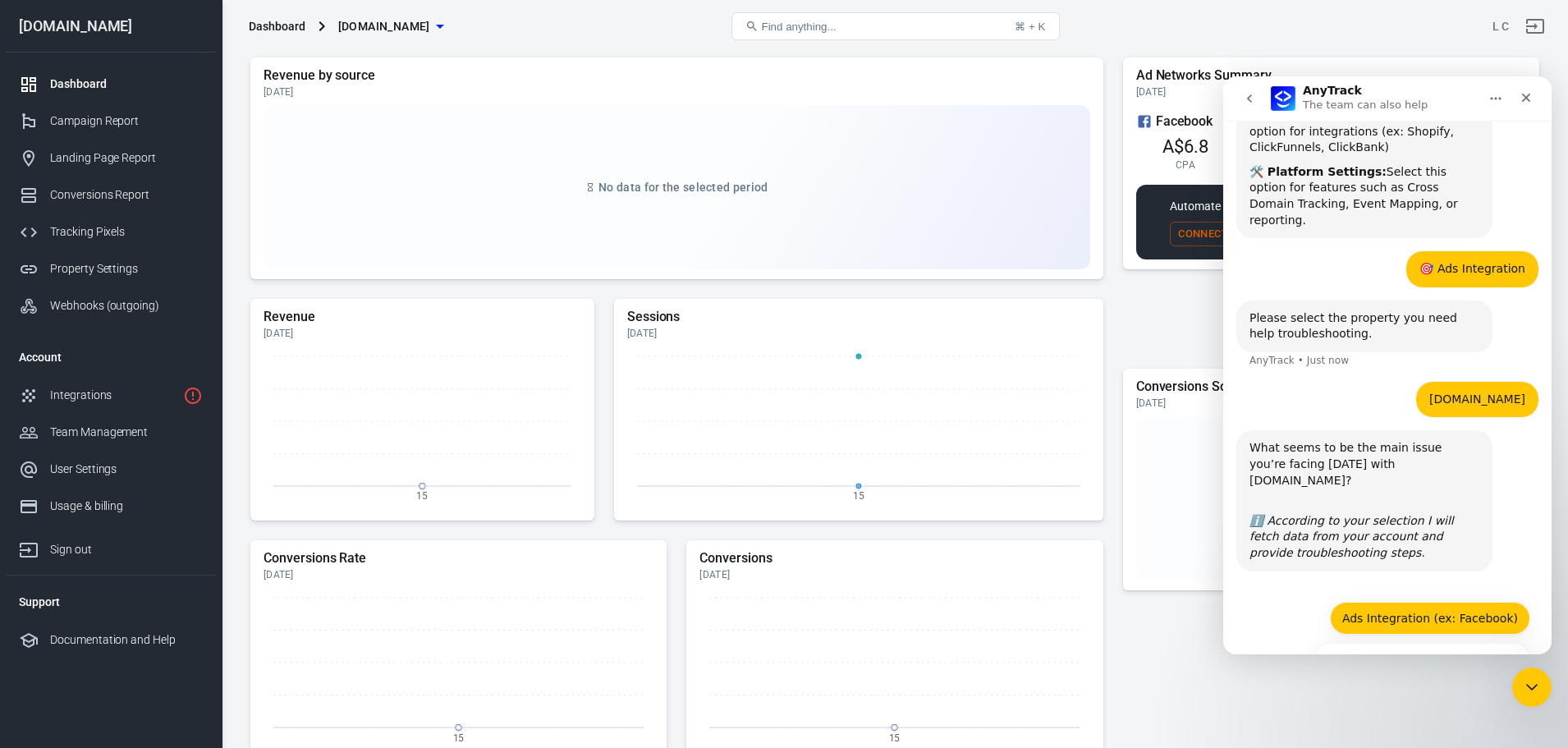
click at [1395, 602] on button "Ads Integration (ex: Facebook)" at bounding box center [1429, 618] width 200 height 33
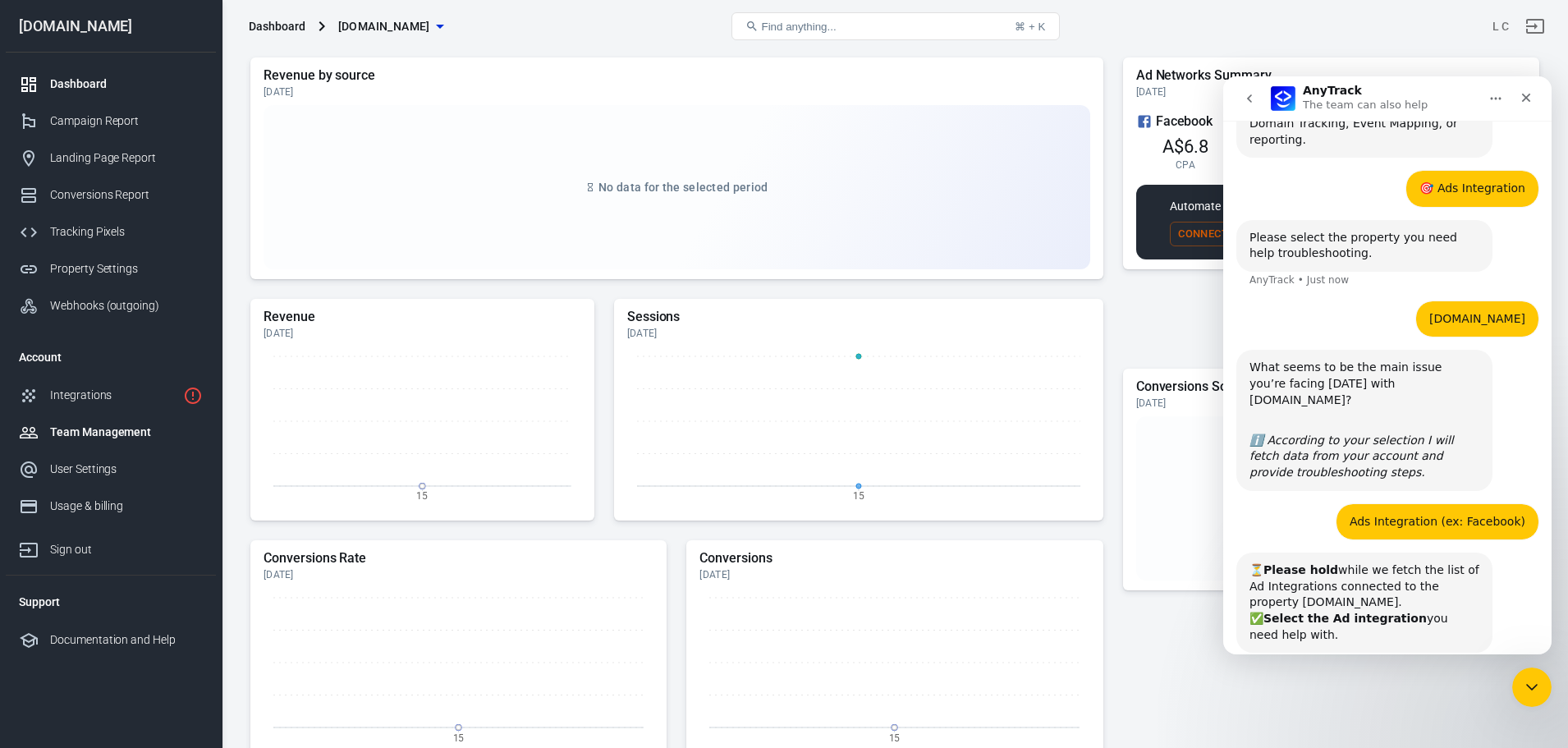
scroll to position [438, 0]
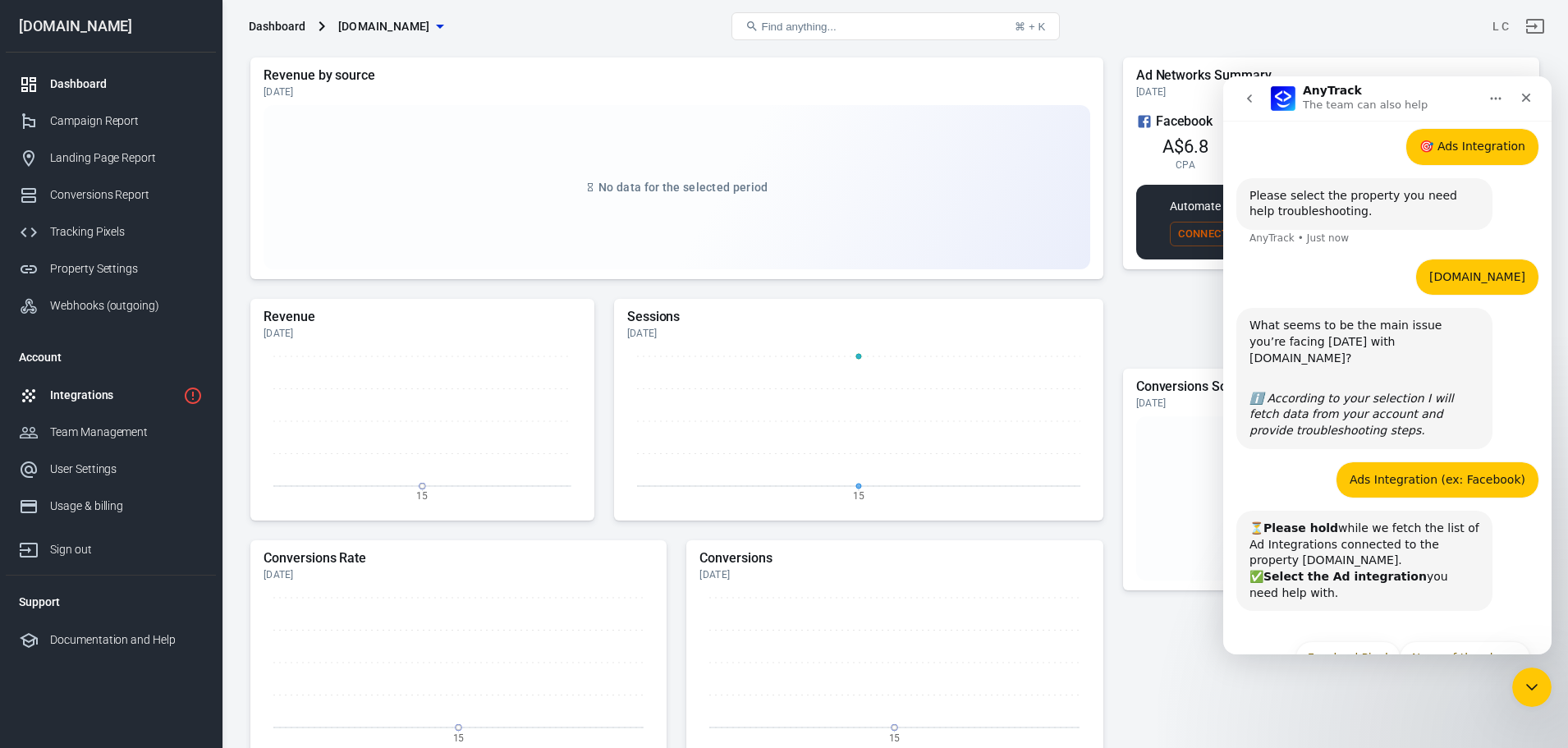
click at [71, 380] on link "Integrations" at bounding box center [111, 395] width 210 height 37
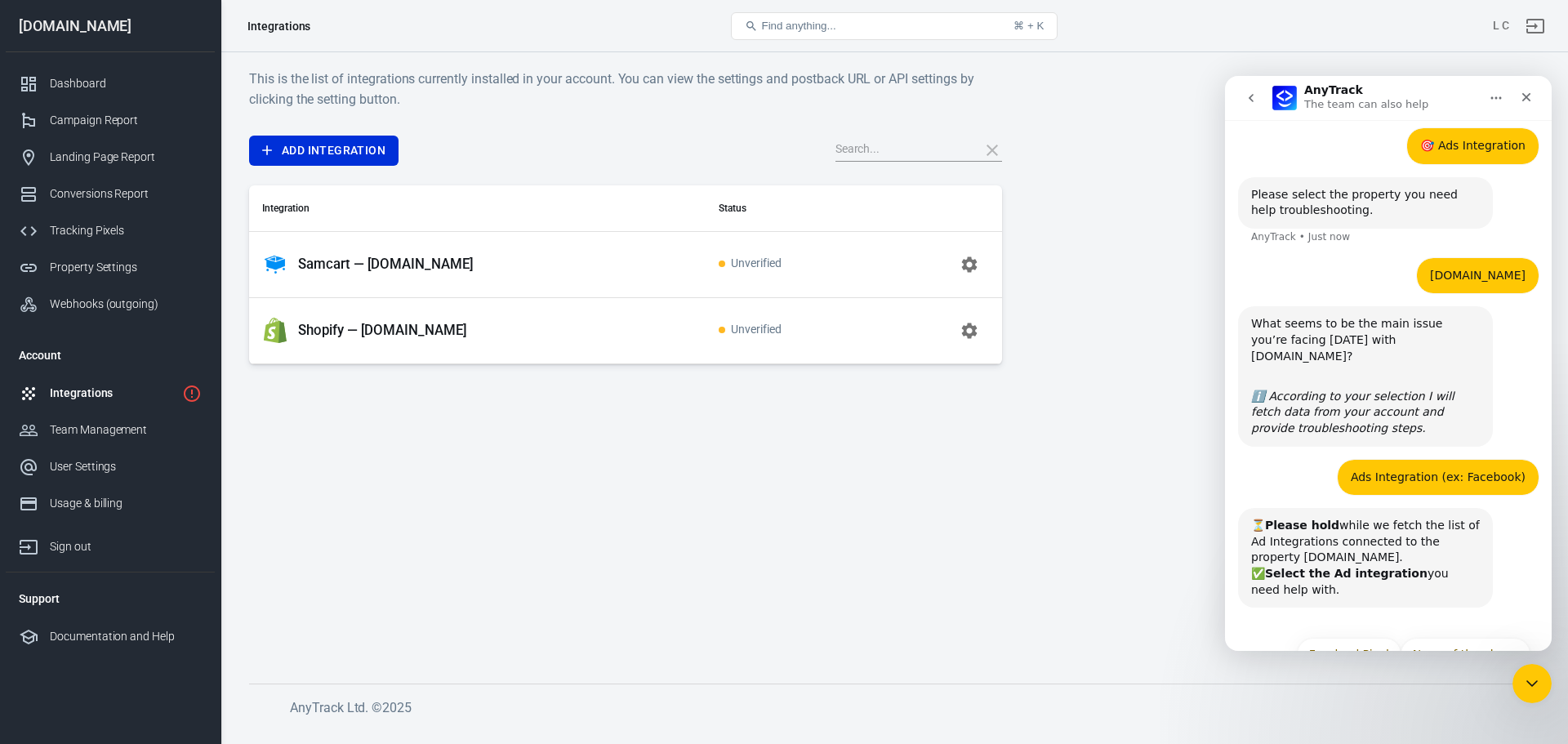
click at [969, 262] on icon "button" at bounding box center [970, 264] width 20 height 20
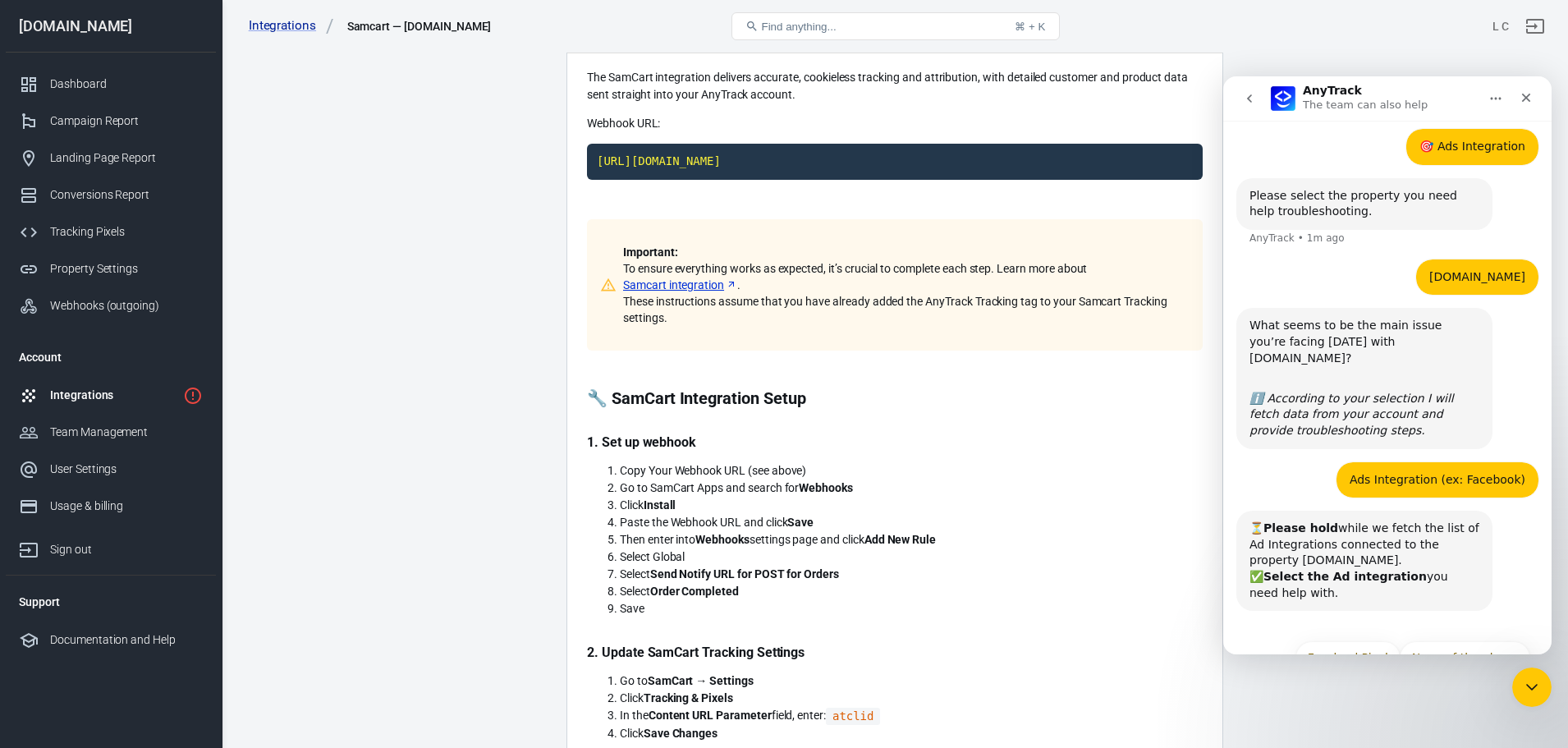
scroll to position [82, 0]
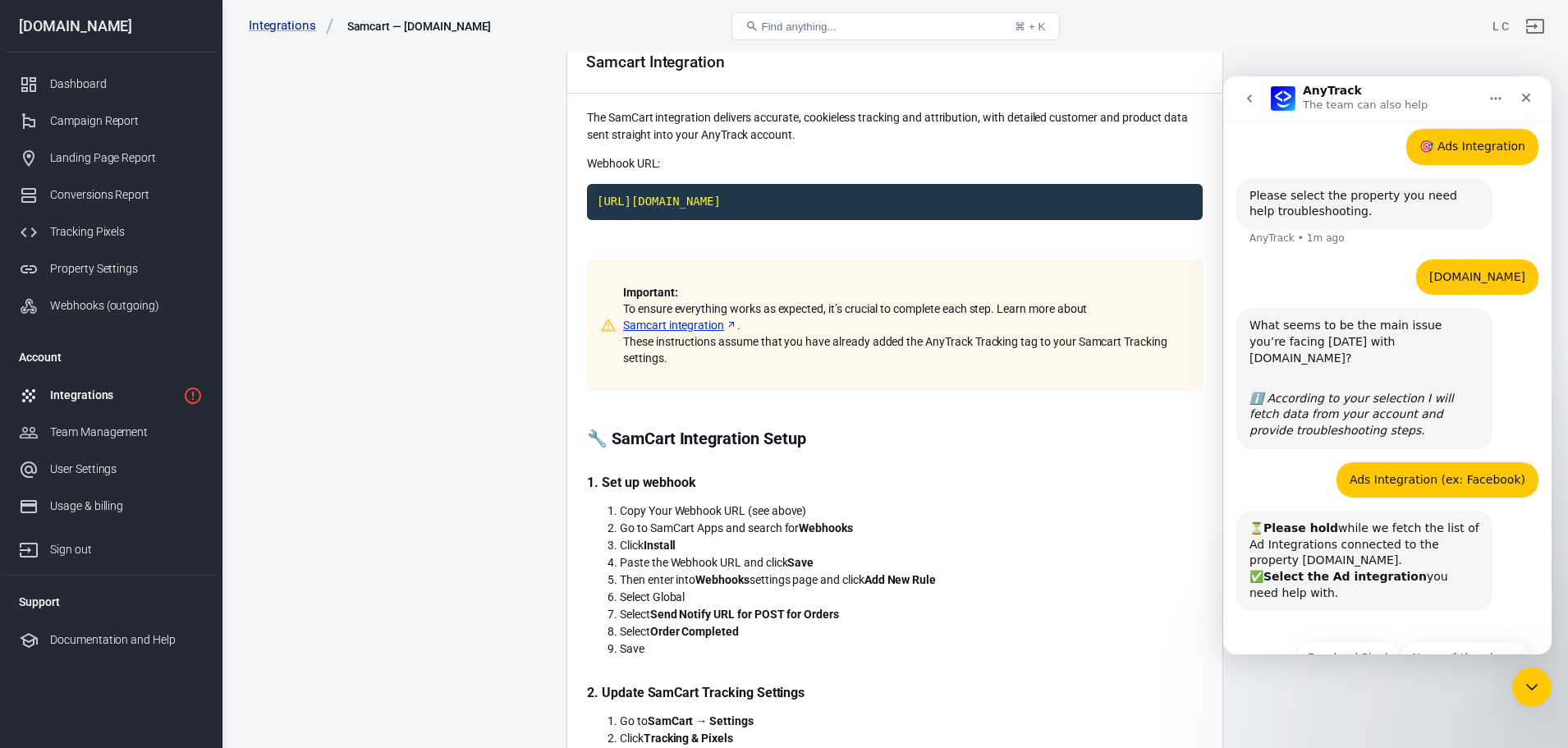
click at [902, 242] on div "[URL][DOMAIN_NAME]" at bounding box center [895, 214] width 616 height 62
click at [946, 207] on code "[URL][DOMAIN_NAME]" at bounding box center [895, 202] width 616 height 36
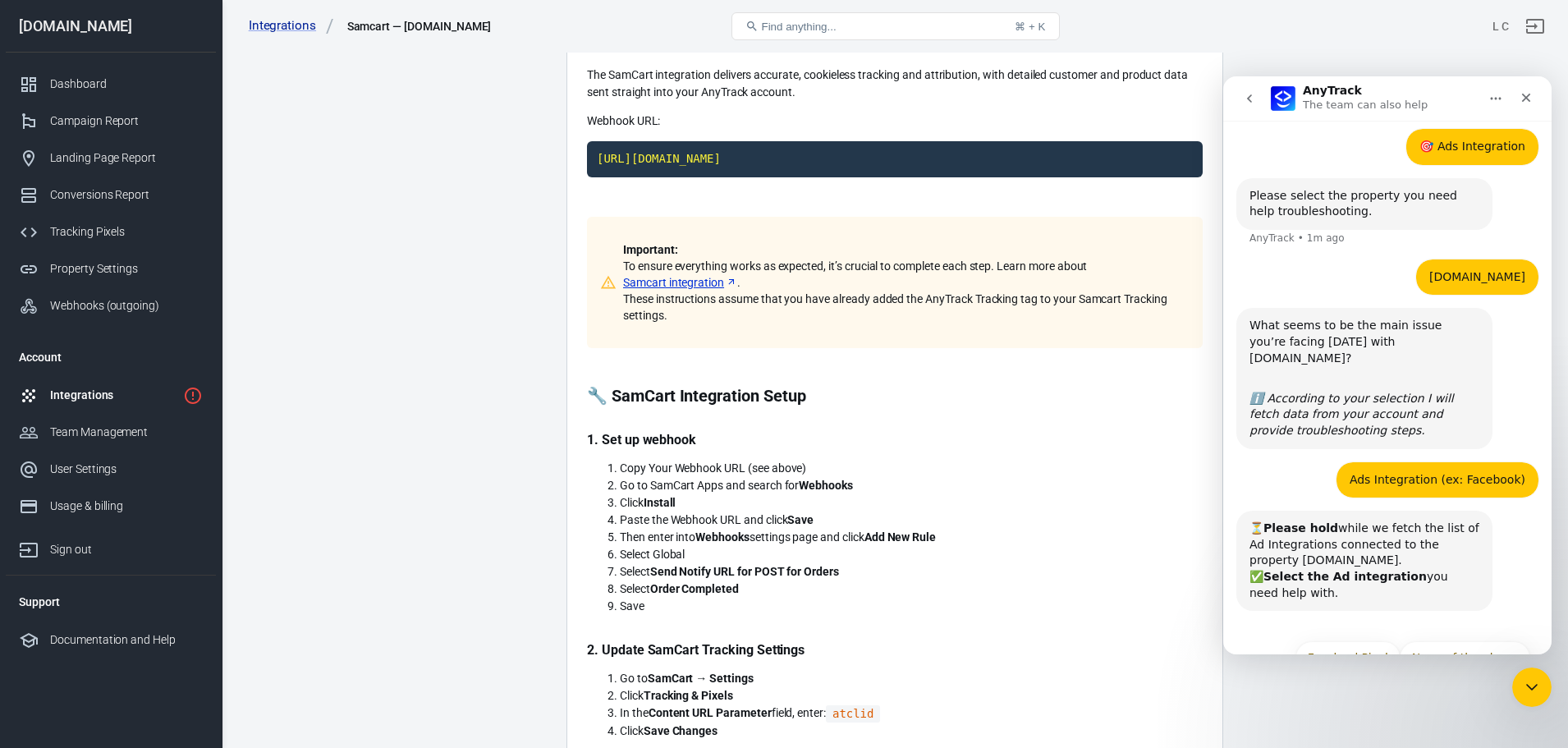
scroll to position [165, 0]
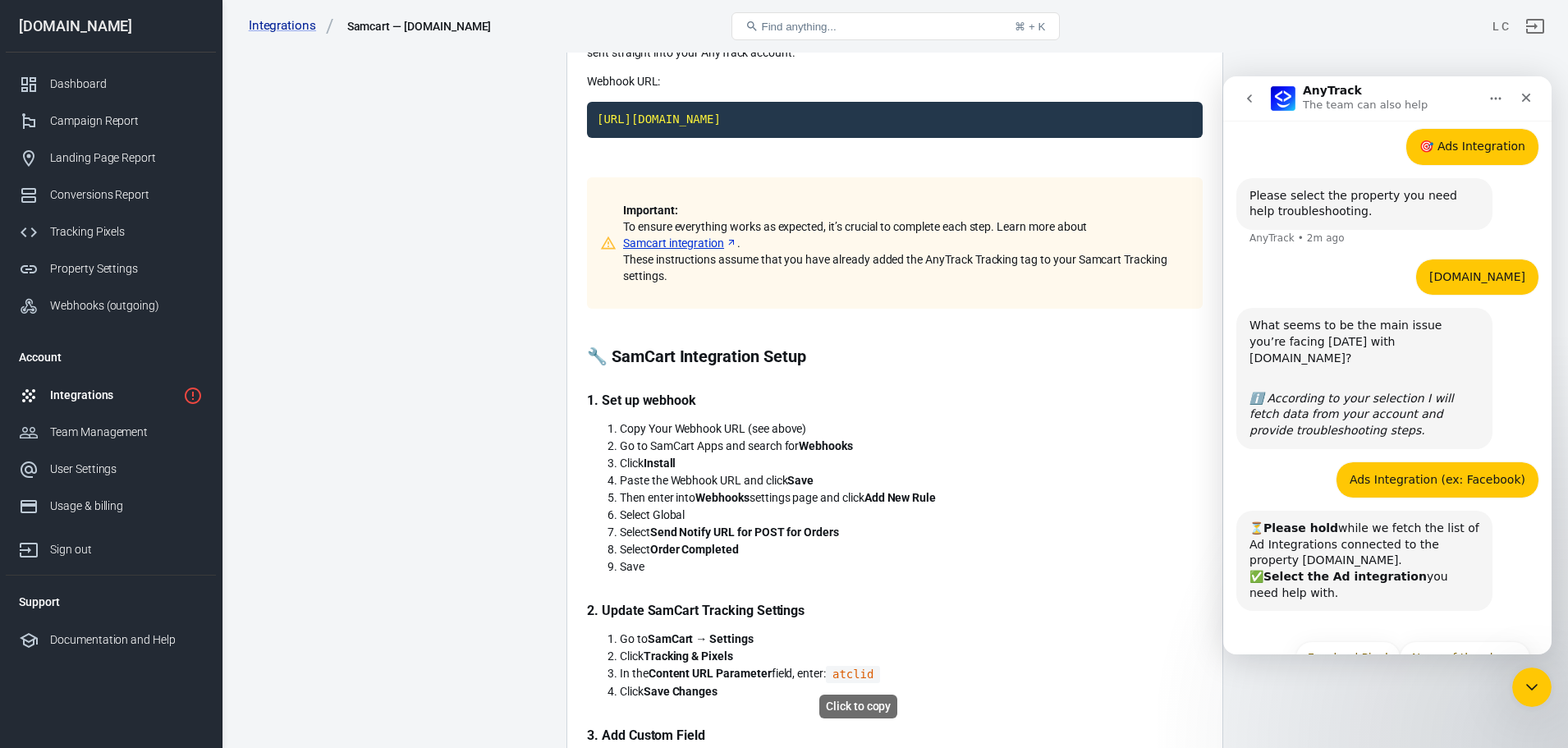
click at [867, 676] on code "atclid" at bounding box center [853, 674] width 54 height 17
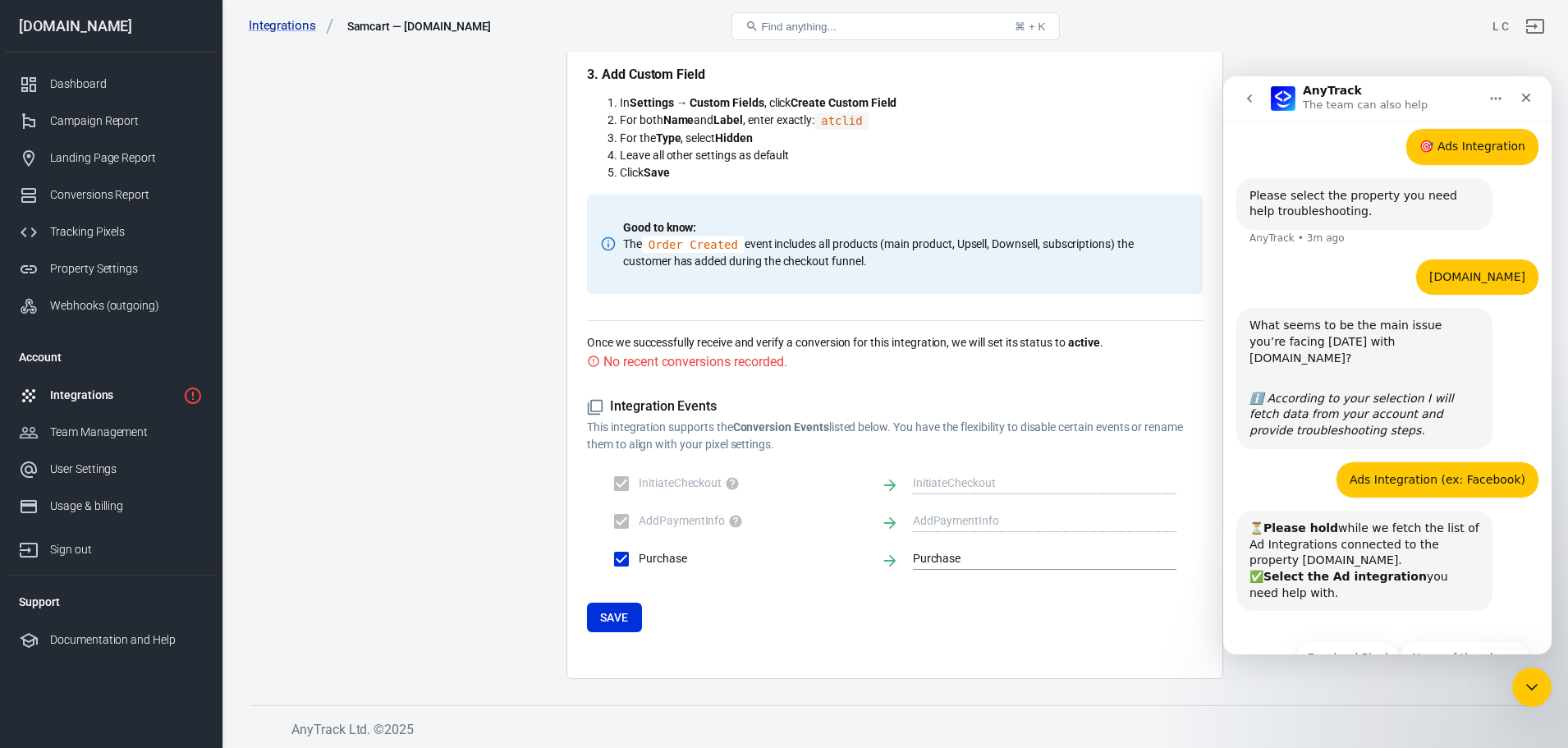
scroll to position [826, 0]
click at [604, 614] on button "Save" at bounding box center [615, 617] width 55 height 31
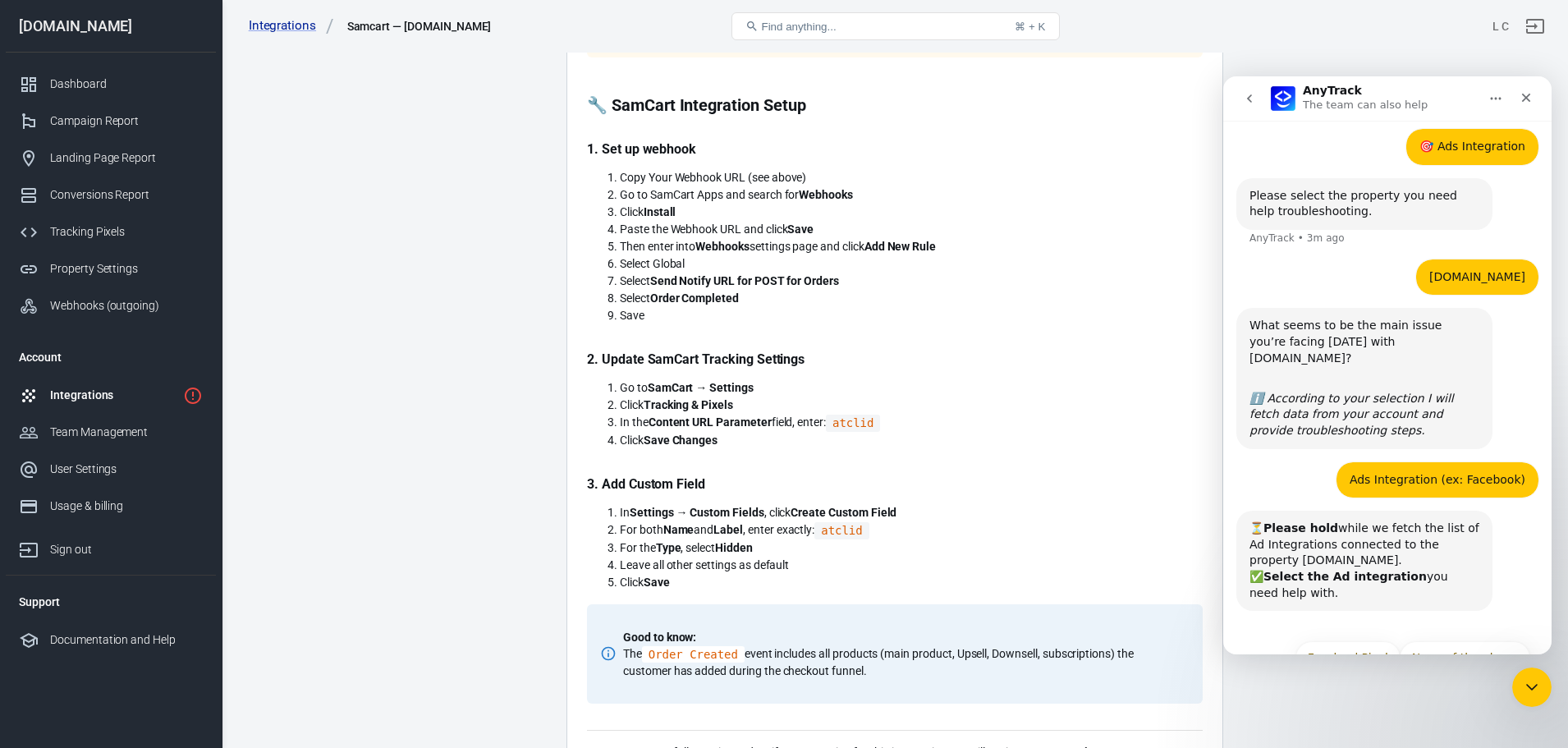
scroll to position [0, 0]
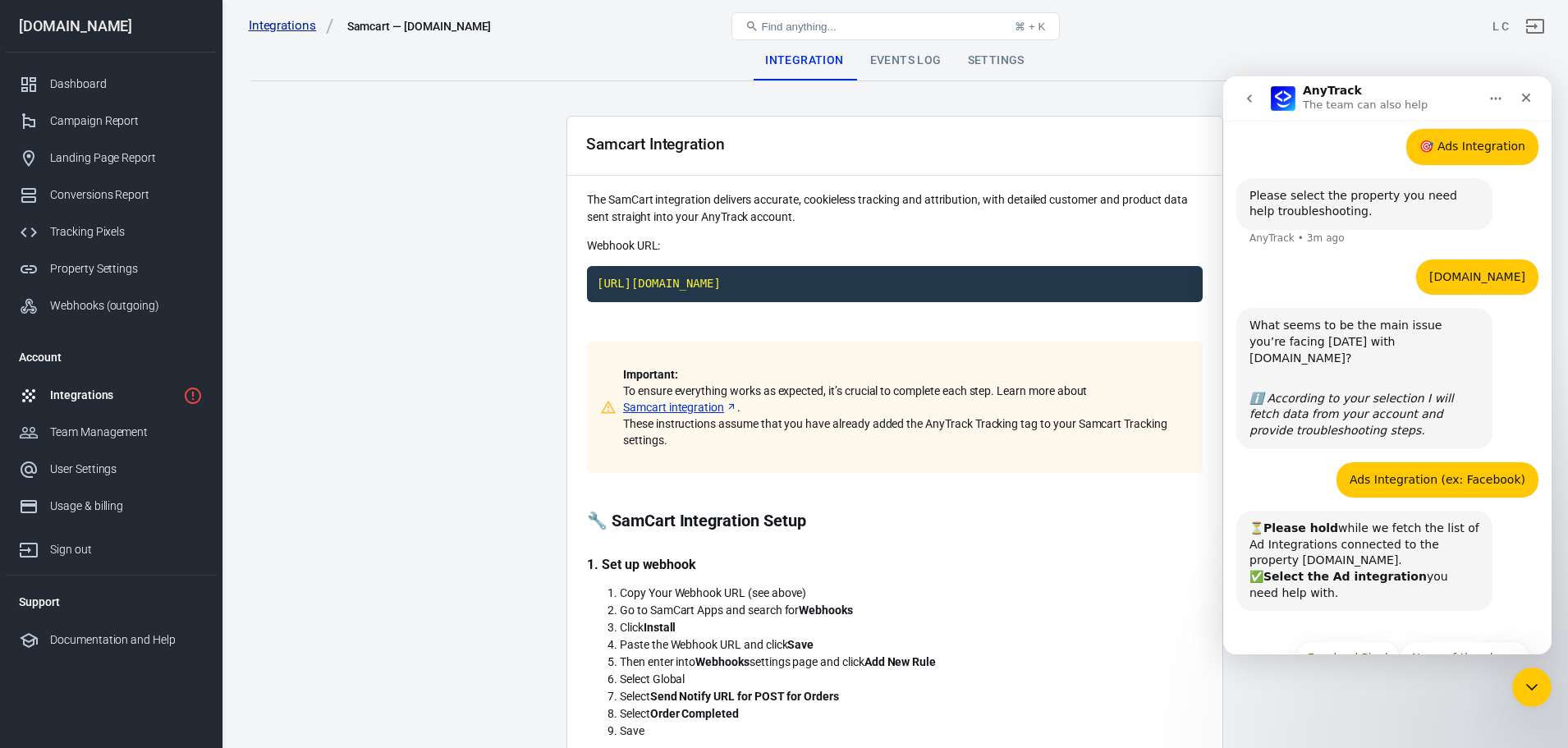
click at [269, 26] on link "Integrations" at bounding box center [291, 26] width 85 height 17
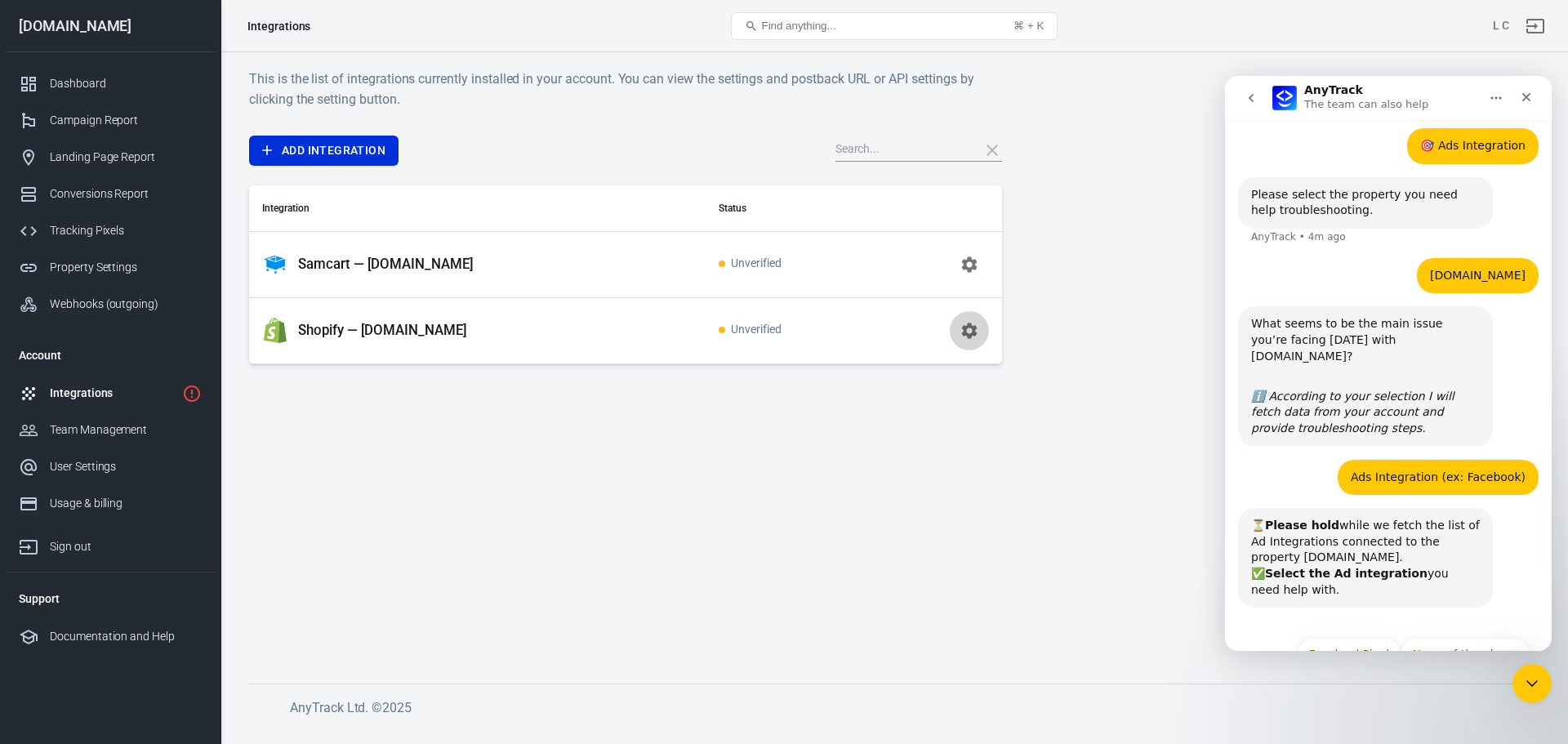
click at [968, 335] on icon "button" at bounding box center [969, 330] width 15 height 15
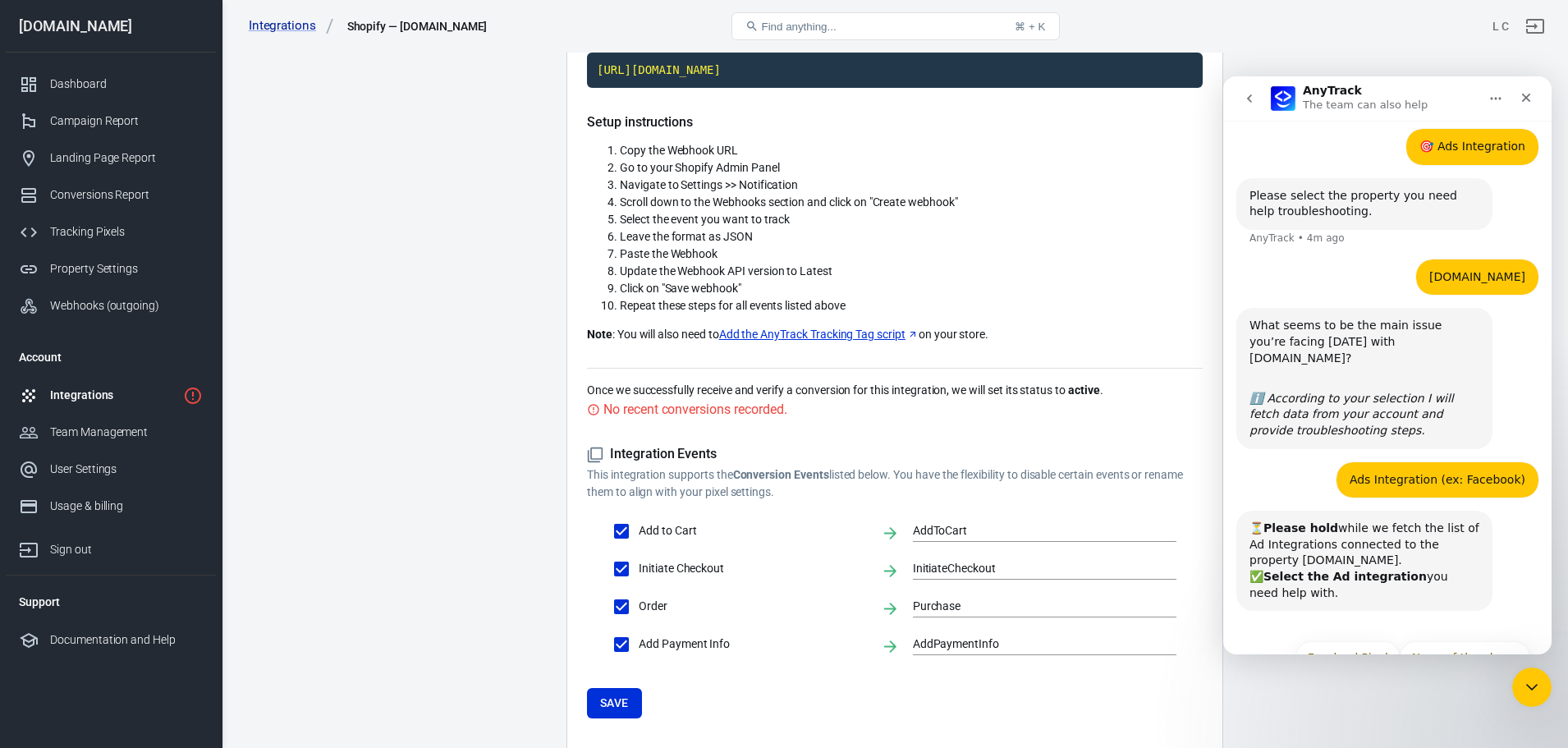
scroll to position [493, 0]
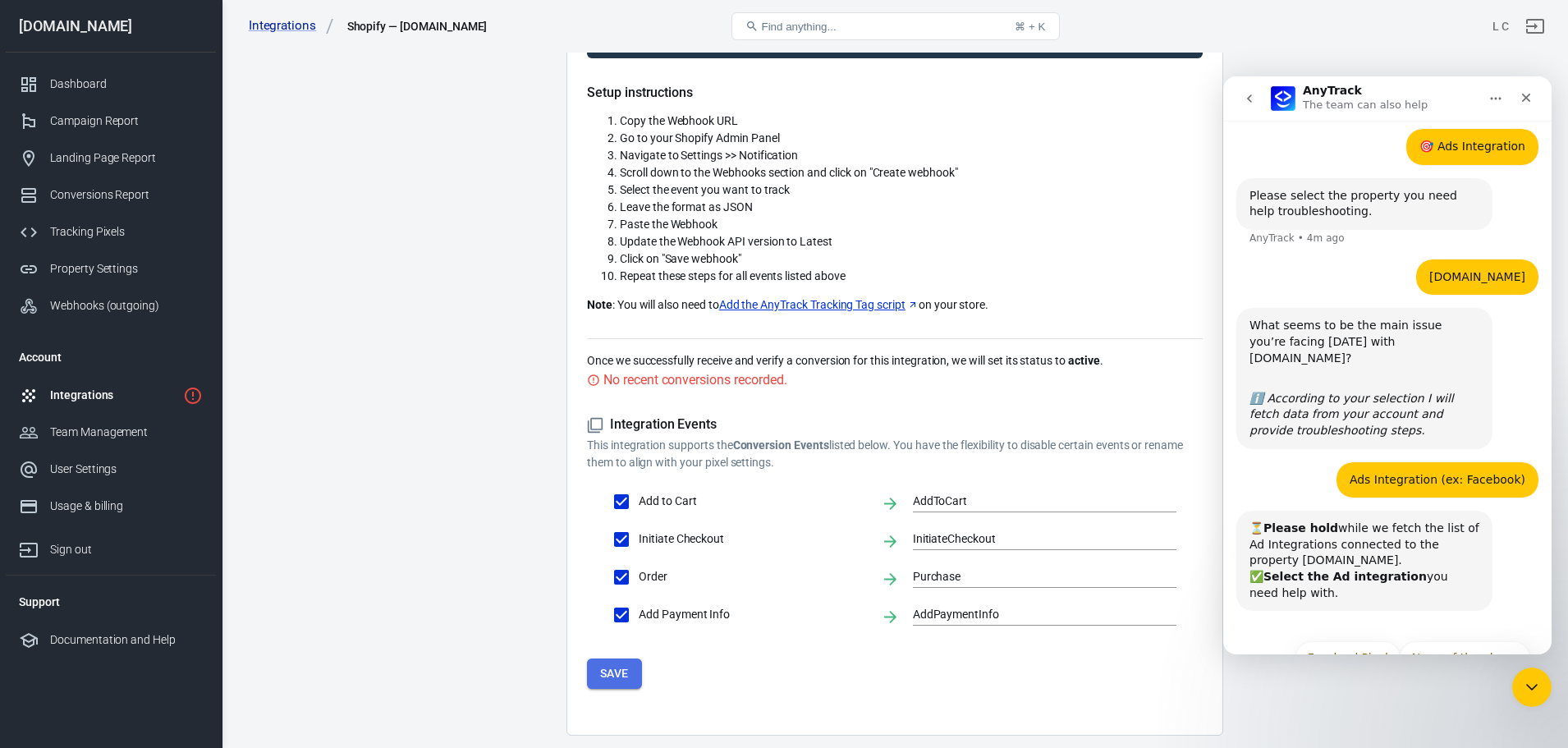
click at [621, 671] on button "Save" at bounding box center [615, 674] width 55 height 31
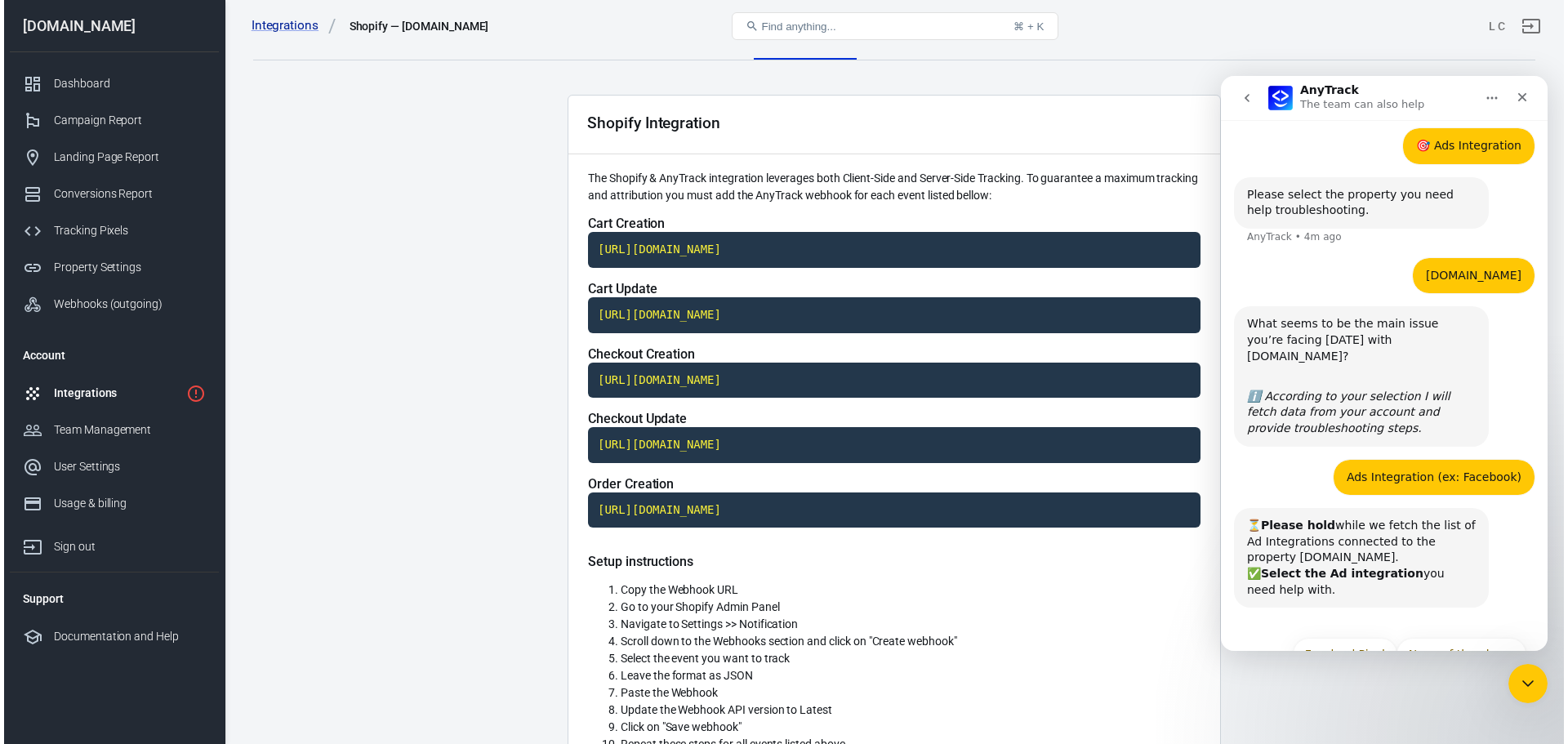
scroll to position [0, 0]
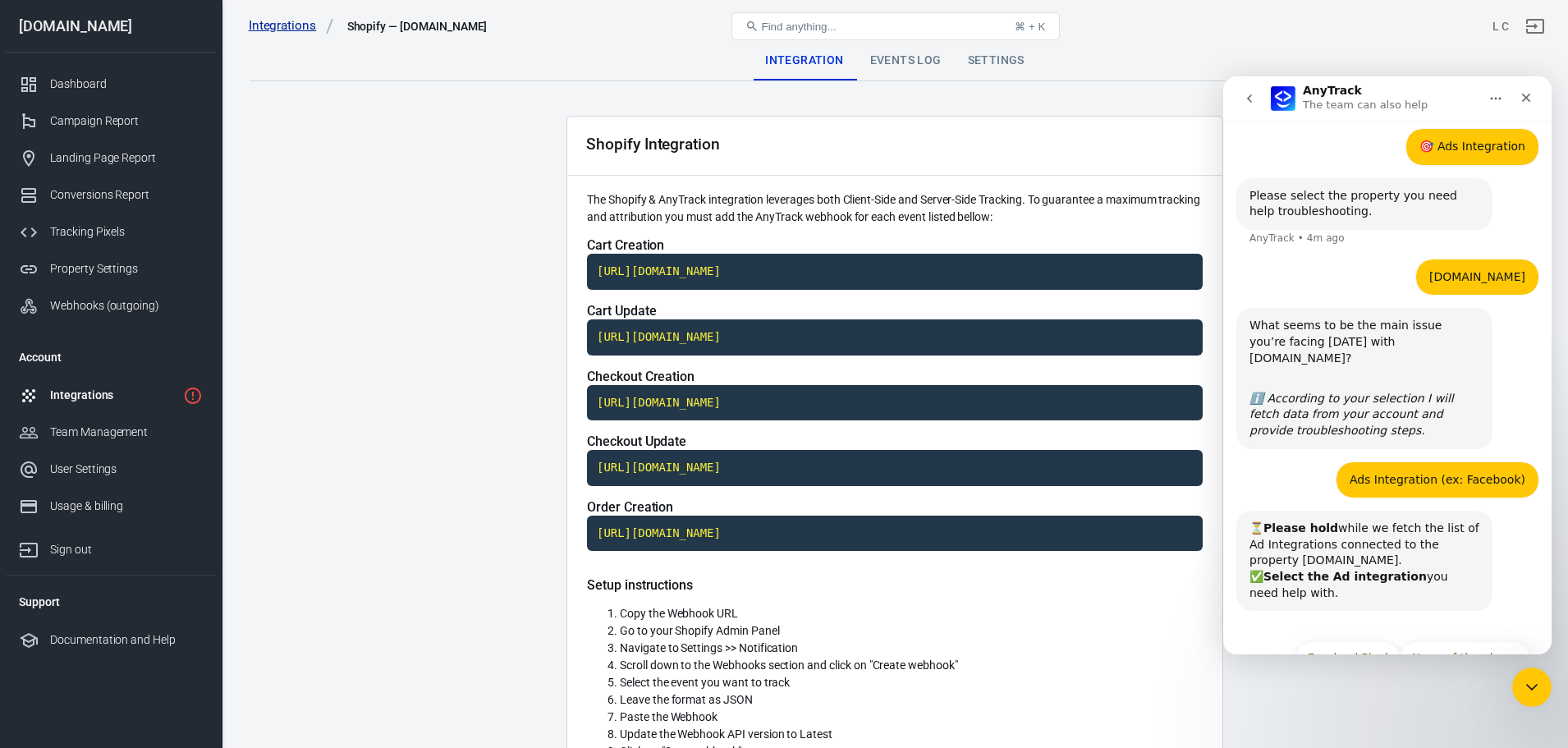
click at [261, 19] on link "Integrations" at bounding box center [291, 26] width 85 height 17
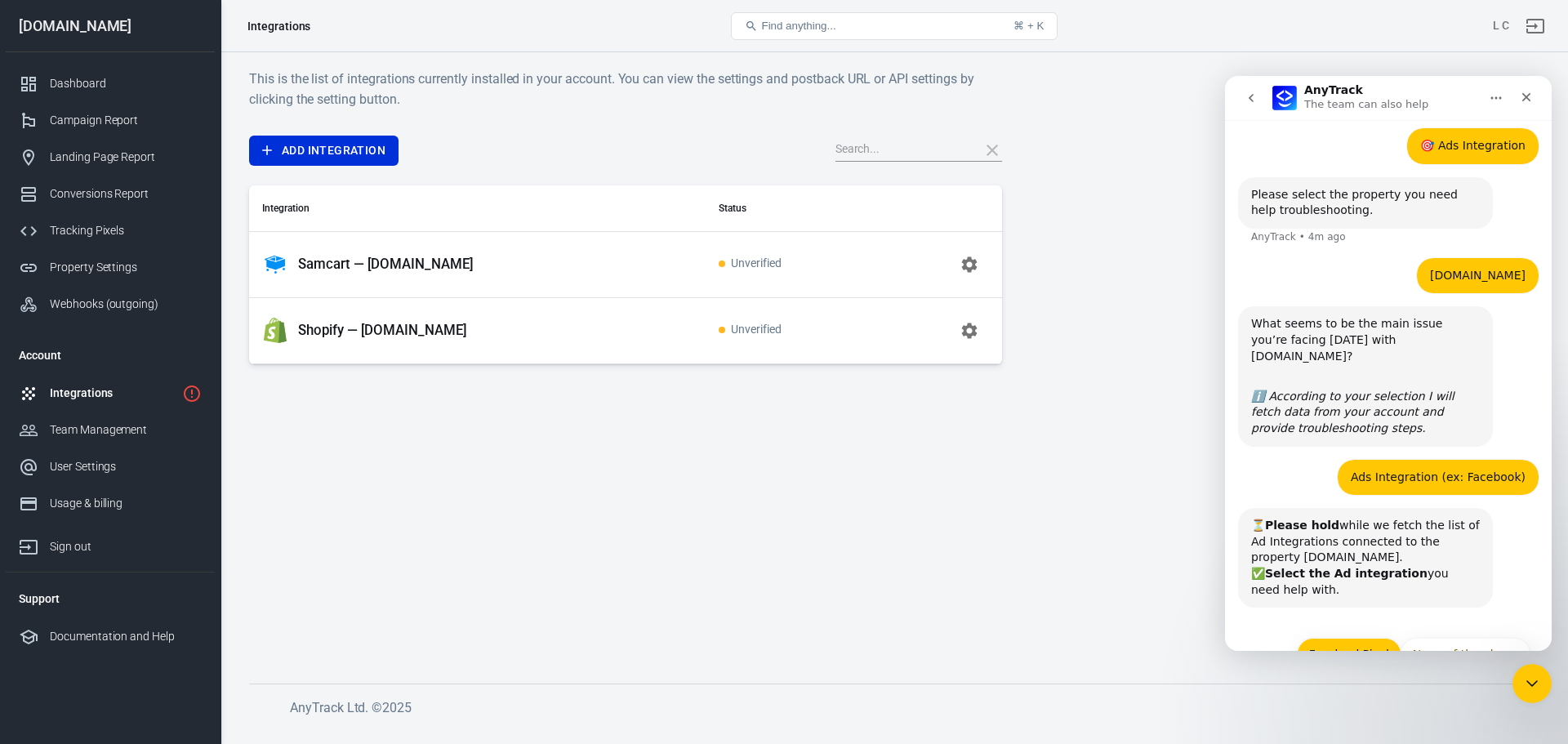
click at [1336, 638] on button "FacebookPixel" at bounding box center [1349, 655] width 105 height 32
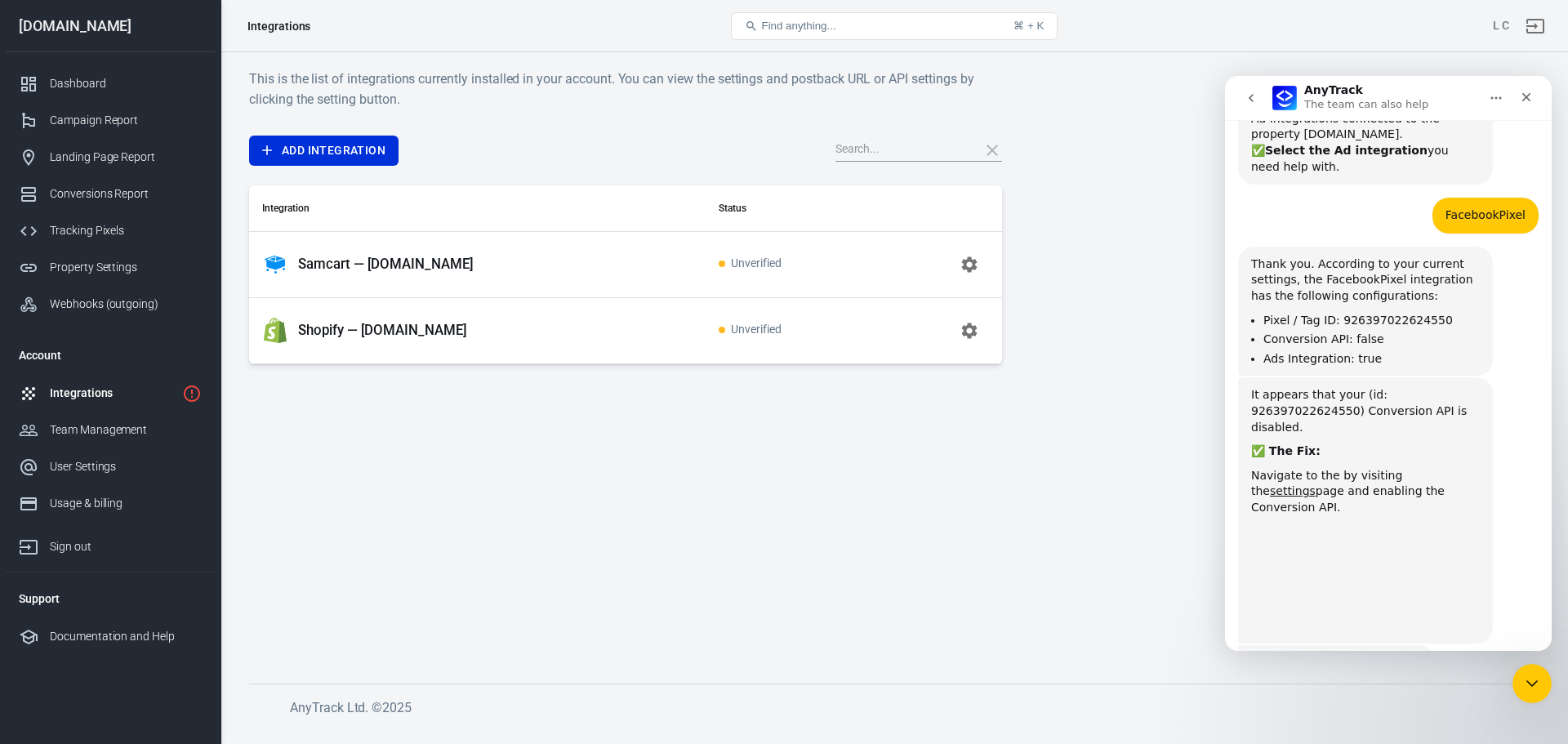
scroll to position [901, 0]
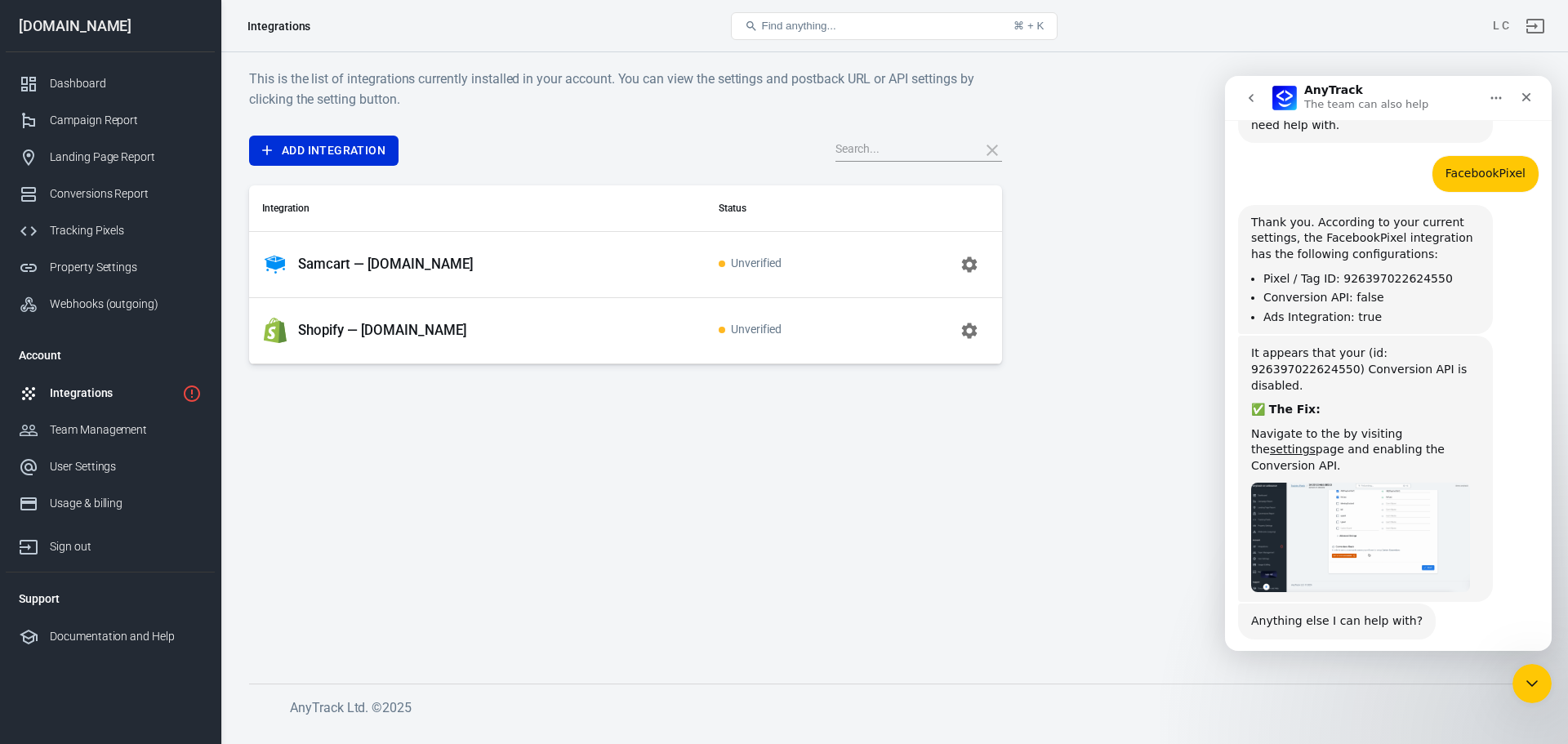
click at [1425, 670] on button "Yes! I need more help" at bounding box center [1457, 686] width 148 height 32
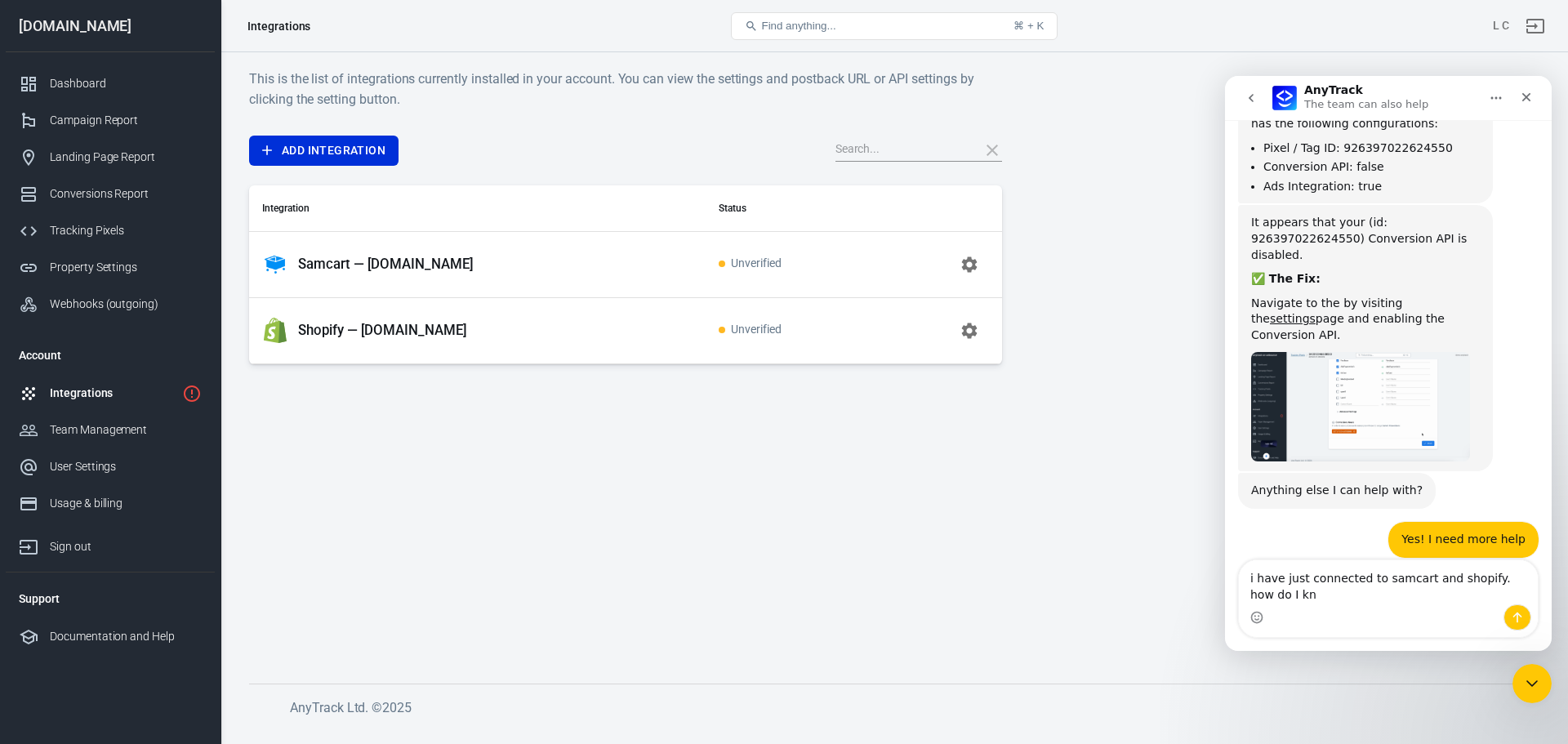
scroll to position [1047, 0]
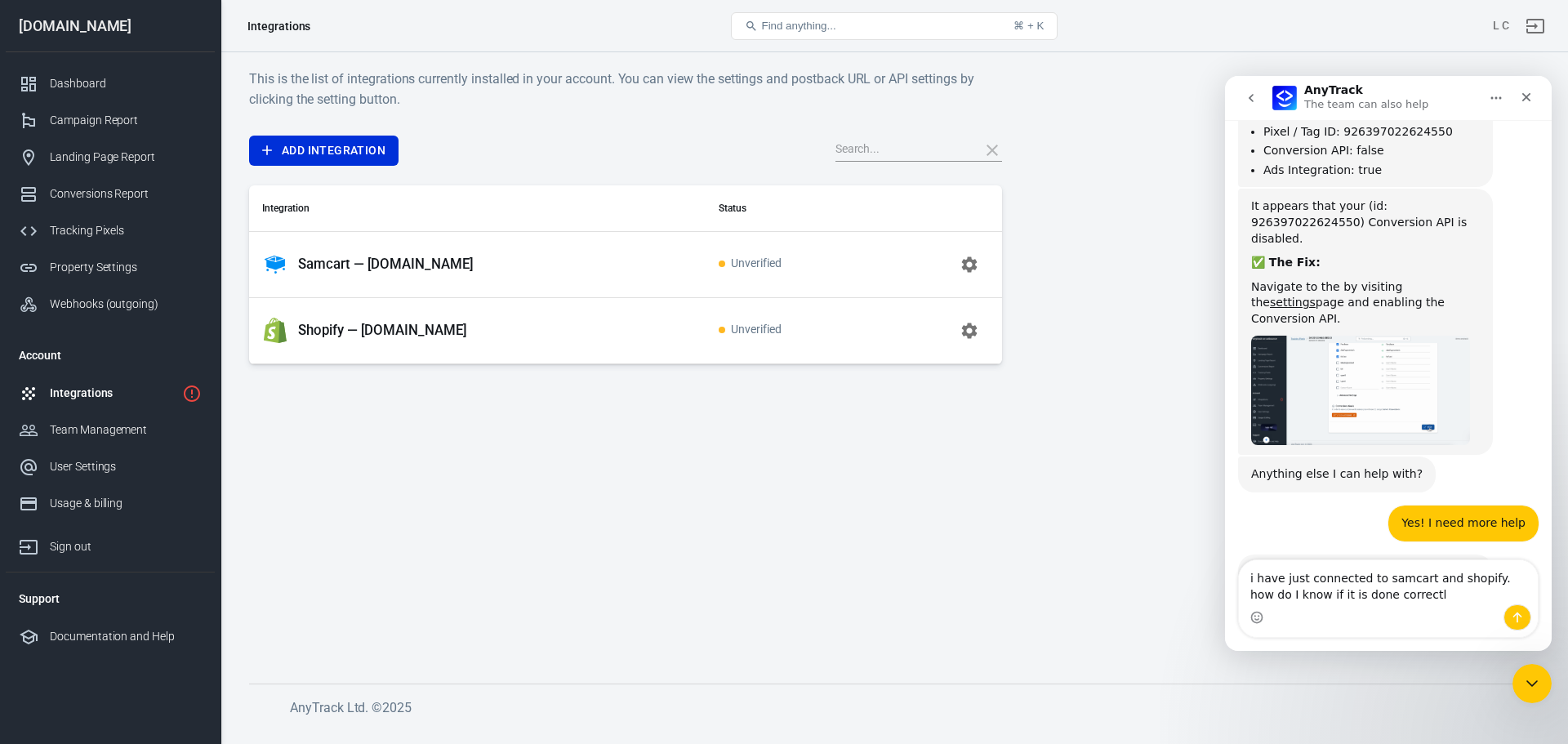
type textarea "i have just connected to samcart and shopify. how do I know if it is done corre…"
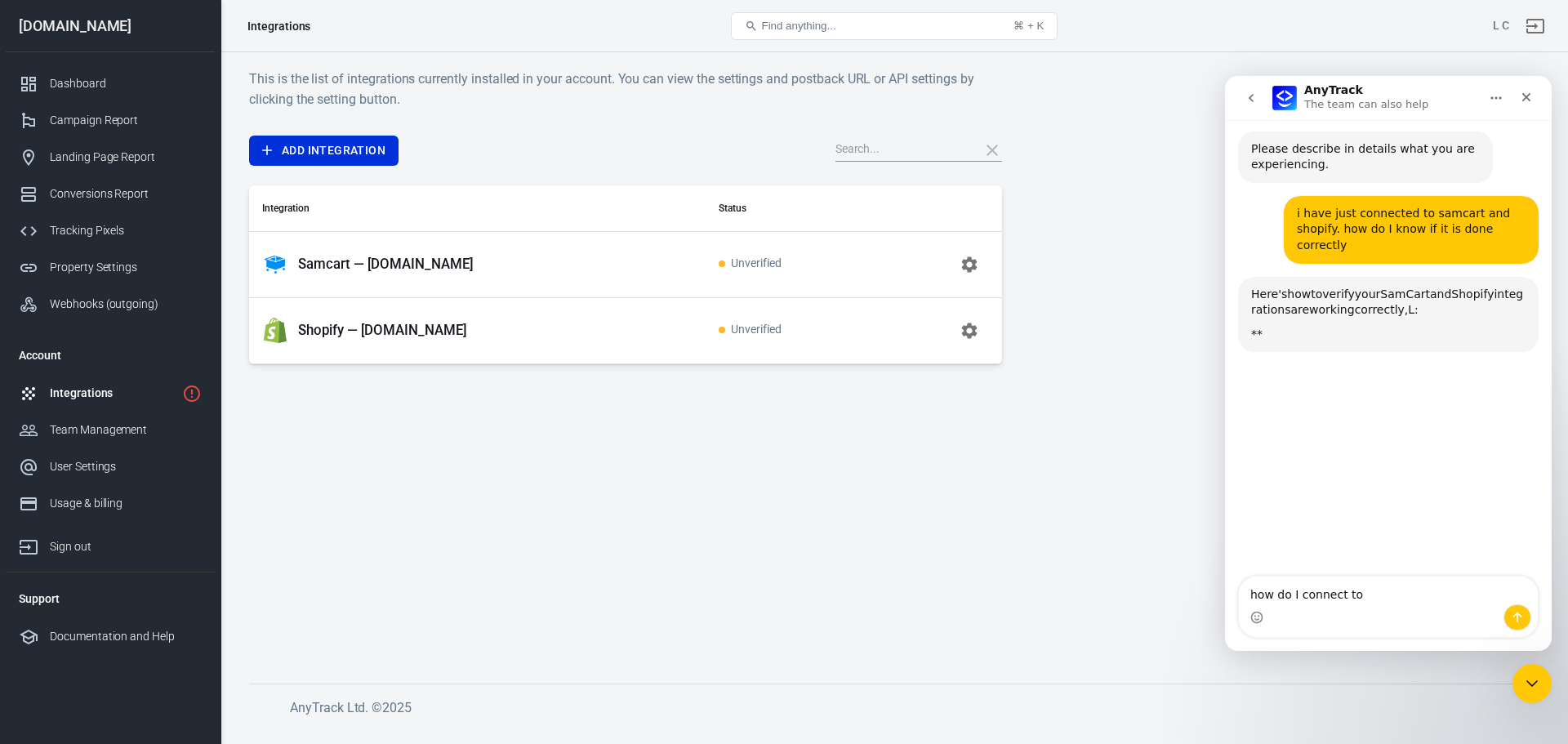
scroll to position [1471, 0]
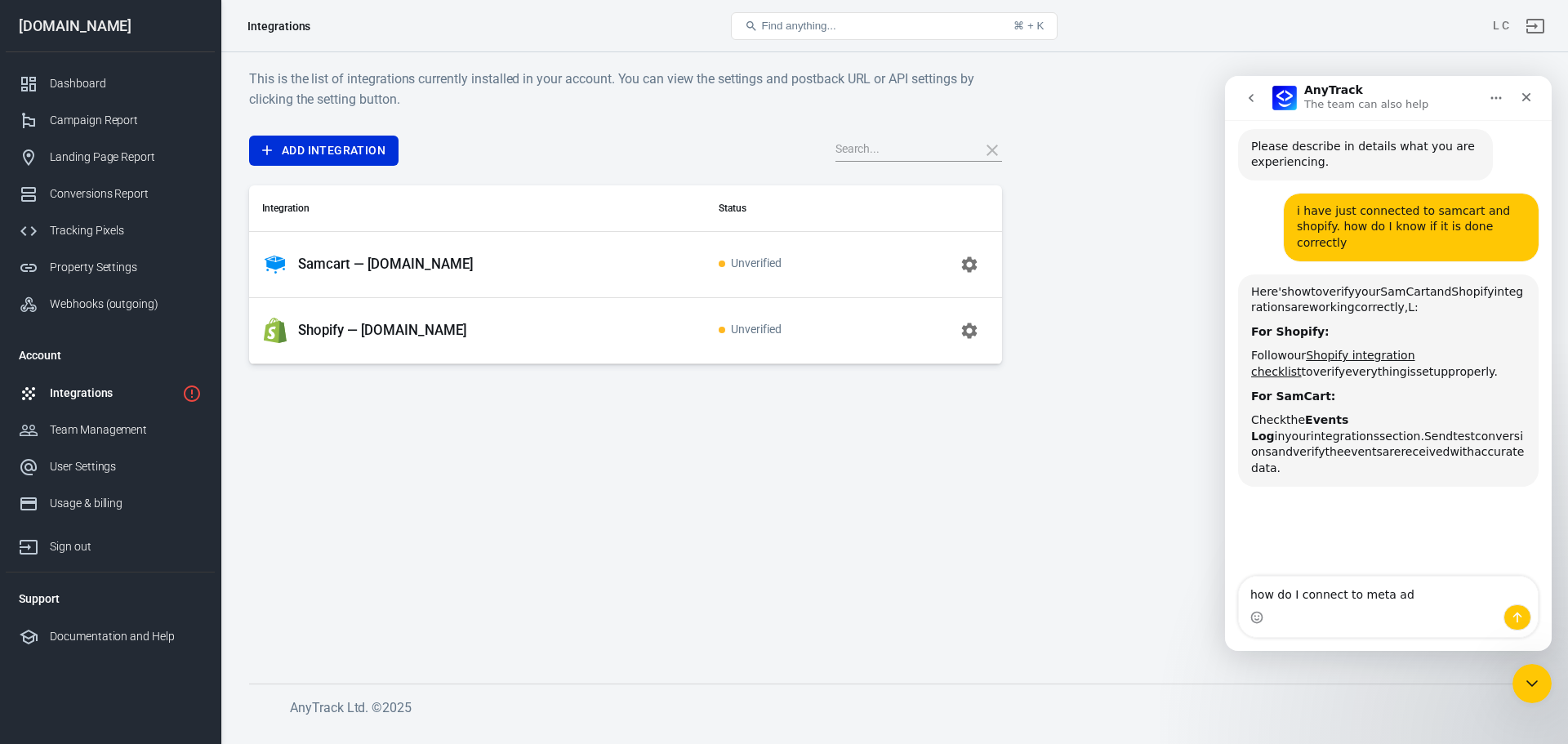
type textarea "how do I connect to meta ads"
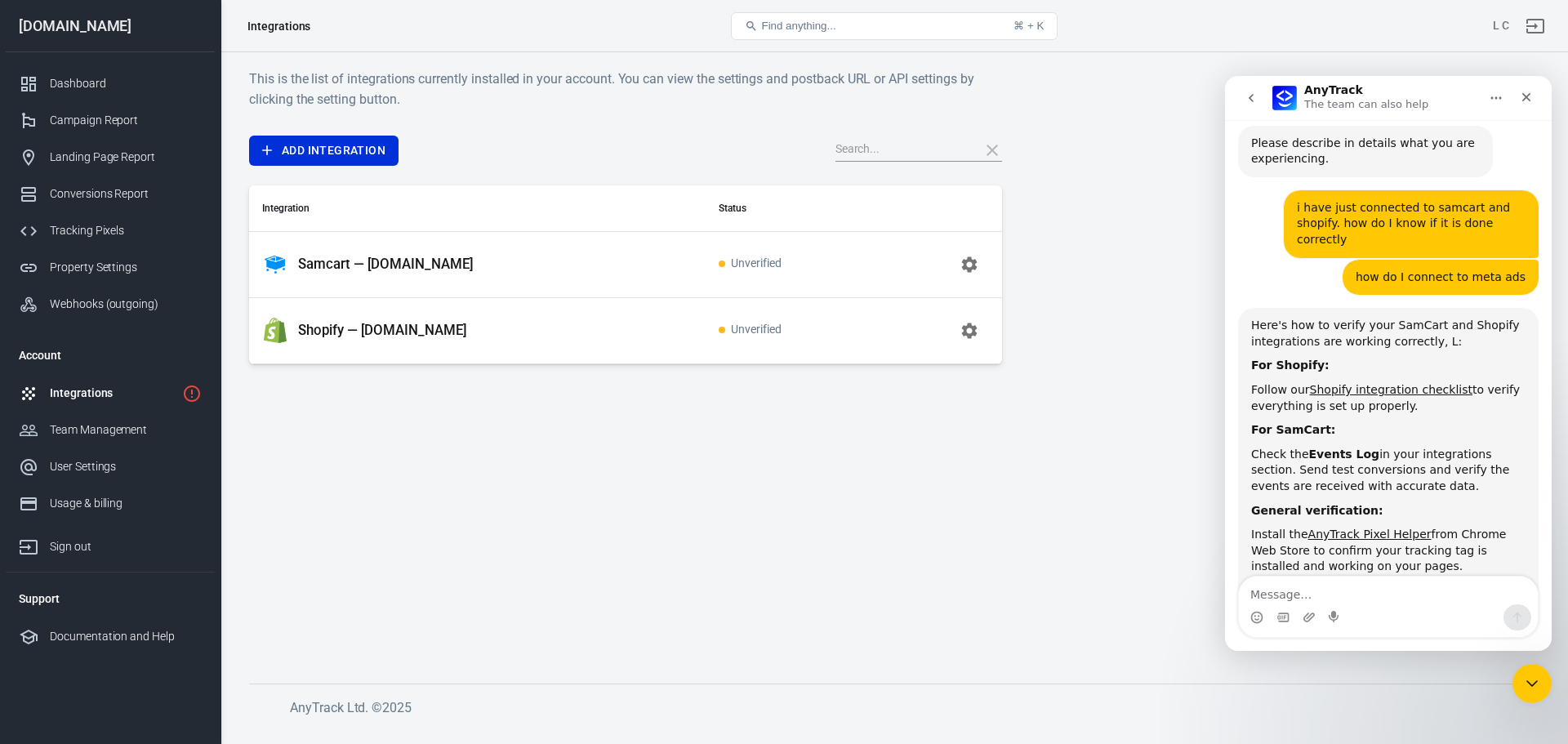
scroll to position [1517, 0]
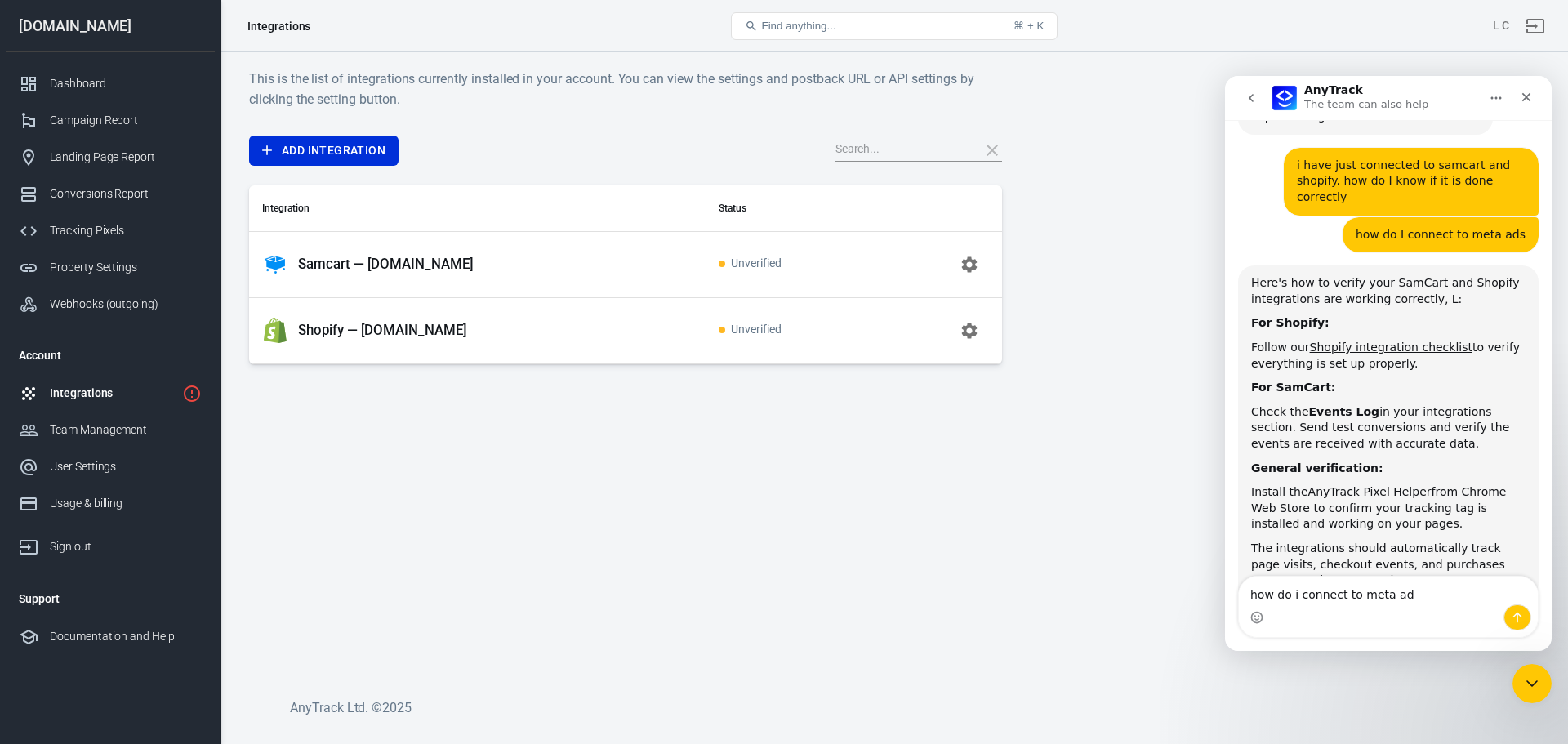
type textarea "how do i connect to meta ads"
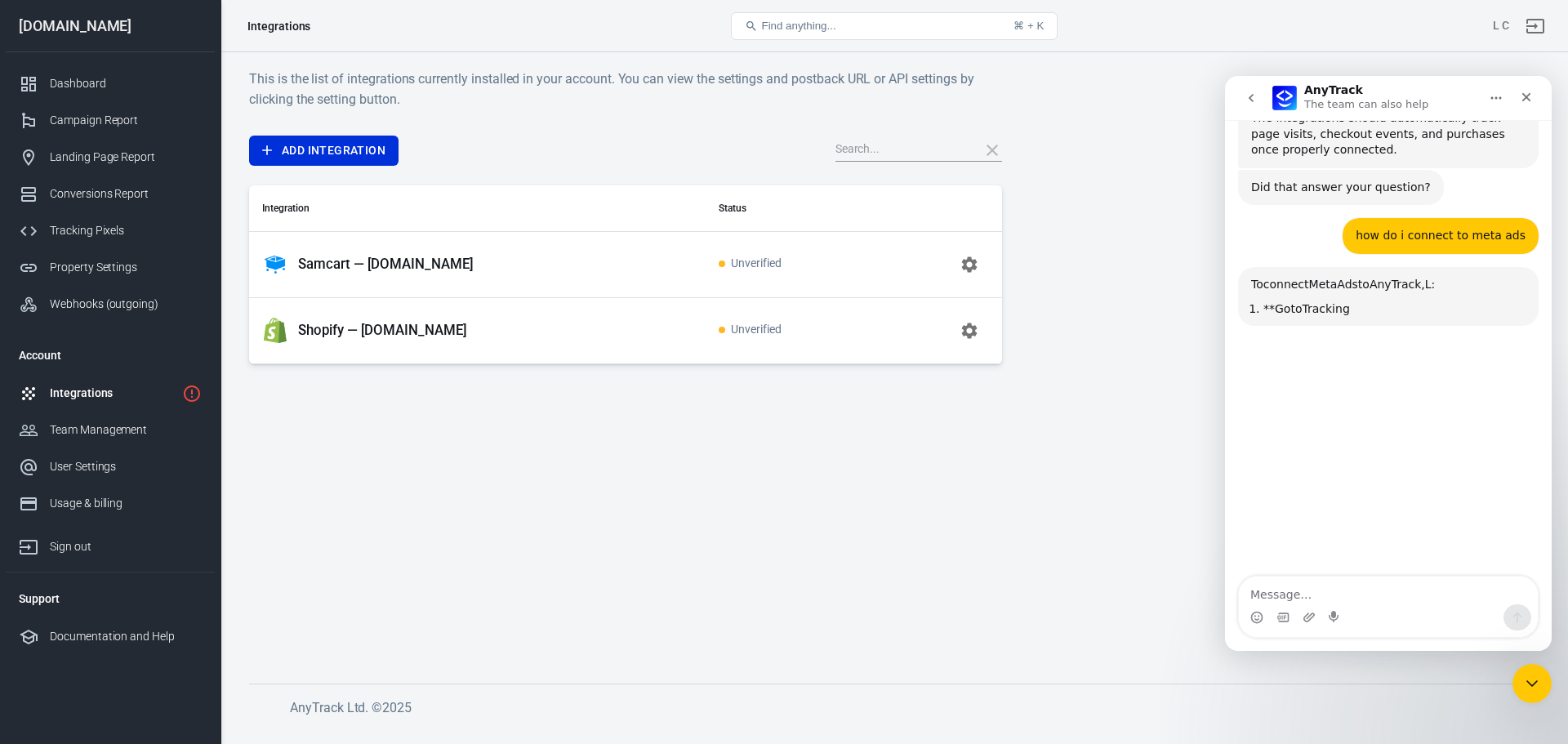
scroll to position [1956, 0]
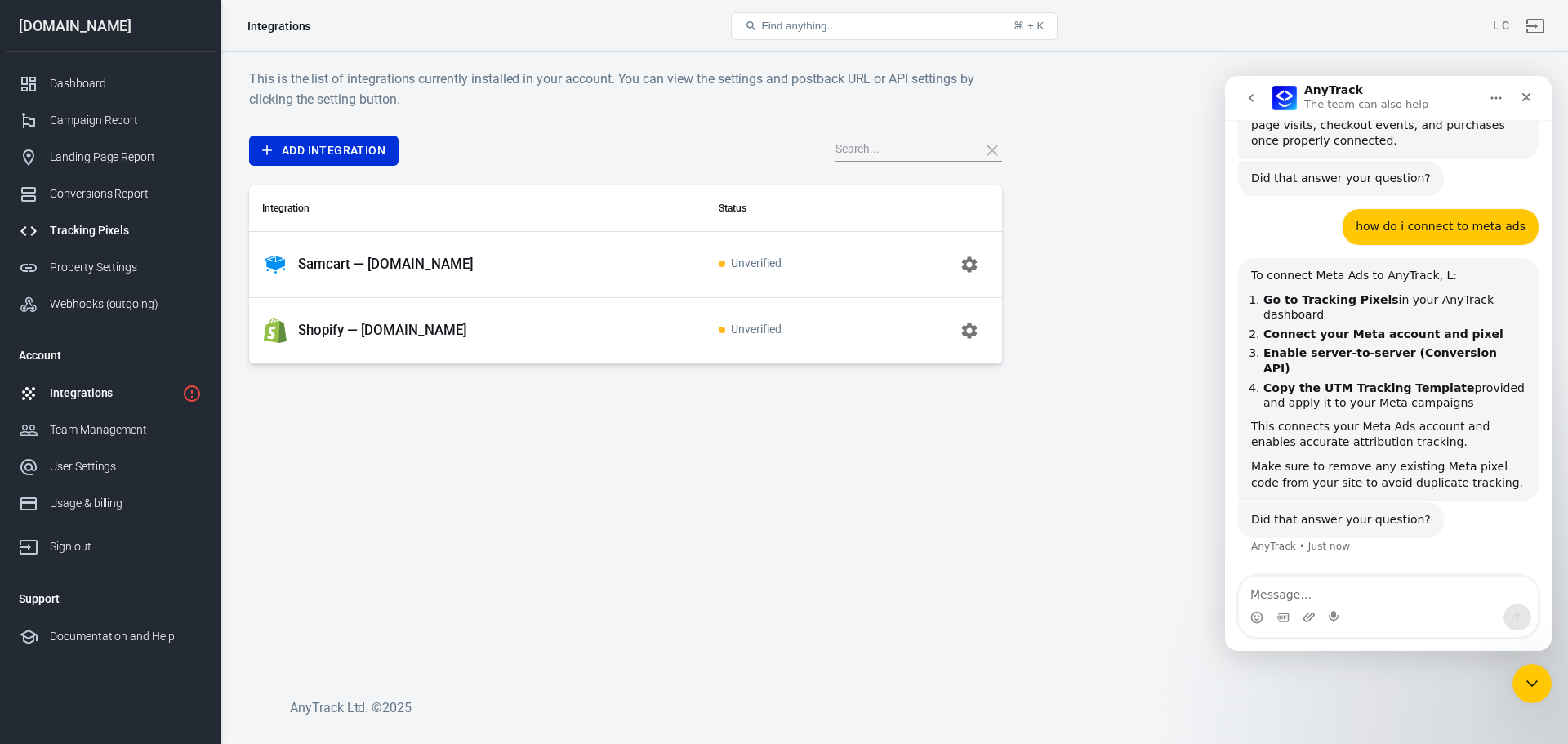
click at [99, 231] on div "Tracking Pixels" at bounding box center [126, 231] width 152 height 17
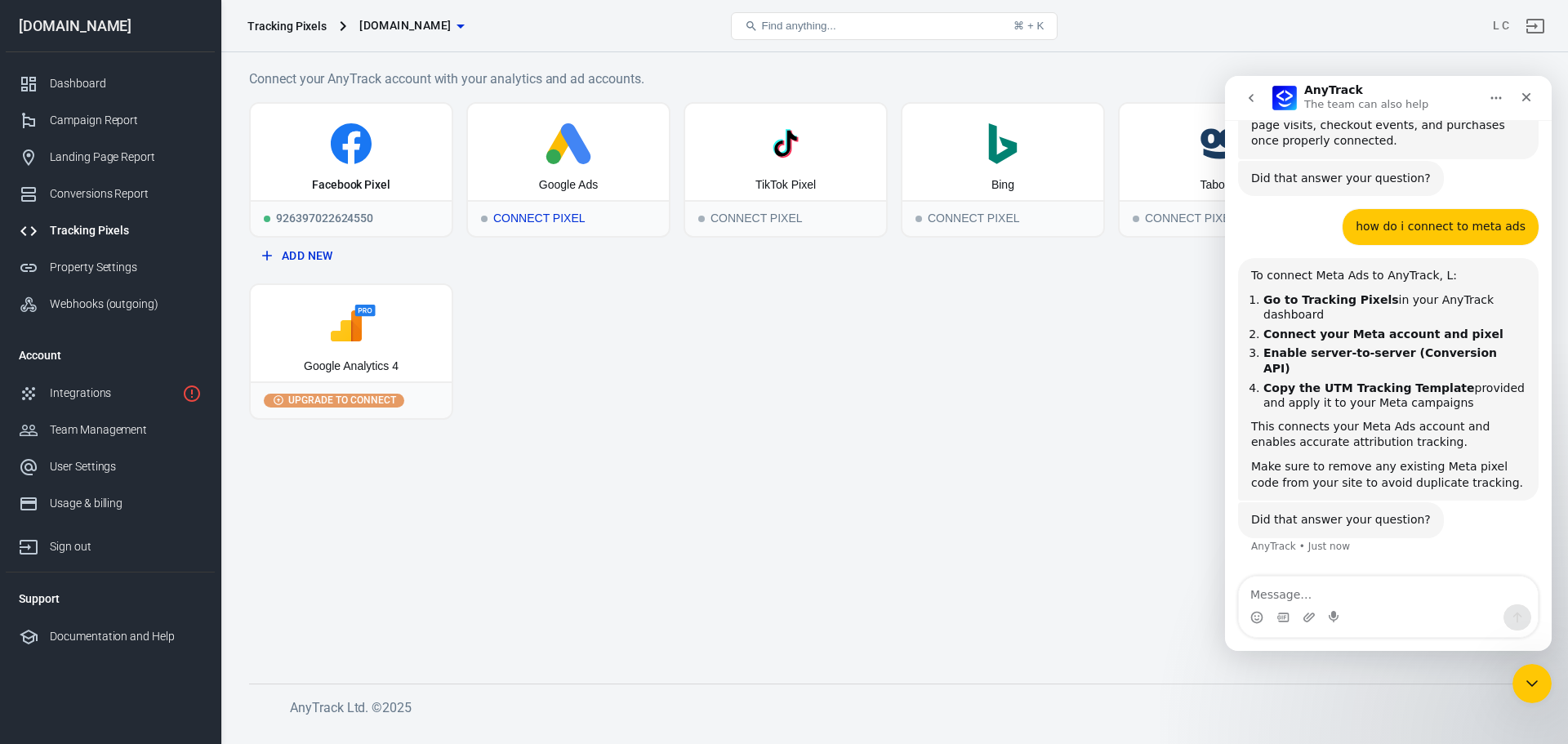
click at [560, 214] on div "Connect Pixel" at bounding box center [568, 218] width 201 height 36
click at [1009, 271] on div "Facebook Pixel 926397022624550 Add New Google Ads Connect Pixel TikTok Pixel Co…" at bounding box center [894, 261] width 1290 height 318
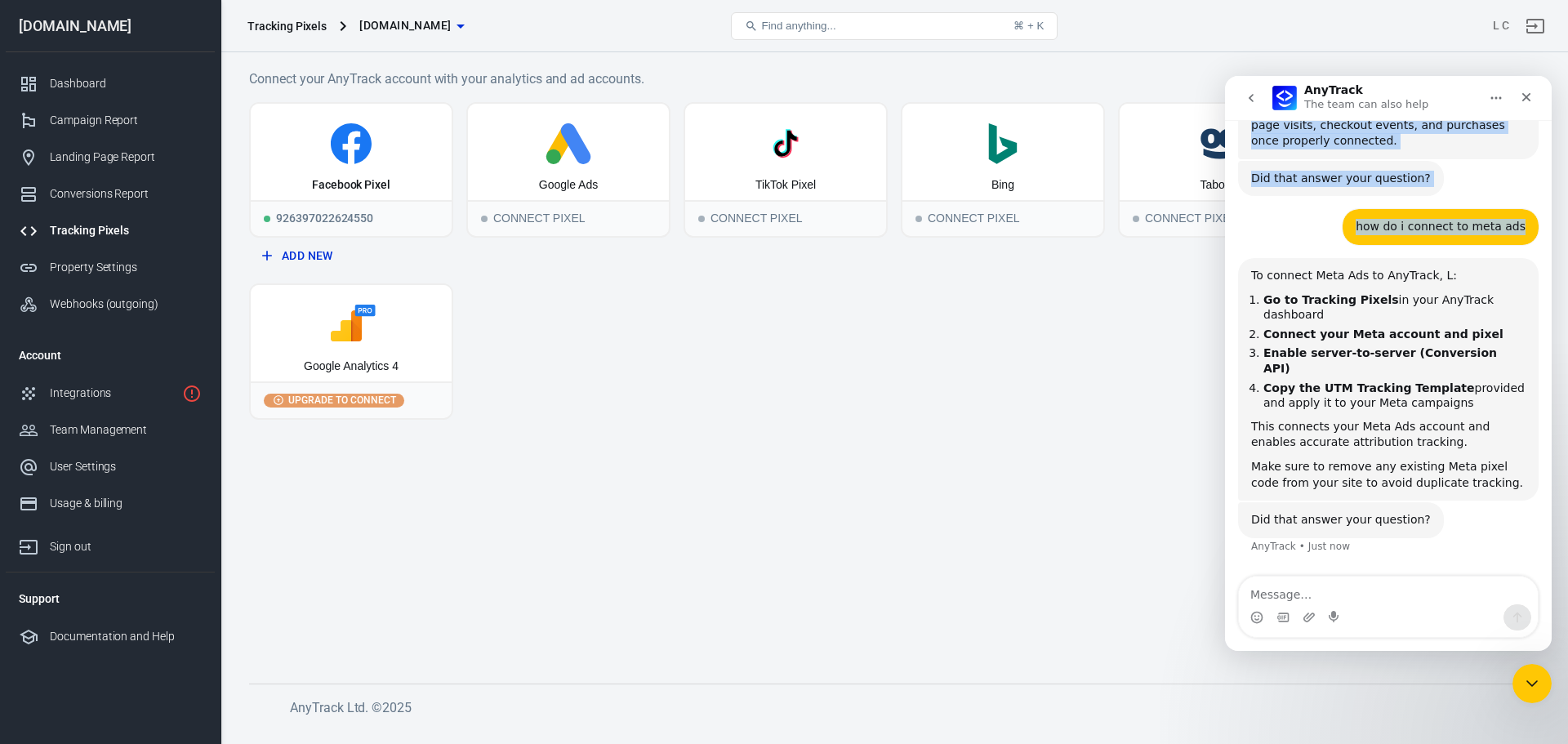
scroll to position [1950, 0]
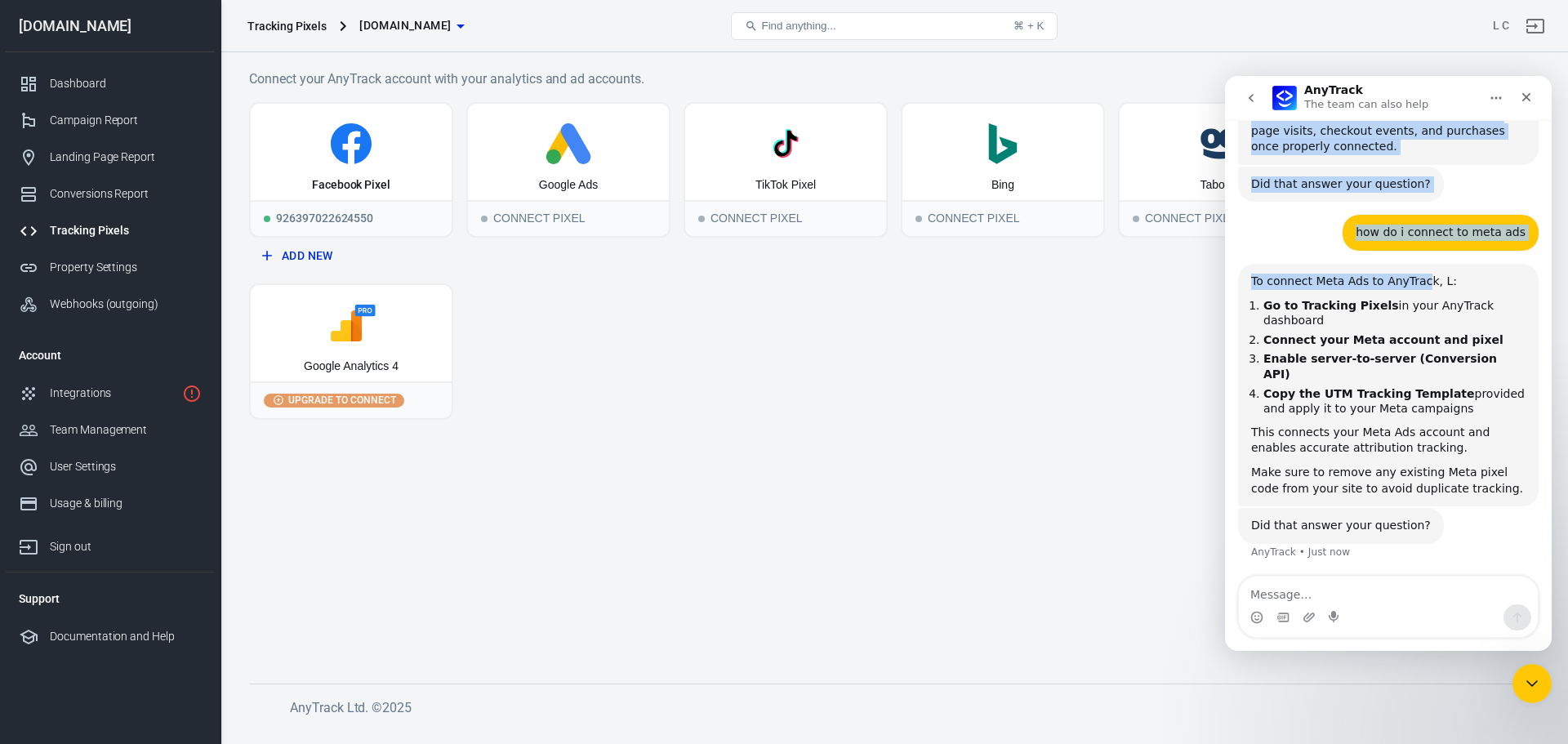
drag, startPoint x: 1420, startPoint y: 95, endPoint x: 1404, endPoint y: 144, distance: 51.5
click at [1407, 156] on div "AnyTrack The team can also help Ask us anything, or share your feedback. Hey L,…" at bounding box center [1388, 363] width 326 height 575
click at [1527, 95] on icon "Close" at bounding box center [1527, 97] width 13 height 13
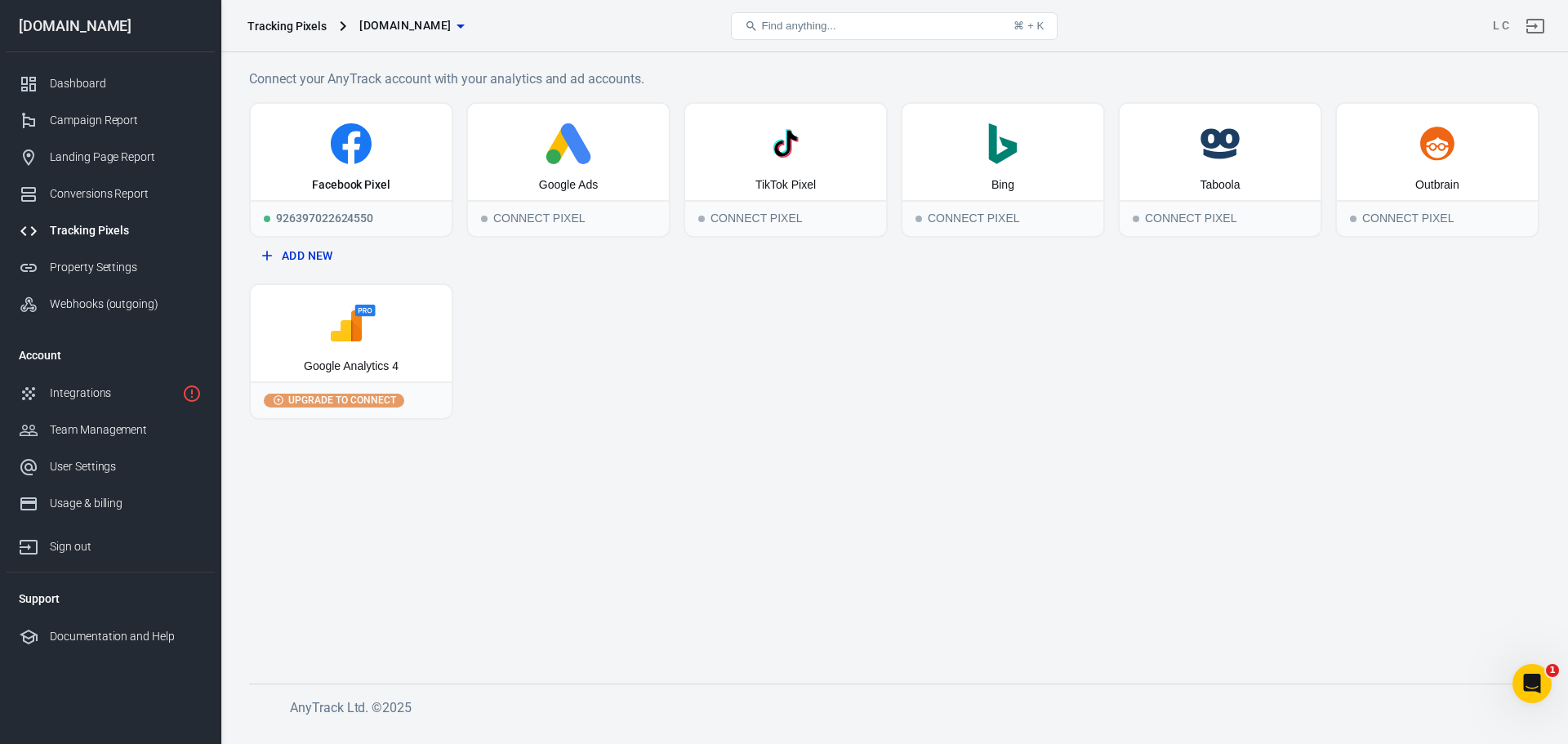
scroll to position [1811, 0]
click at [1214, 365] on div "Facebook Pixel 926397022624550 Add New Google Ads Connect Pixel TikTok Pixel Co…" at bounding box center [894, 261] width 1290 height 318
drag, startPoint x: 1529, startPoint y: 682, endPoint x: 3024, endPoint y: 1340, distance: 1633.4
click at [1528, 683] on icon "Open Intercom Messenger" at bounding box center [1530, 681] width 11 height 13
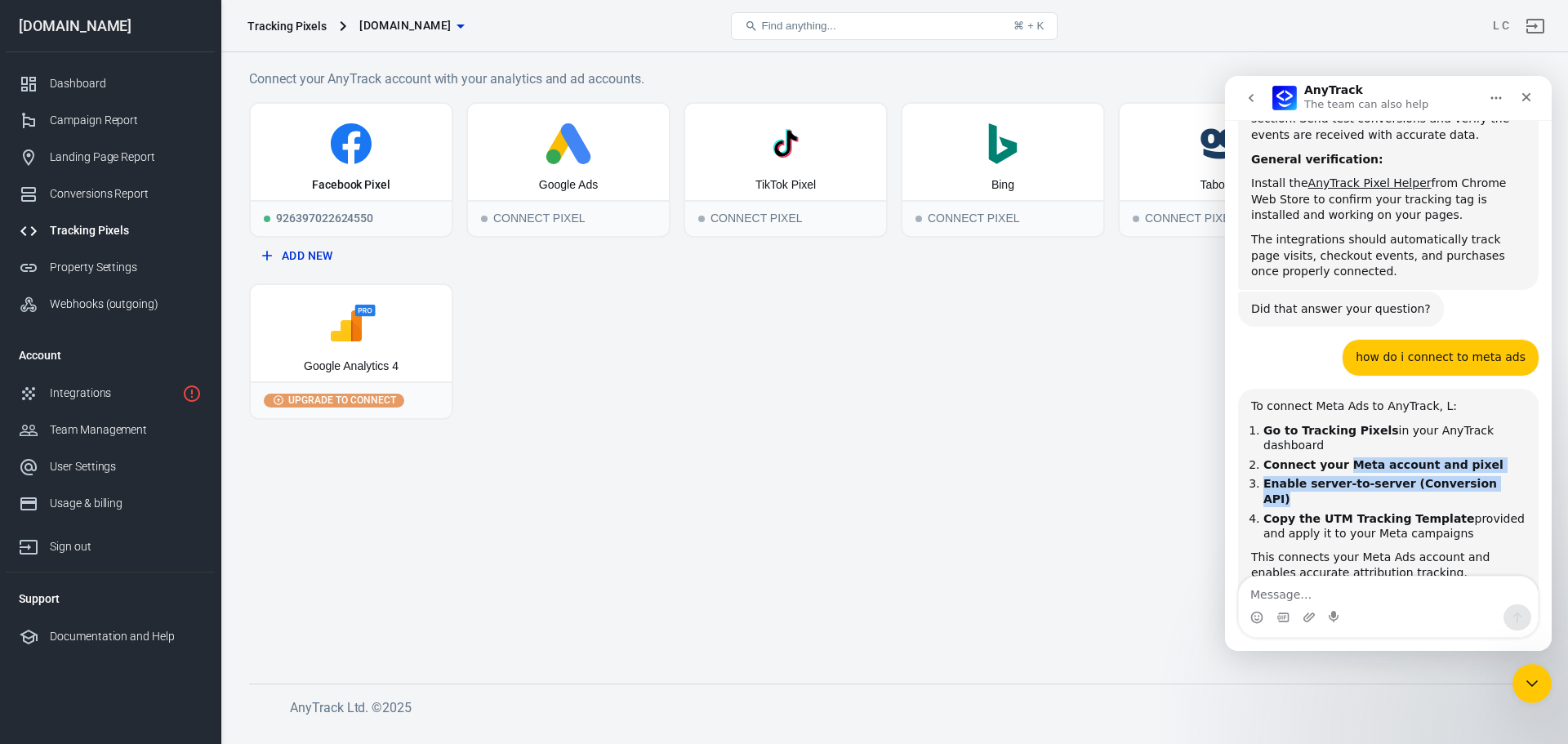
drag, startPoint x: 1336, startPoint y: 355, endPoint x: 1487, endPoint y: 371, distance: 151.8
click at [1487, 423] on ol "Go to Tracking Pixels in your AnyTrack dashboard Connect your Meta account and …" at bounding box center [1388, 482] width 274 height 118
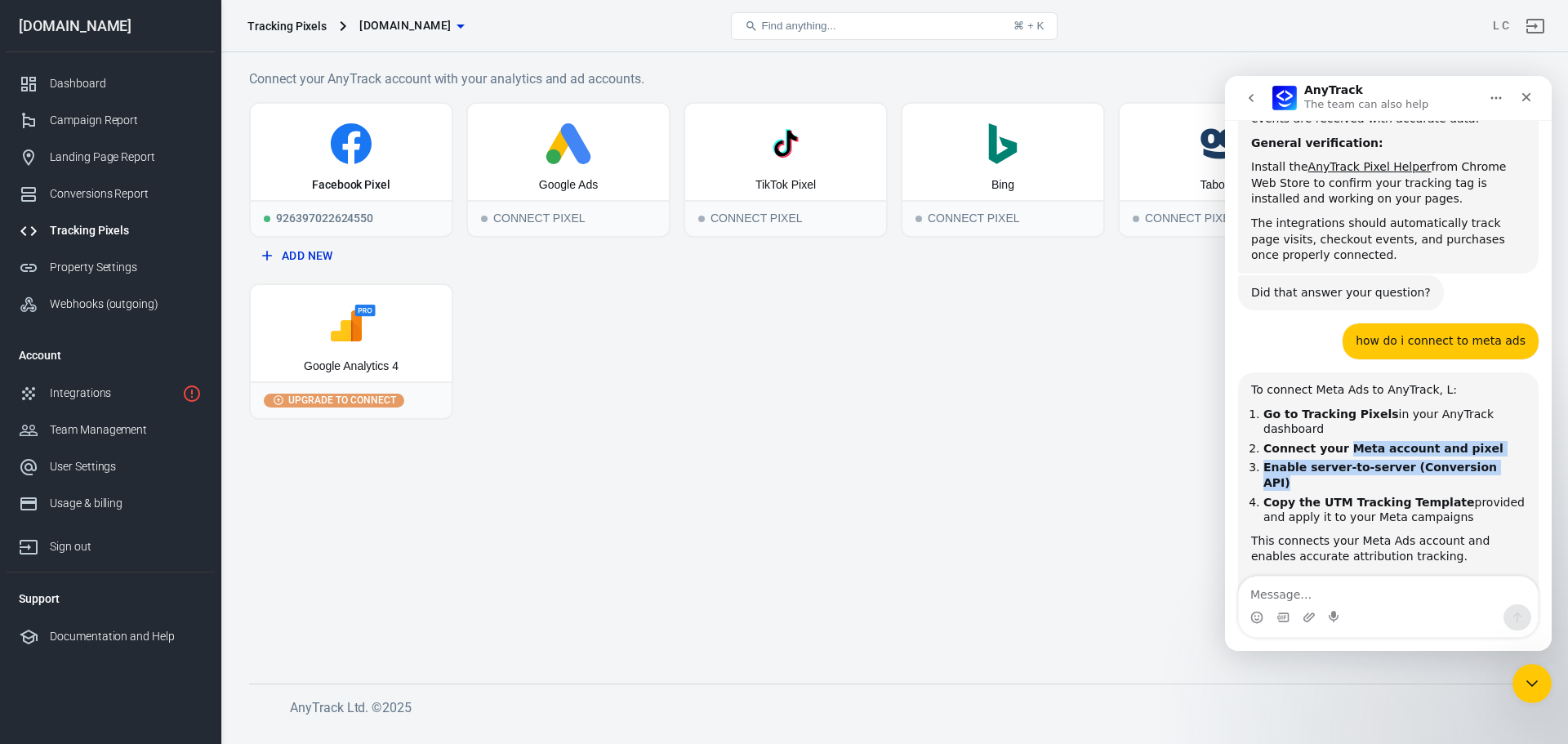
click at [1365, 460] on b "Enable server-to-server (Conversion API)" at bounding box center [1381, 475] width 234 height 29
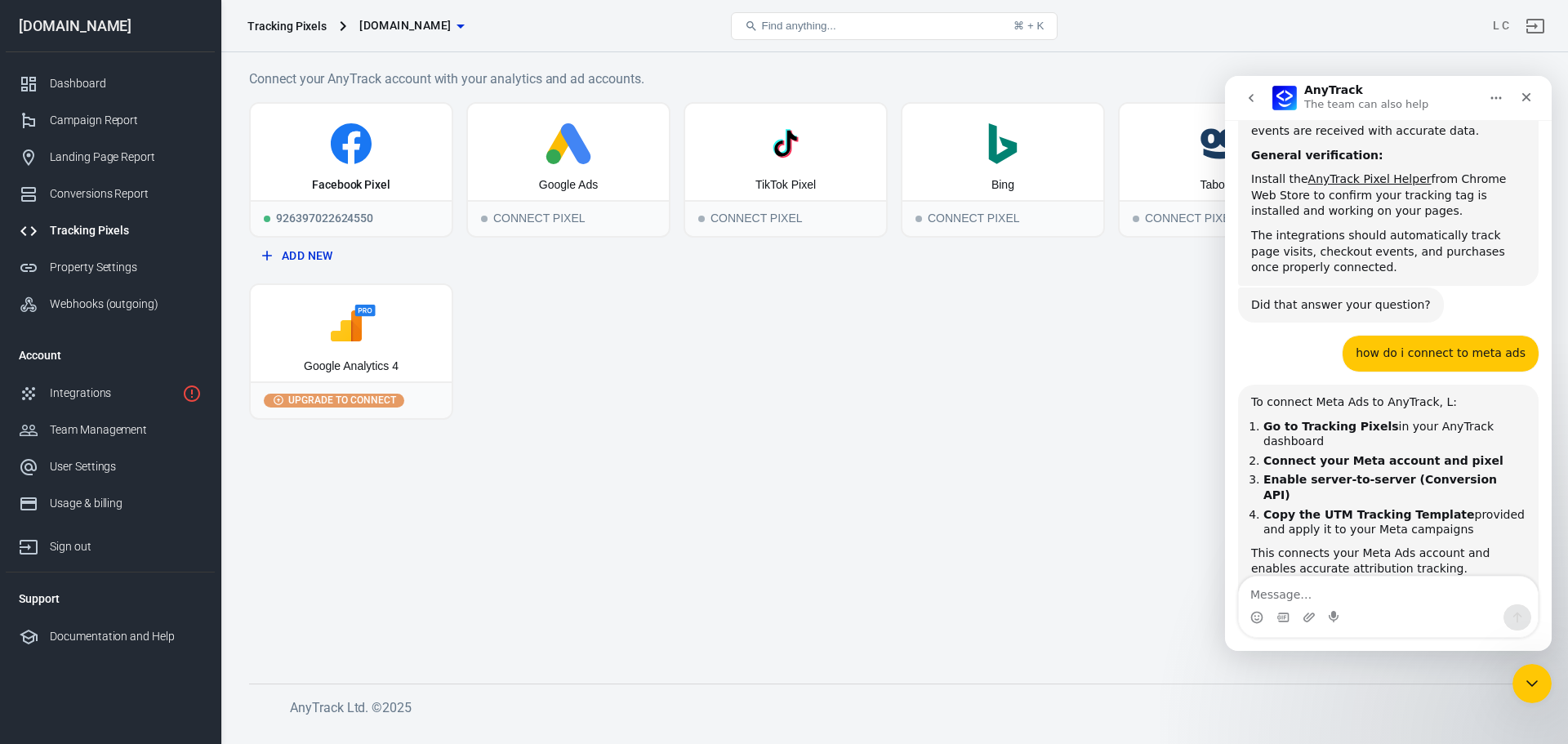
scroll to position [1811, 0]
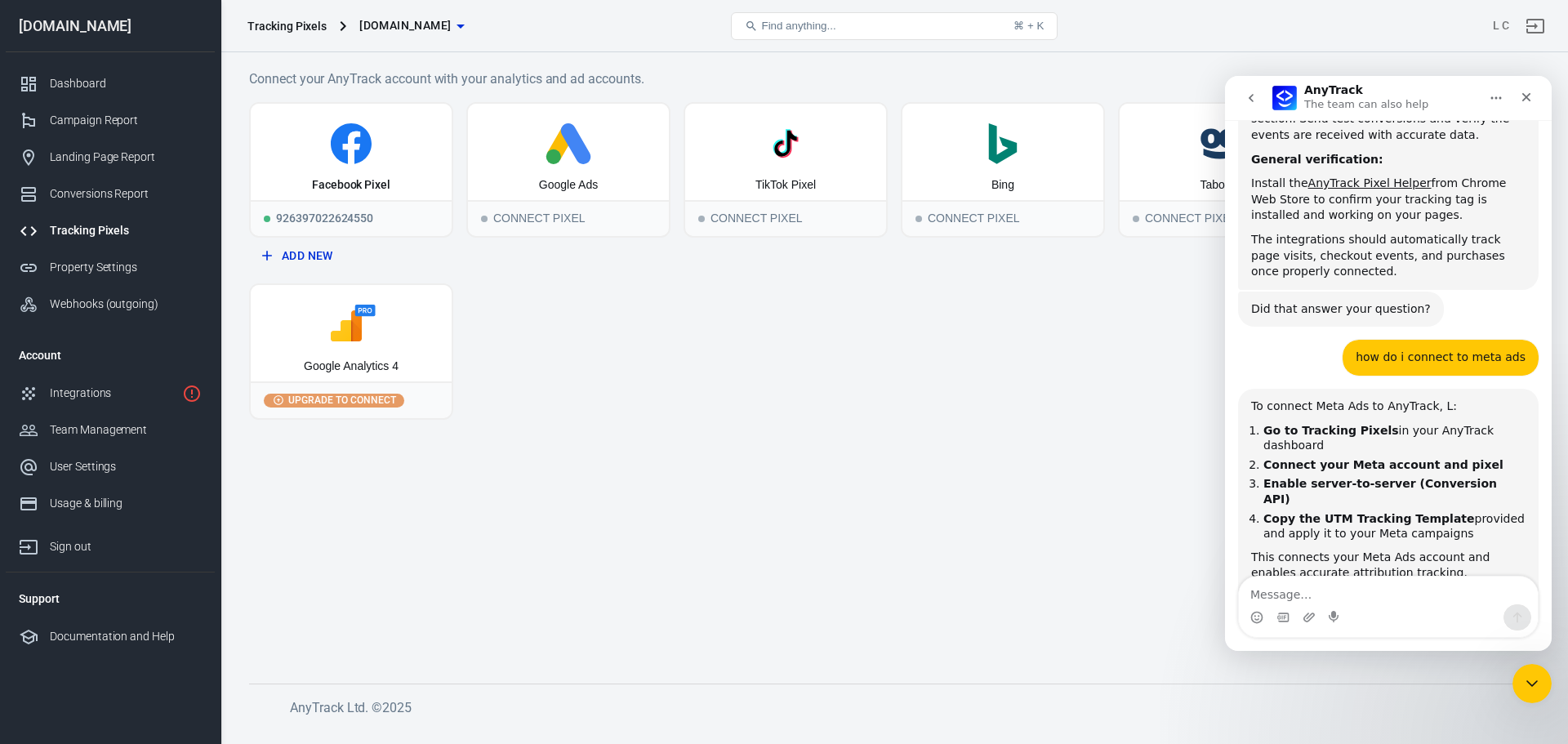
drag, startPoint x: 1290, startPoint y: 372, endPoint x: 1475, endPoint y: 402, distance: 187.4
click at [1475, 423] on ol "Go to Tracking Pixels in your AnyTrack dashboard Connect your Meta account and …" at bounding box center [1388, 482] width 274 height 118
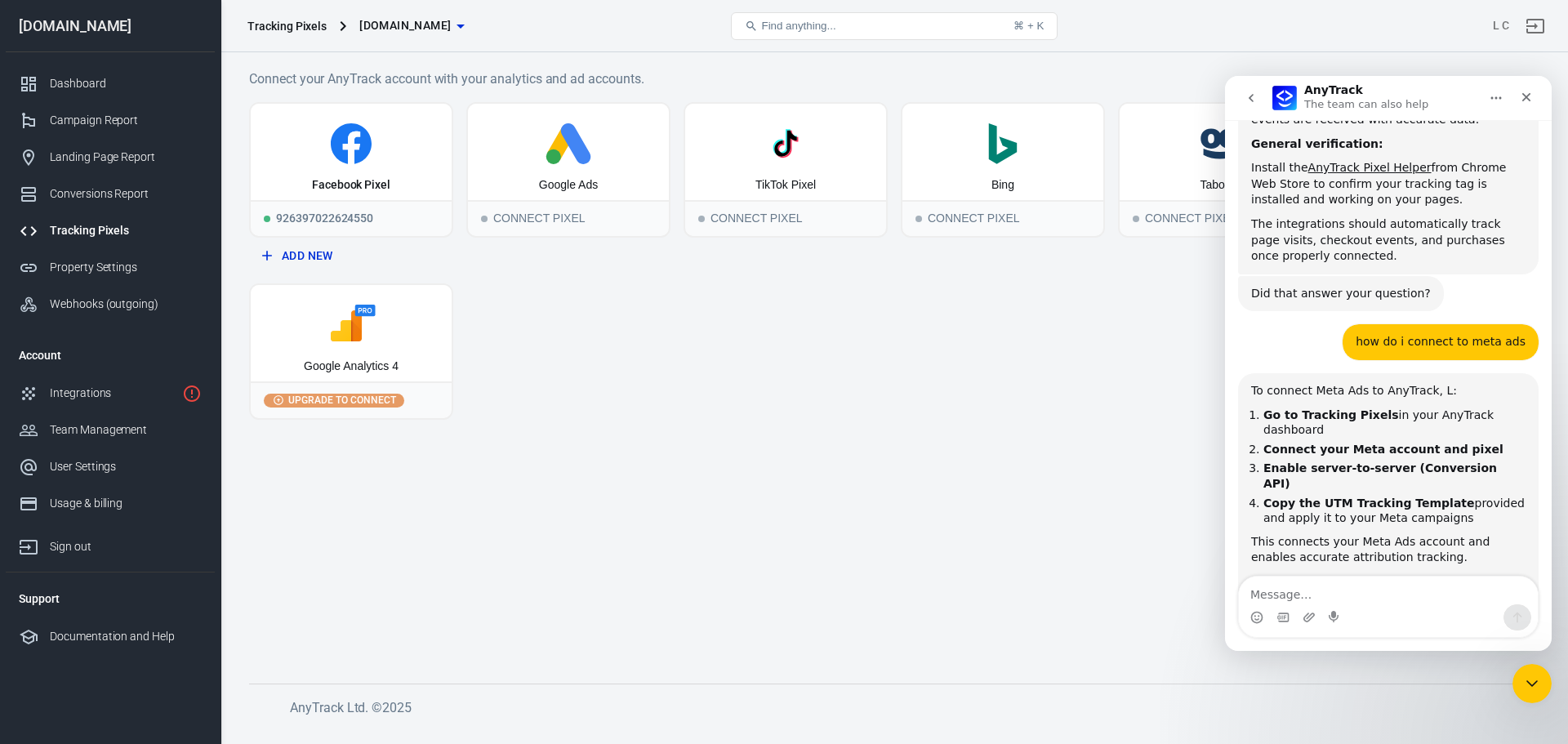
scroll to position [1828, 0]
click at [345, 159] on icon at bounding box center [351, 144] width 41 height 41
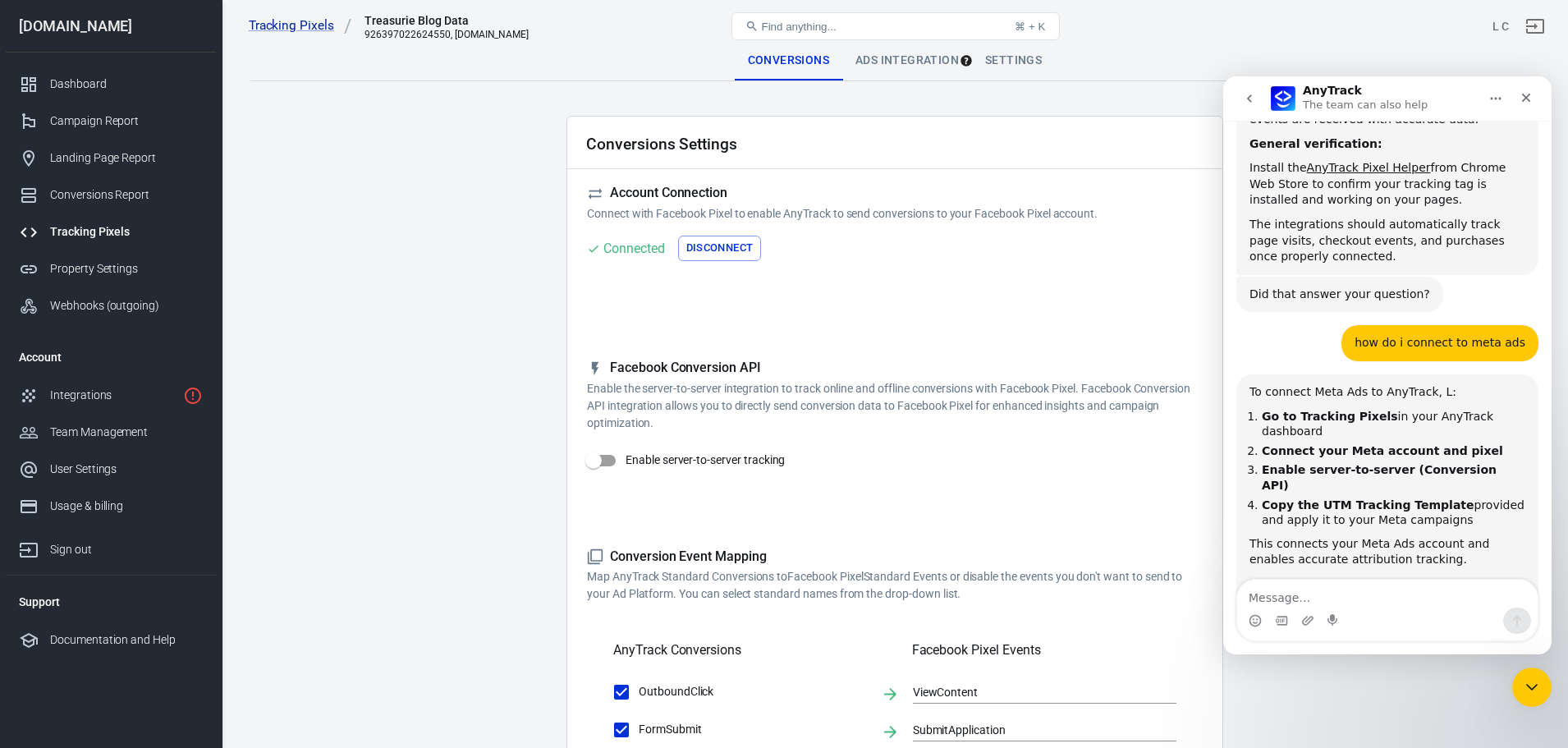
click at [919, 63] on div "Ads Integration" at bounding box center [907, 60] width 130 height 39
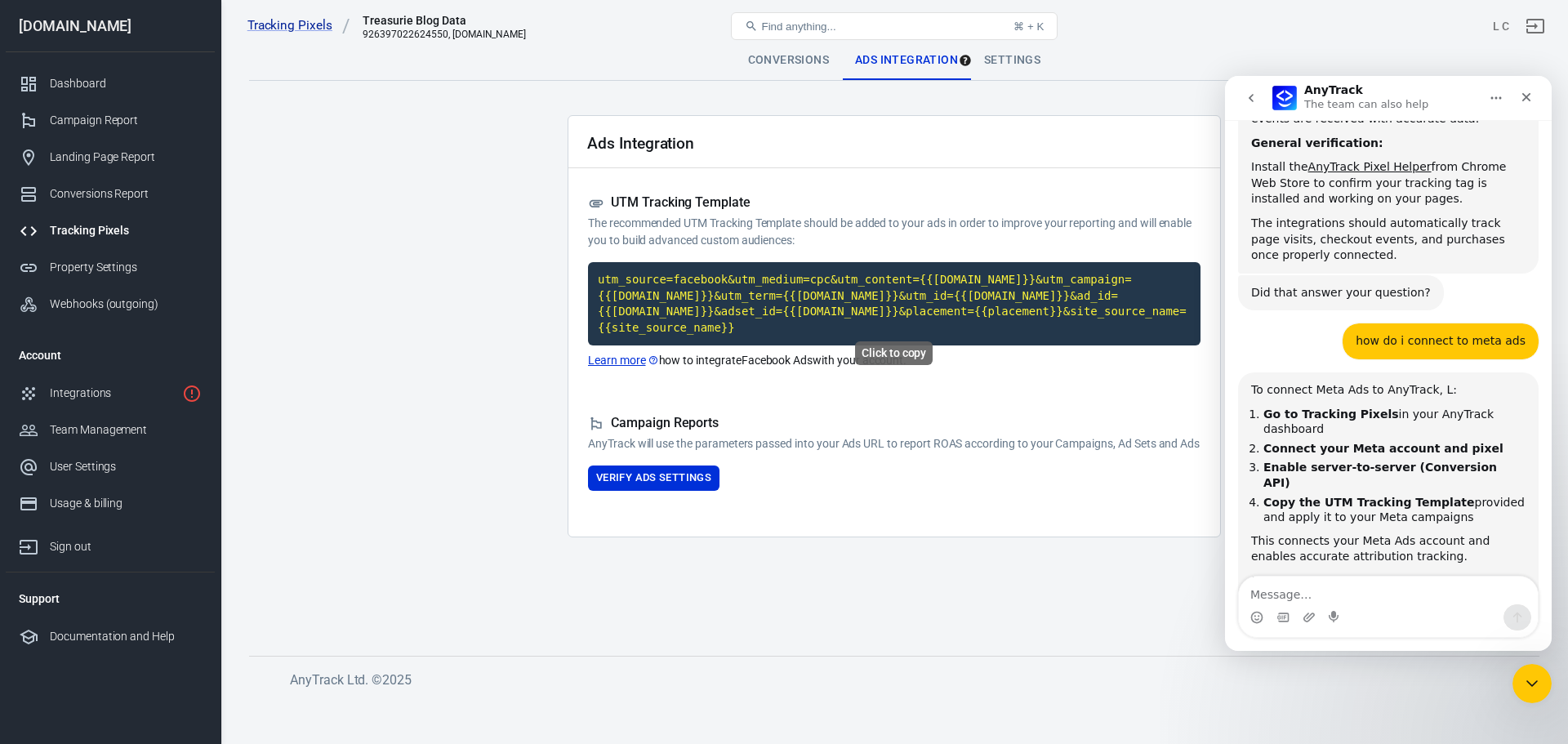
click at [885, 311] on code "utm_source=facebook&utm_medium=cpc&utm_content={{[DOMAIN_NAME]}}&utm_campaign={…" at bounding box center [894, 304] width 613 height 84
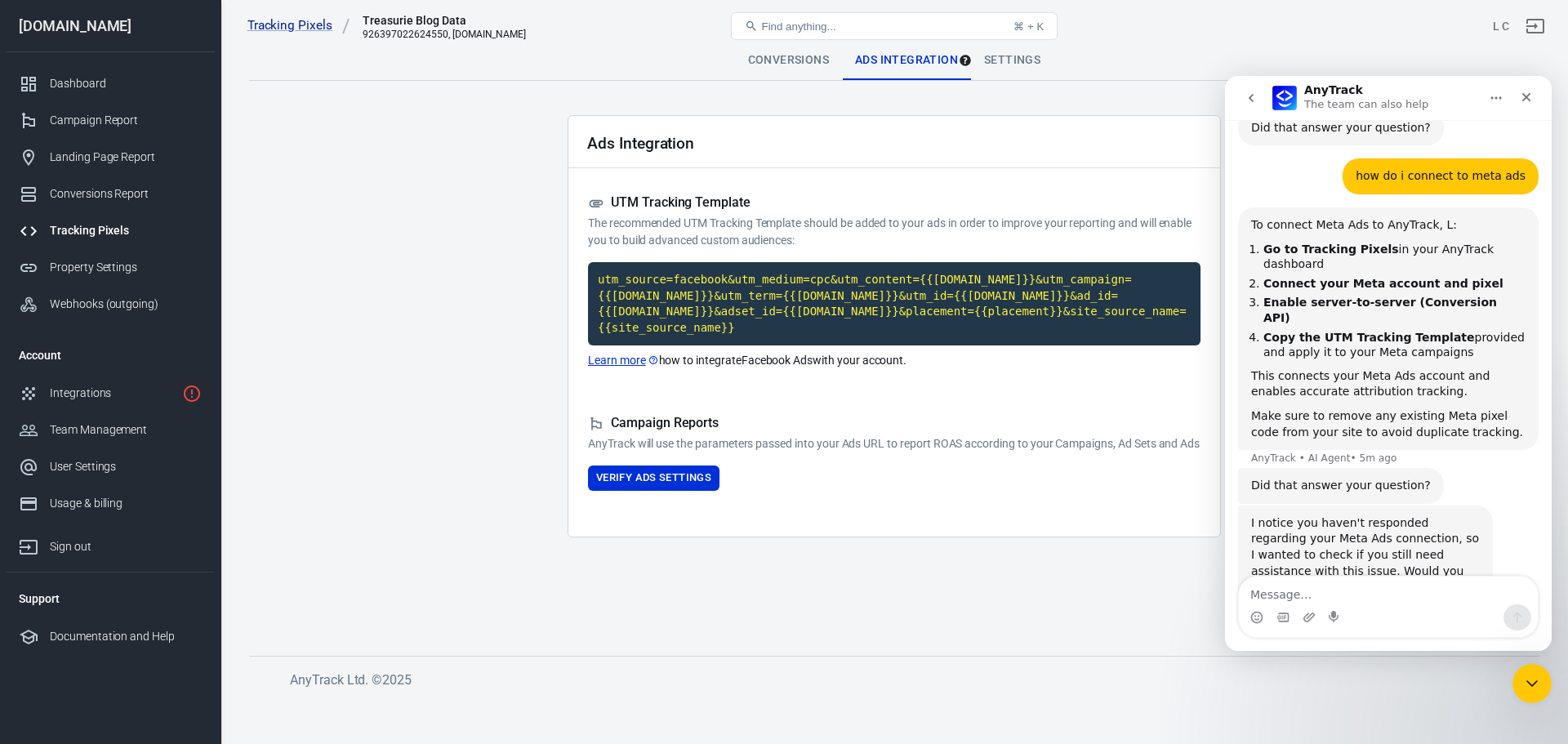
click at [475, 217] on main "Conversions Ads Integration Settings Ads Integration UTM Tracking Template The …" at bounding box center [894, 335] width 1290 height 589
